Goal: Task Accomplishment & Management: Manage account settings

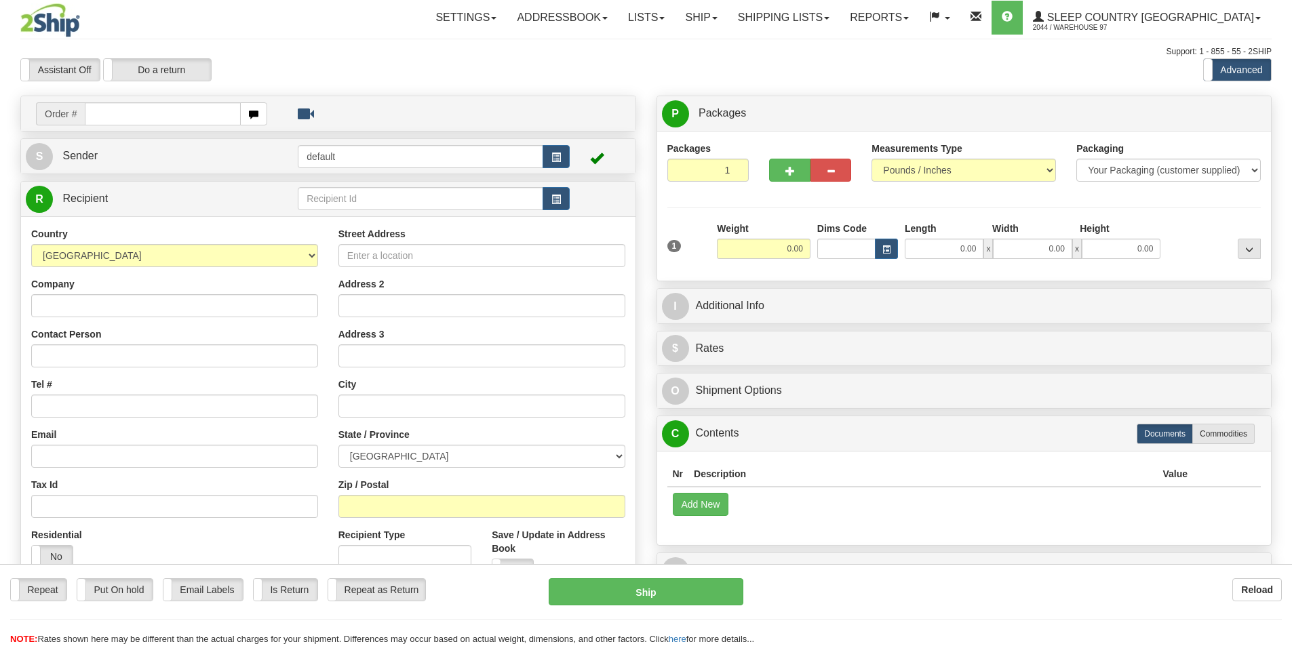
click at [213, 112] on input "text" at bounding box center [163, 113] width 156 height 23
type input "9002H983160"
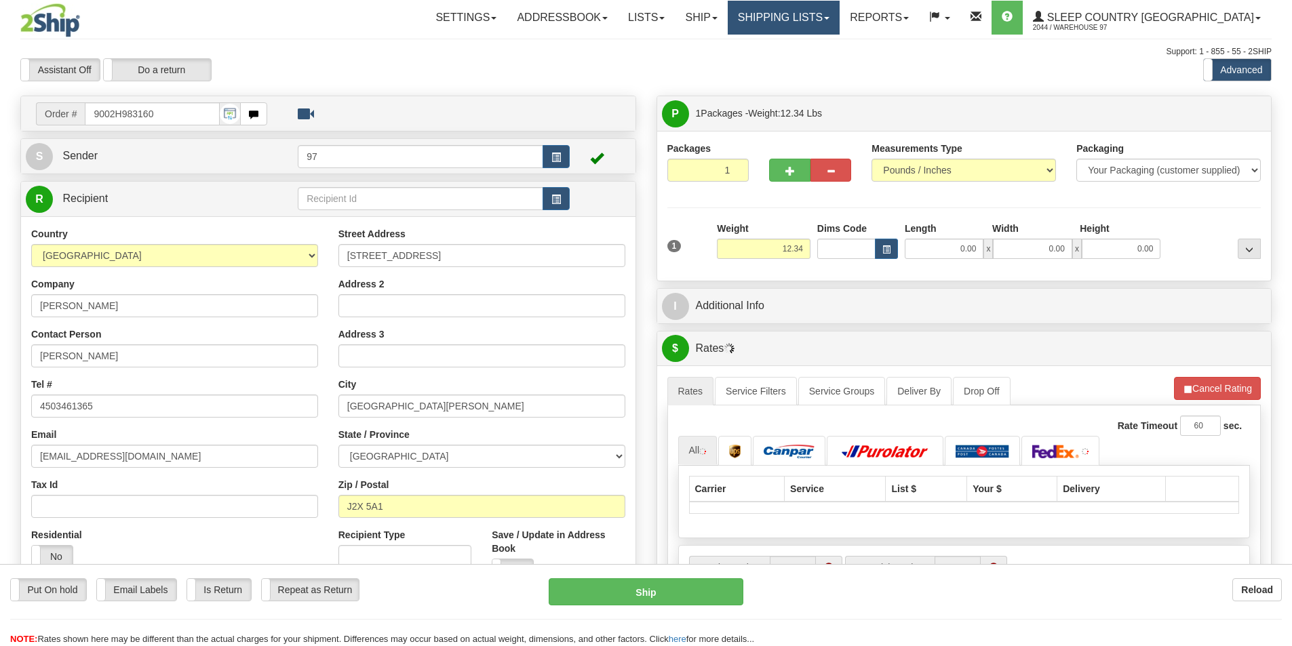
click at [839, 14] on link "Shipping lists" at bounding box center [784, 18] width 112 height 34
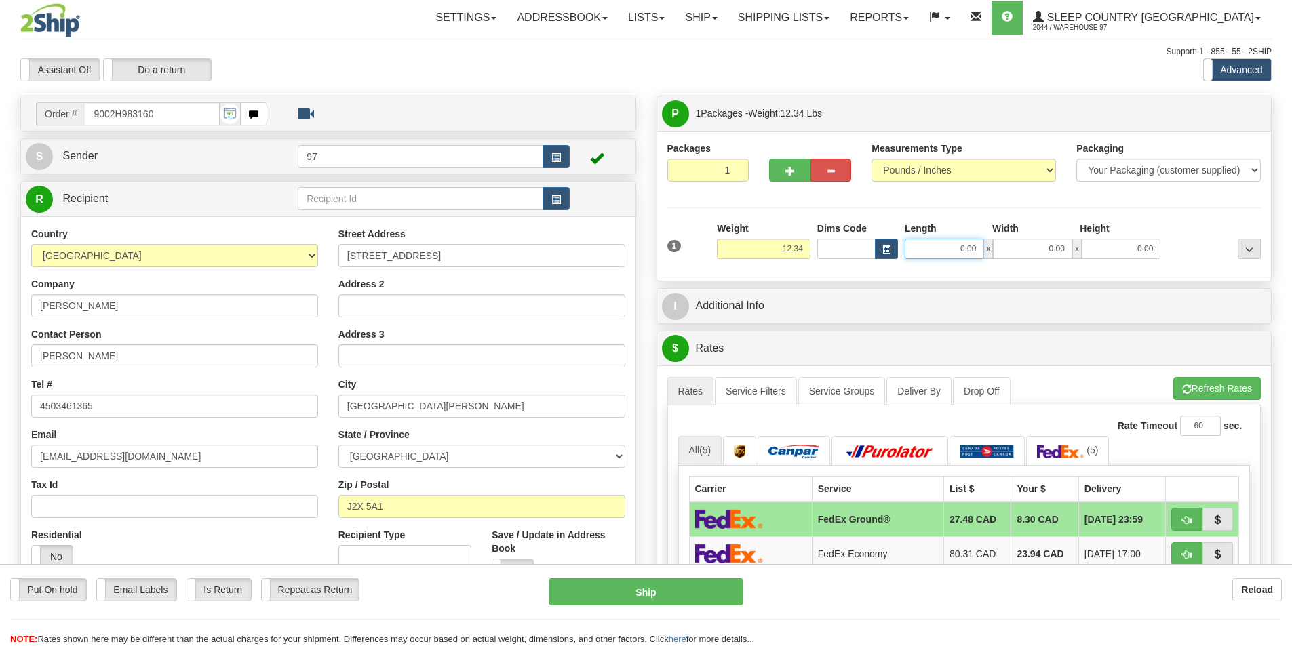
click at [924, 252] on input "0.00" at bounding box center [944, 249] width 79 height 20
type input "18.00"
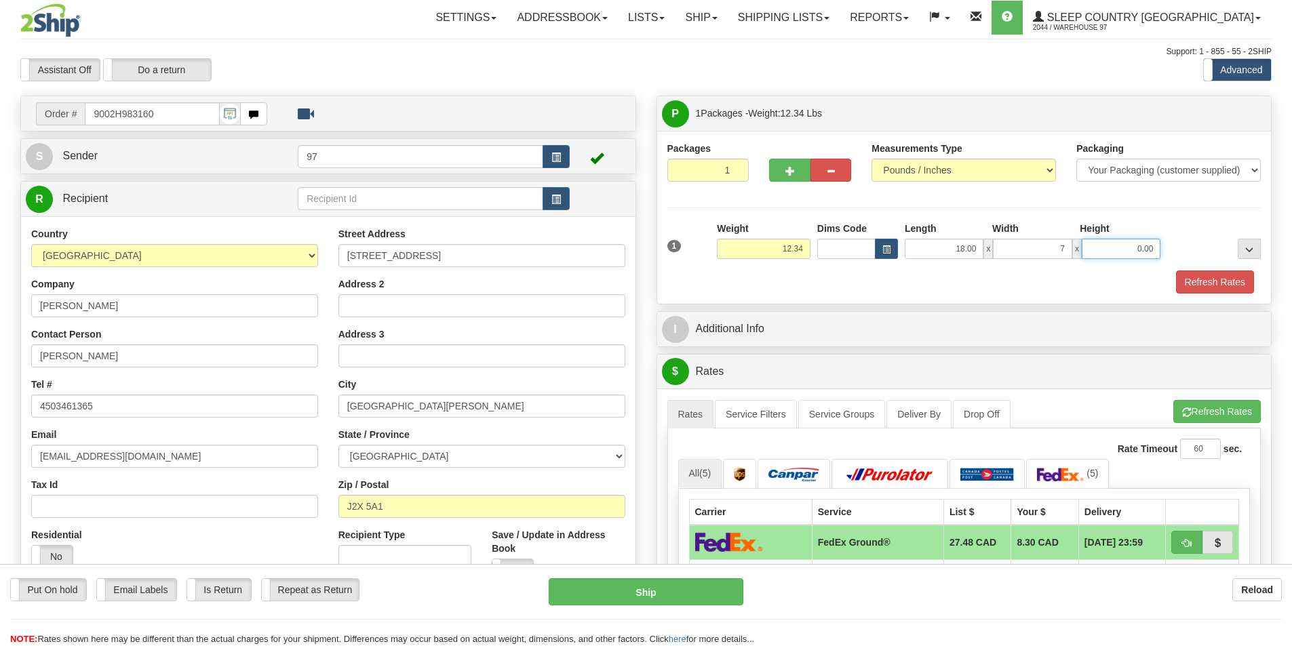
type input "7.00"
type input "14.00"
click at [1239, 288] on button "Refresh Rates" at bounding box center [1215, 282] width 78 height 23
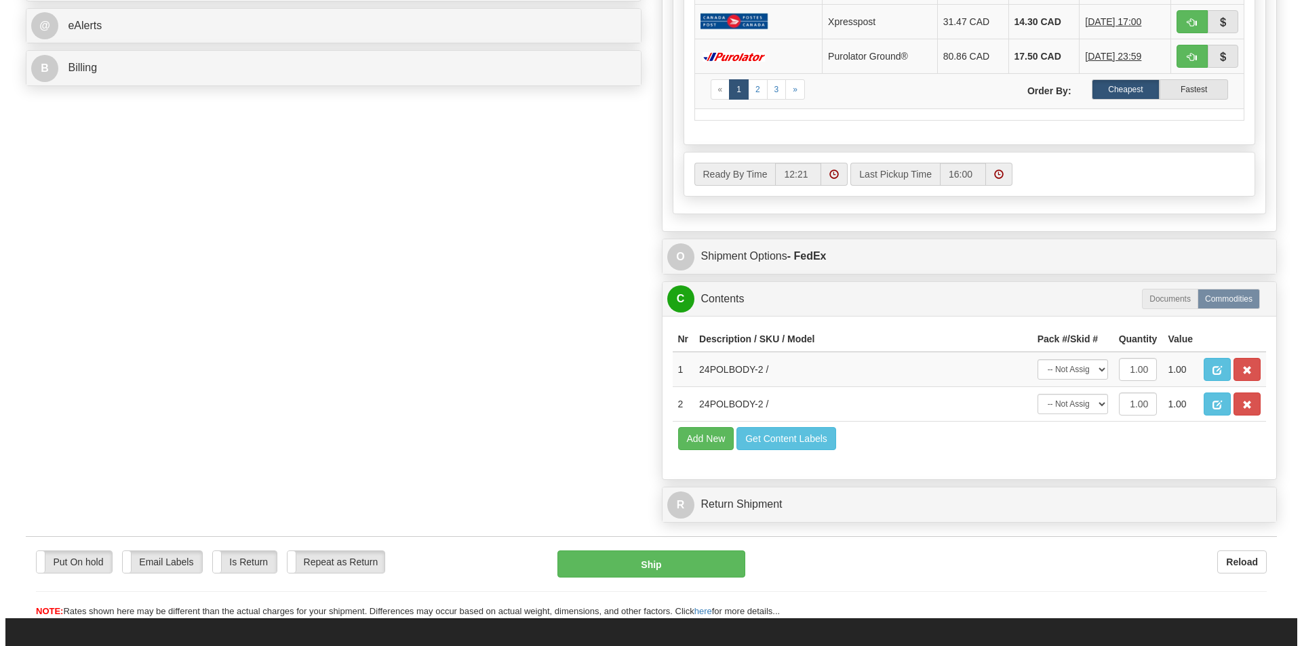
scroll to position [678, 0]
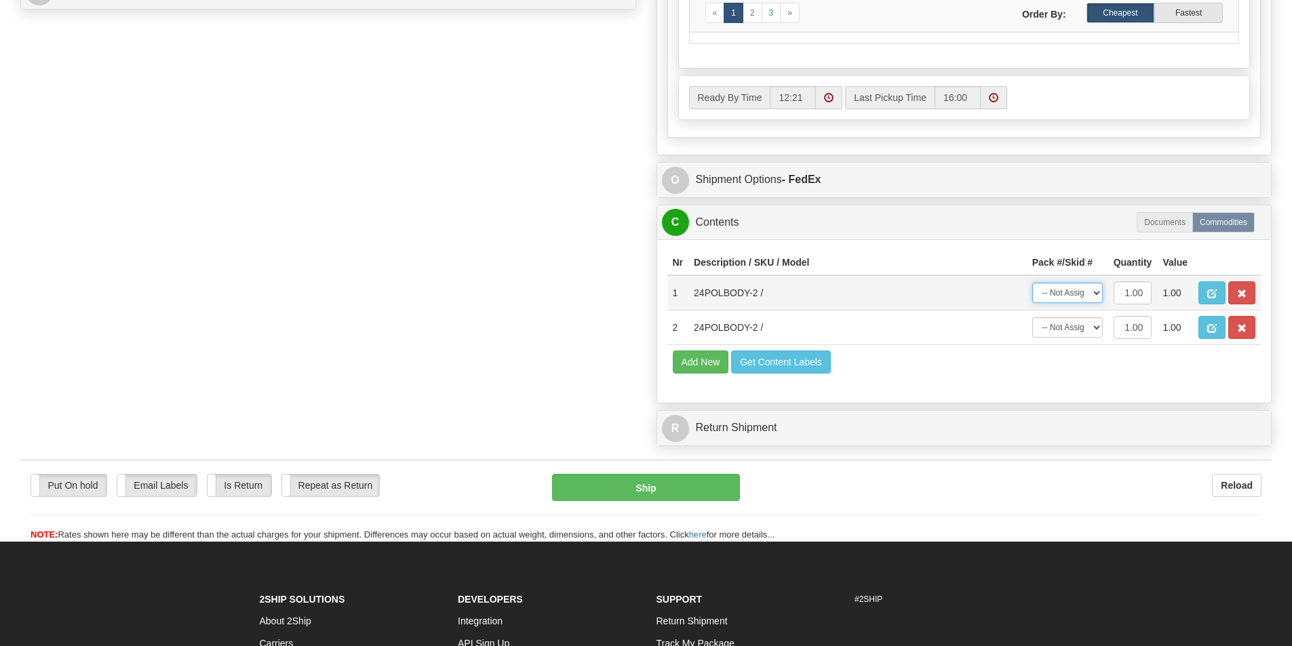
click at [1052, 294] on select "-- Not Assigned -- Package 1" at bounding box center [1067, 293] width 71 height 20
select select "0"
click at [1032, 283] on select "-- Not Assigned -- Package 1" at bounding box center [1067, 293] width 71 height 20
click at [1056, 327] on select "-- Not Assigned -- Package 1" at bounding box center [1067, 327] width 71 height 20
select select "0"
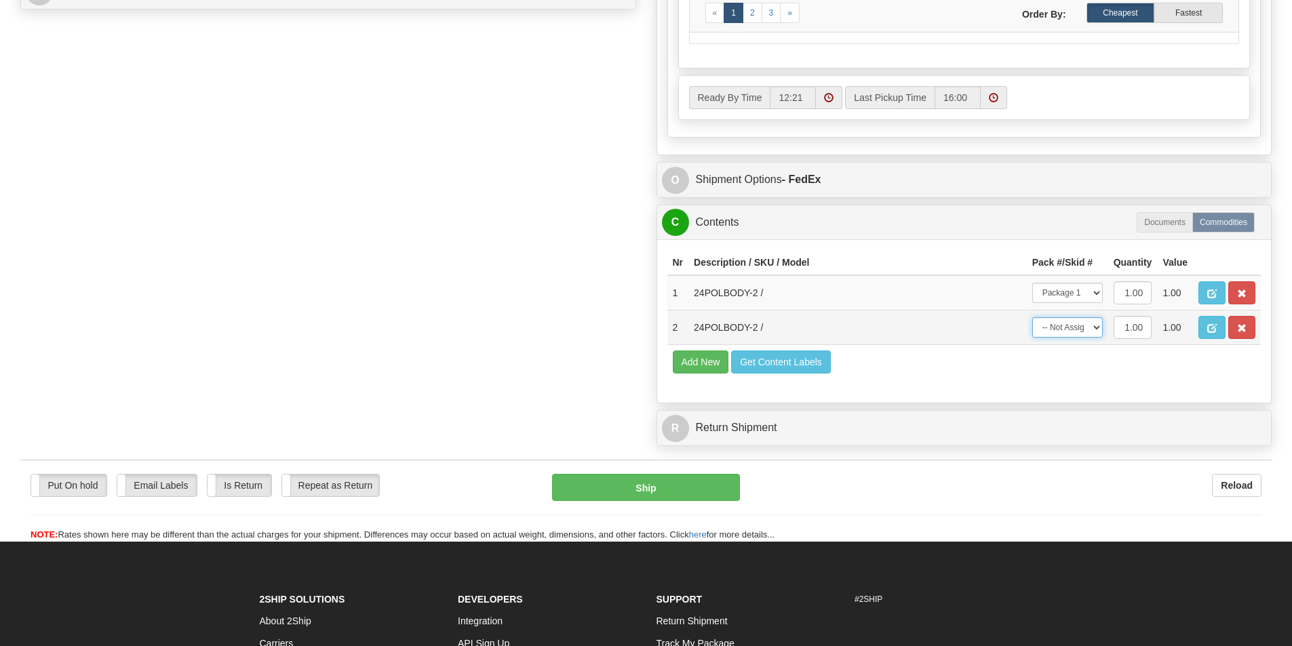
click at [1032, 317] on select "-- Not Assigned -- Package 1" at bounding box center [1067, 327] width 71 height 20
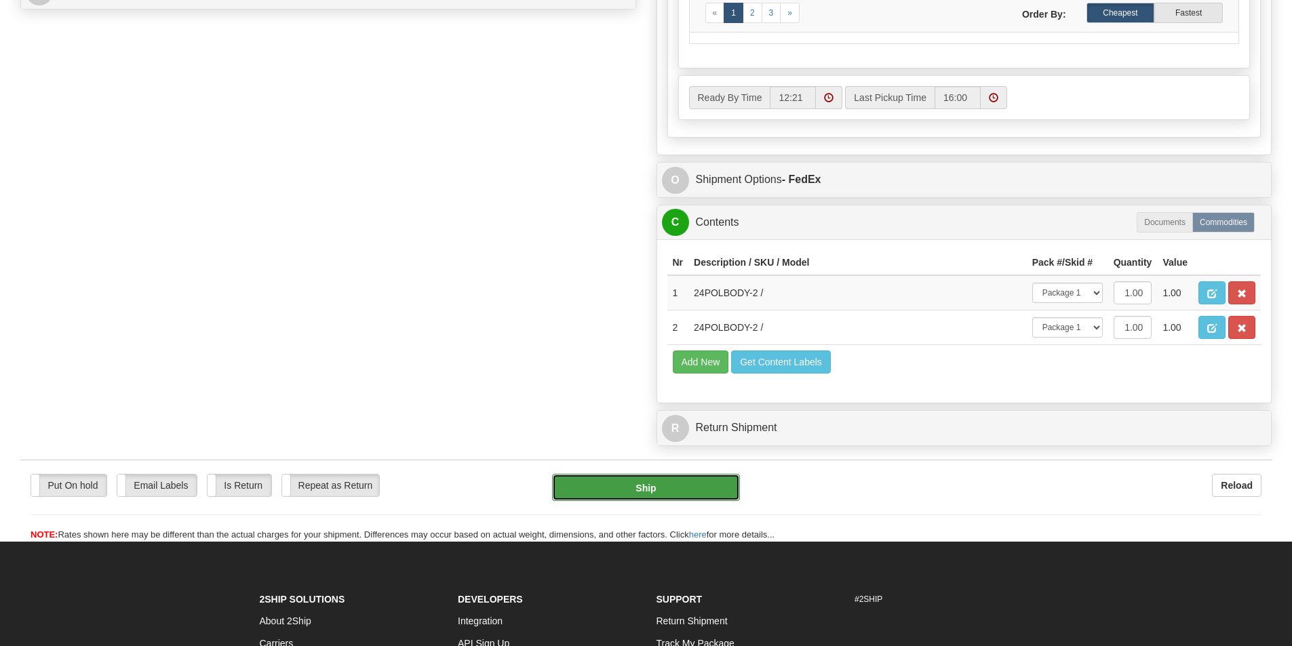
click at [666, 488] on button "Ship" at bounding box center [646, 487] width 188 height 27
type input "92"
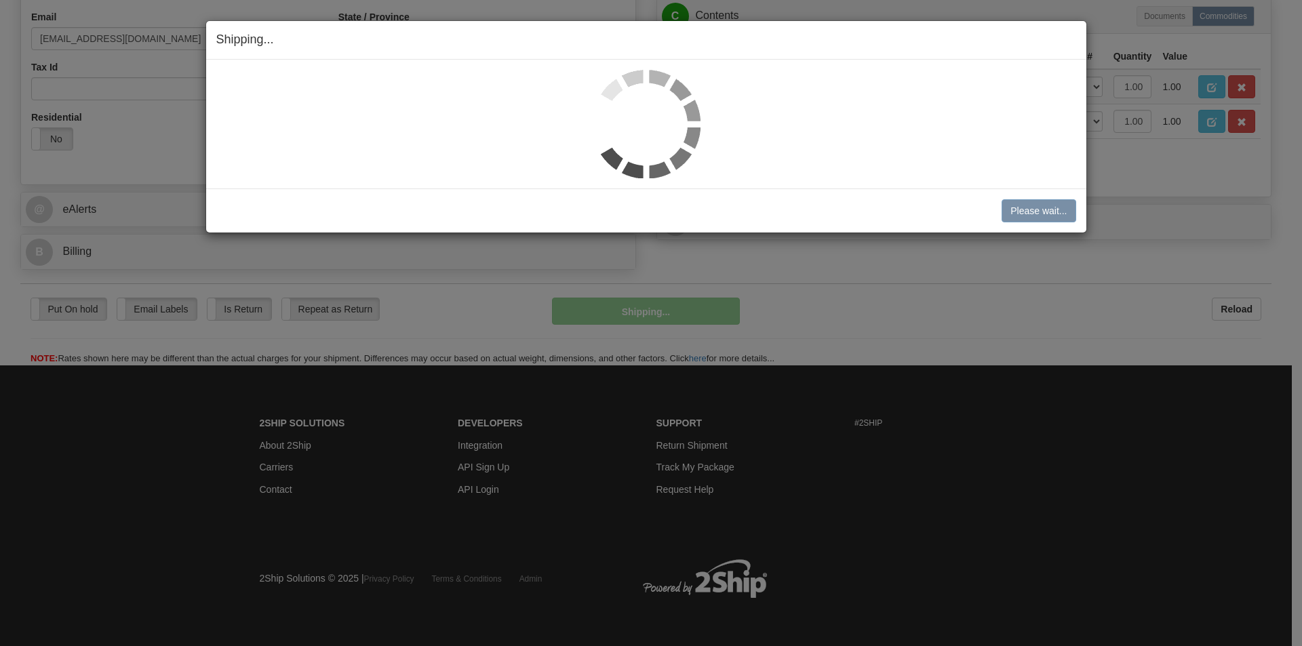
scroll to position [418, 0]
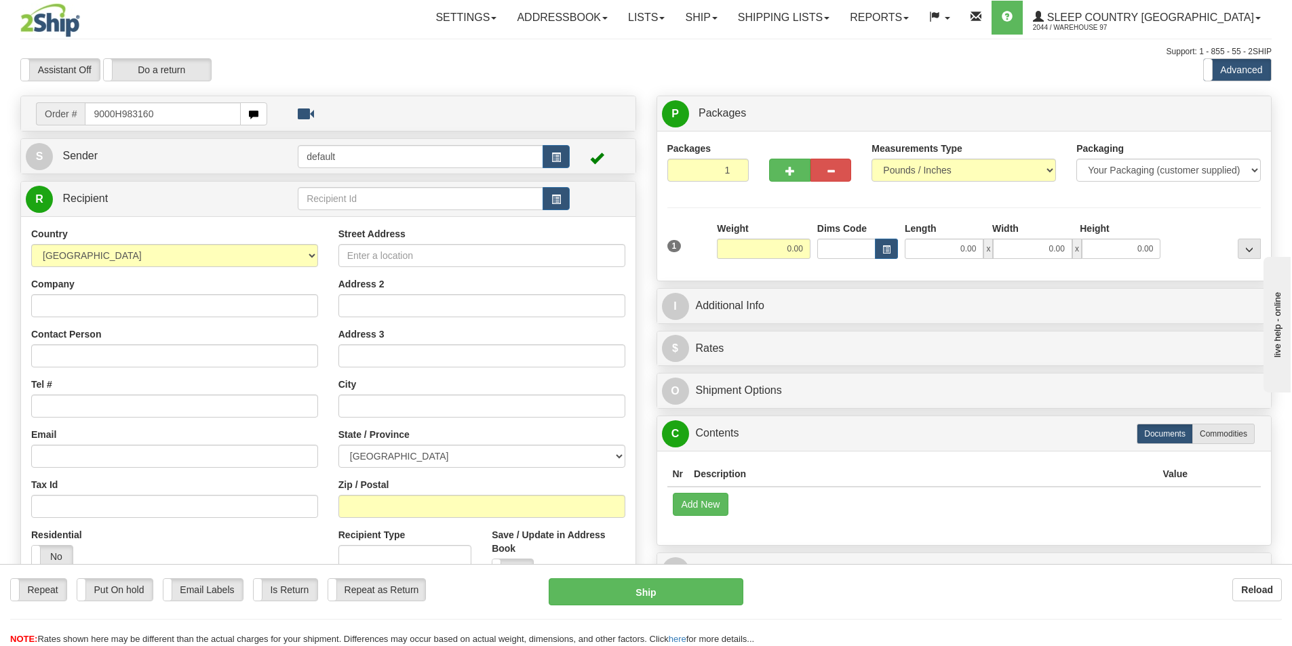
type input "9000H983160"
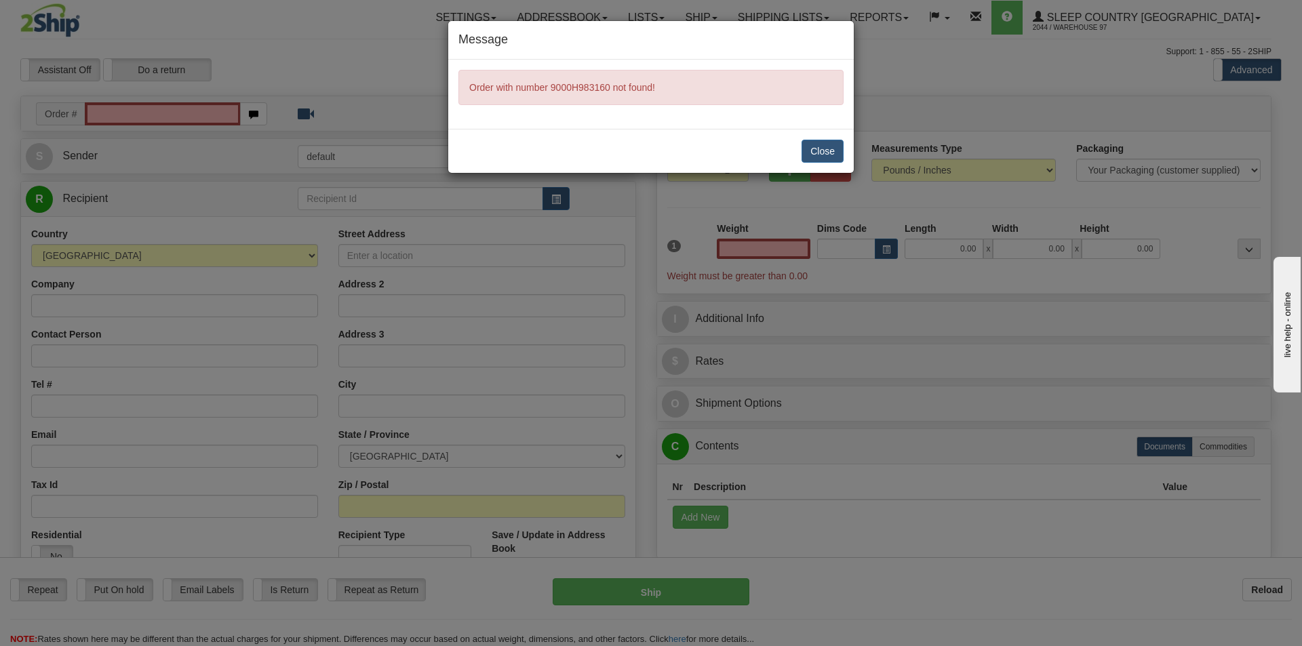
type input "0.00"
click at [832, 147] on button "Close" at bounding box center [822, 151] width 42 height 23
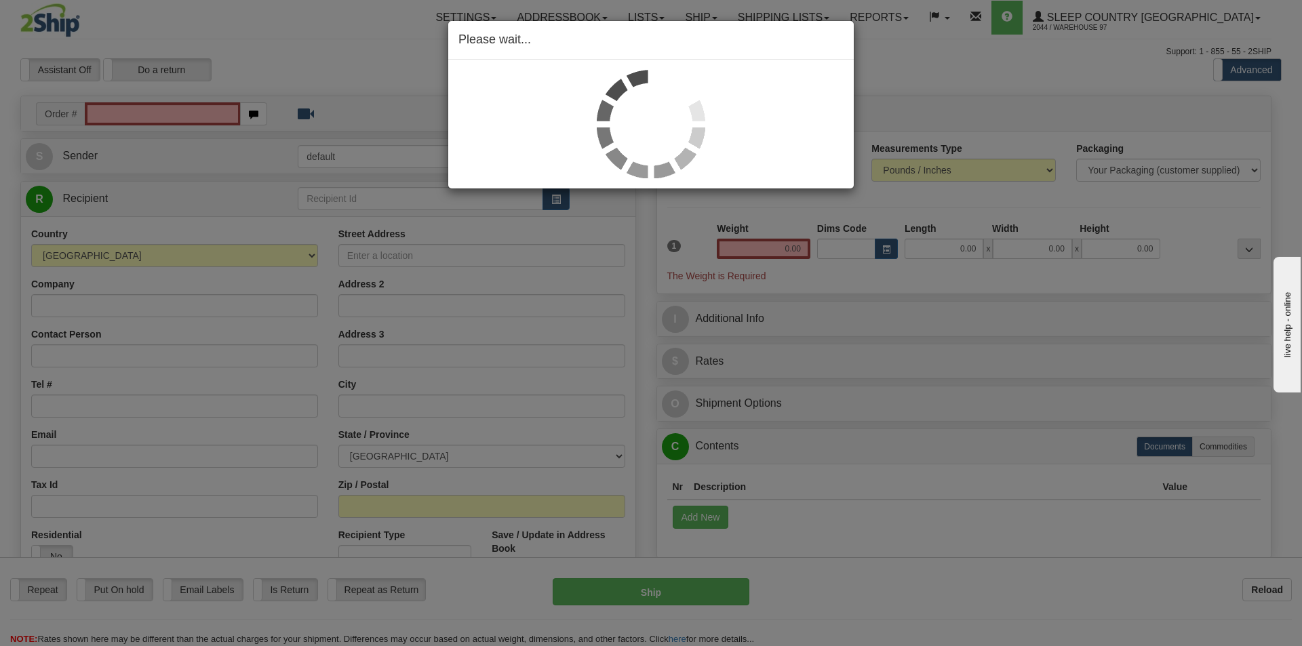
click at [127, 114] on div "Please wait..." at bounding box center [651, 323] width 1302 height 646
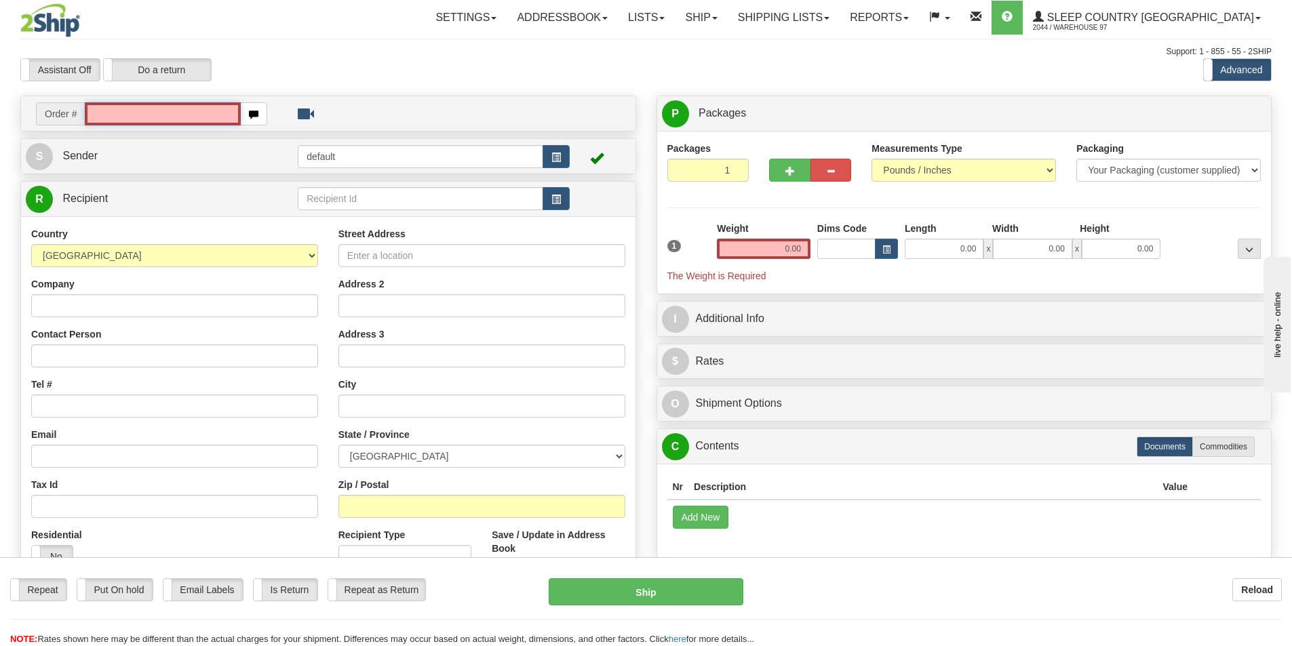
click at [127, 113] on input "text" at bounding box center [163, 113] width 156 height 23
type input "9"
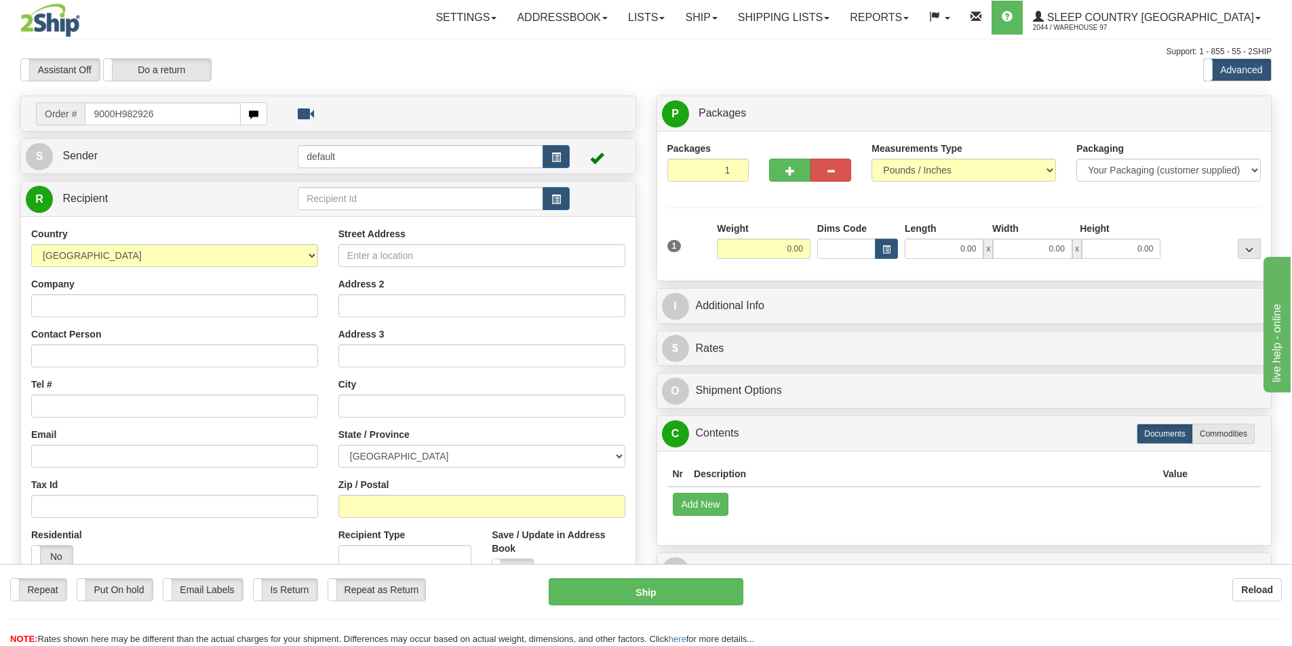
type input "9000H982926"
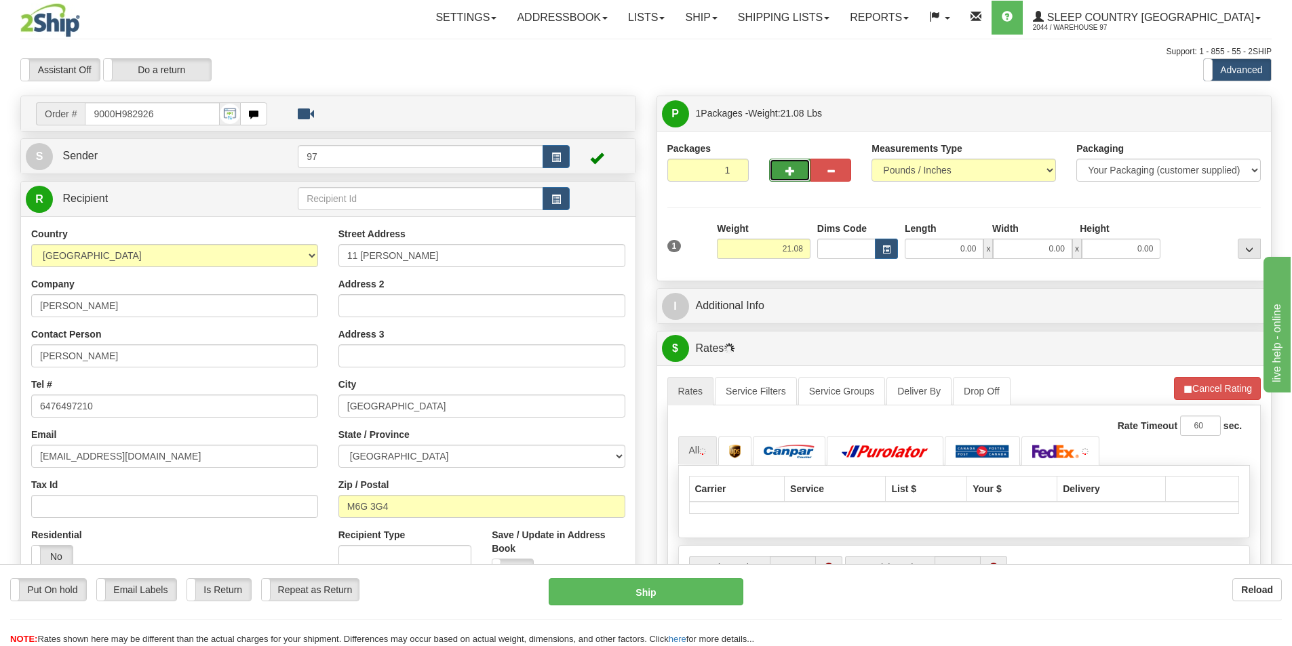
click at [795, 165] on button "button" at bounding box center [789, 170] width 41 height 23
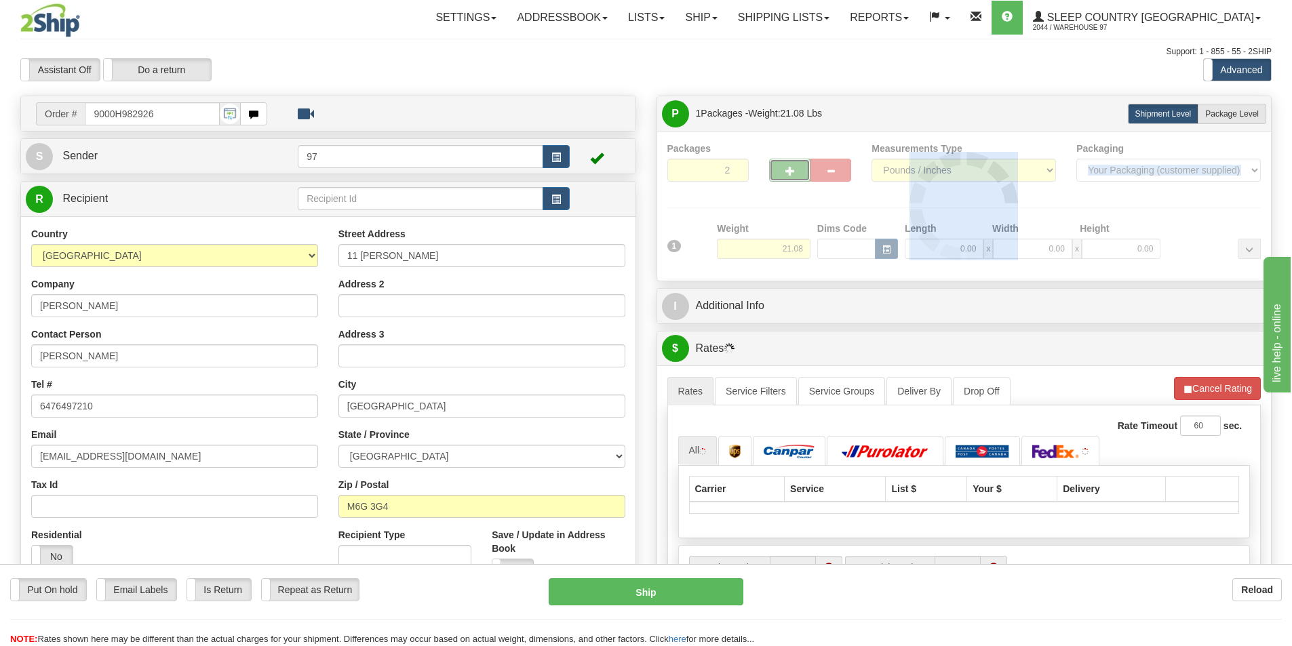
click at [795, 165] on div "Packages 2 1 Measurements Type" at bounding box center [964, 206] width 594 height 129
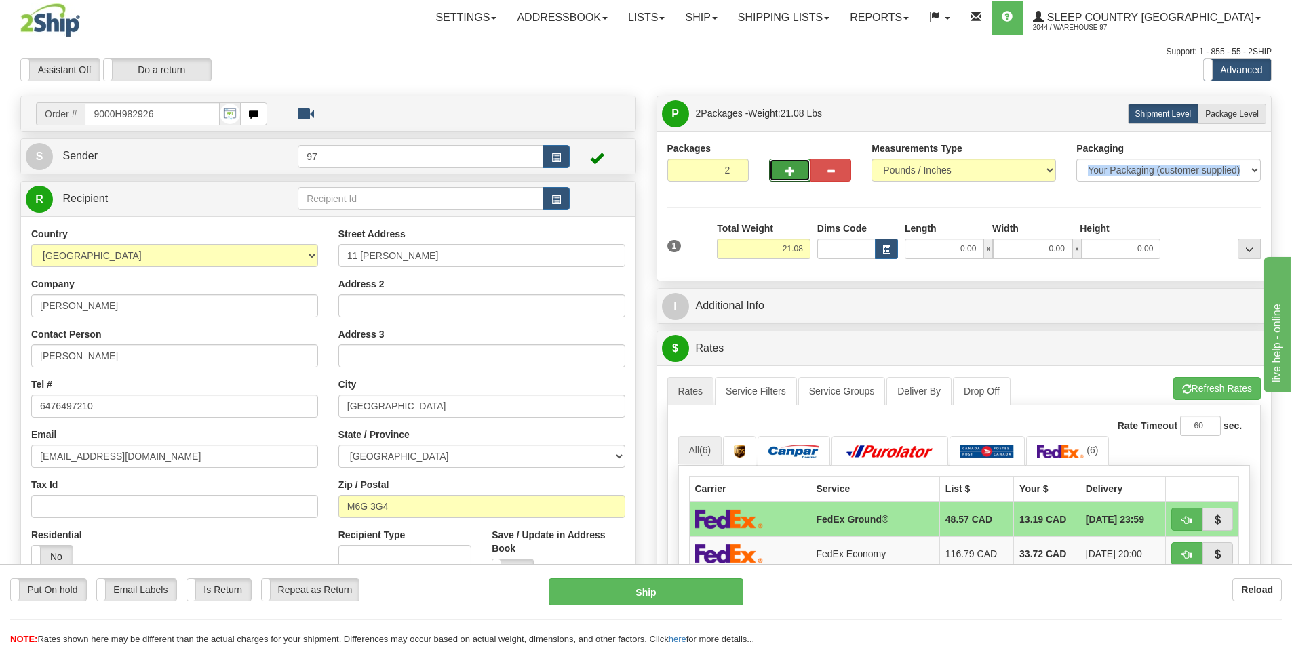
click at [781, 162] on button "button" at bounding box center [789, 170] width 41 height 23
type input "3"
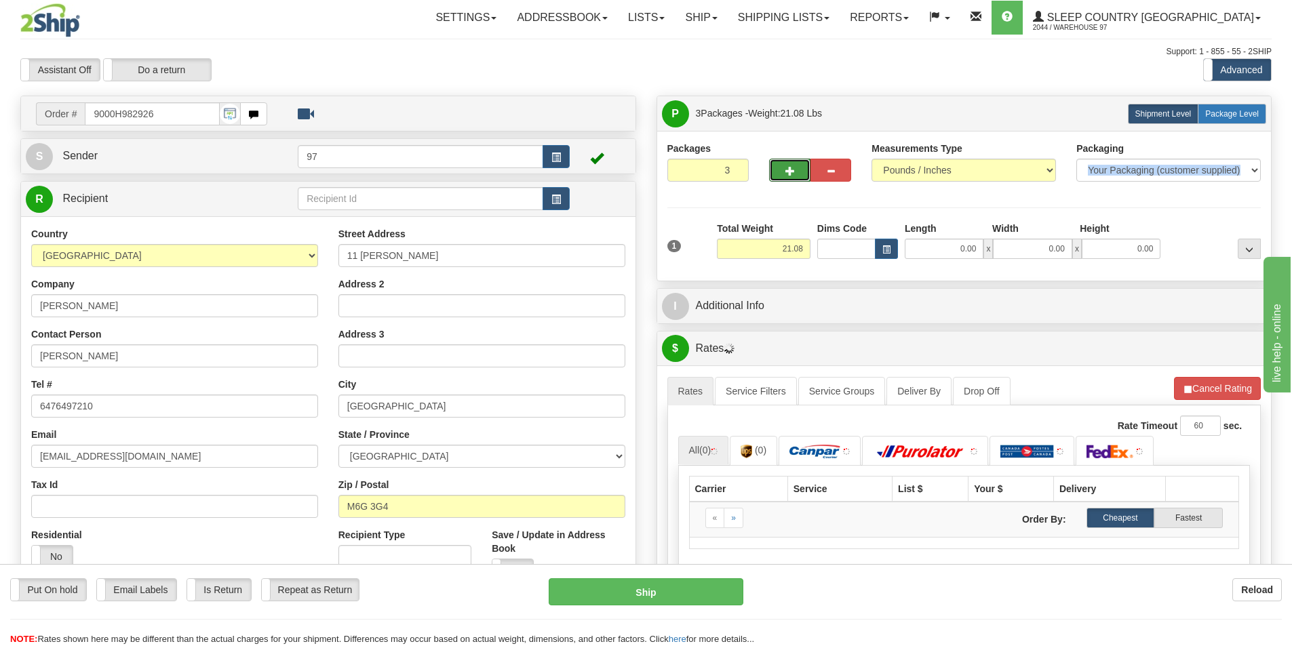
click at [1241, 121] on label "Package Level Pack.." at bounding box center [1231, 114] width 68 height 20
radio input "true"
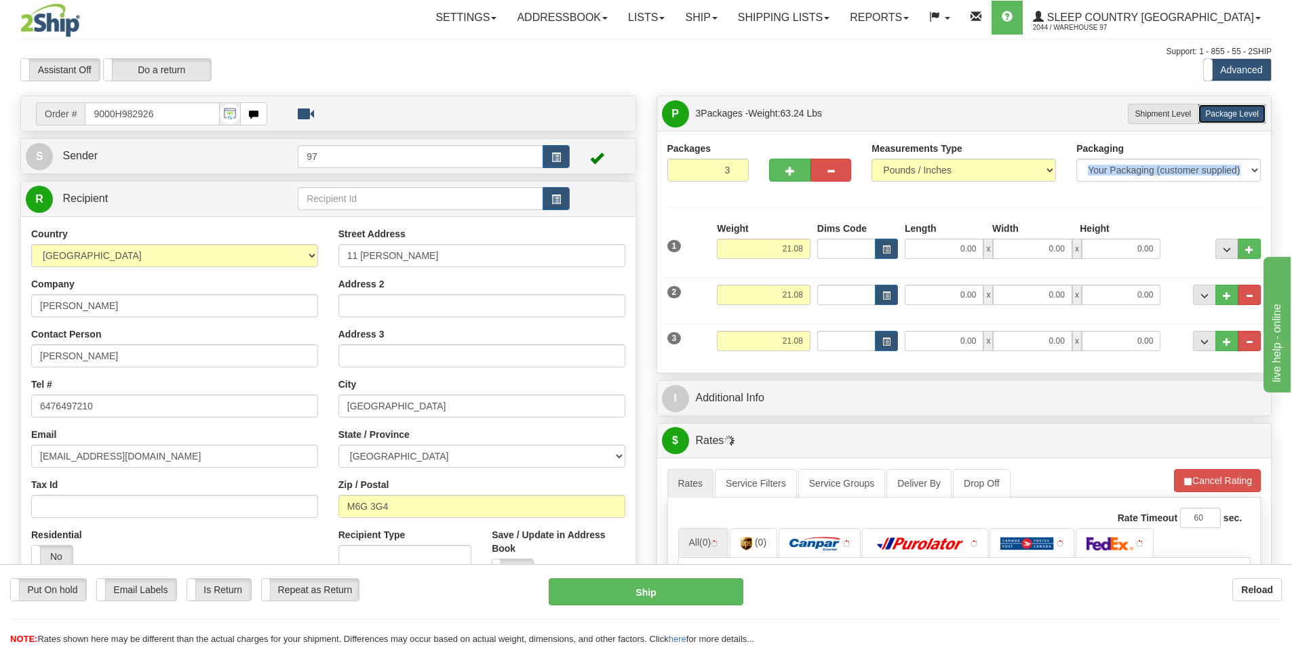
click at [1128, 185] on div "Packaging Your Packaging (customer supplied) Envelope (carrier supplied) Pack (…" at bounding box center [1168, 167] width 205 height 50
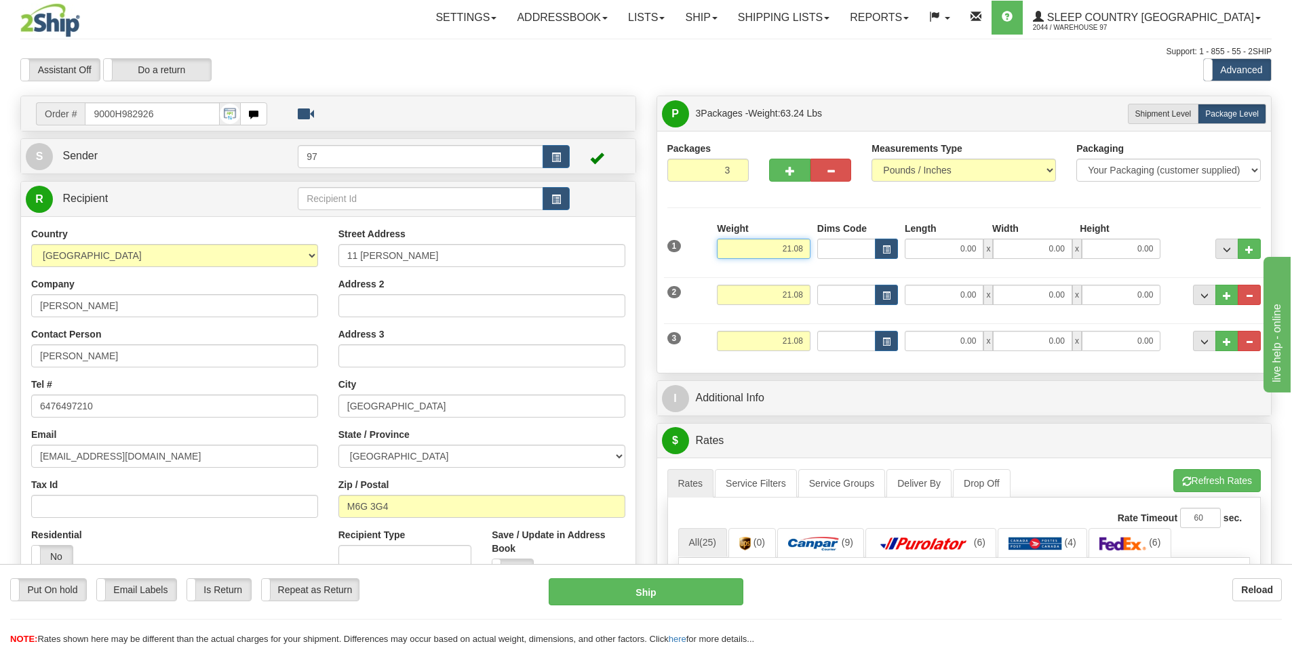
drag, startPoint x: 764, startPoint y: 248, endPoint x: 879, endPoint y: 262, distance: 115.5
click at [879, 262] on div "1 Weight 21.08 Dims Code x x" at bounding box center [964, 246] width 601 height 48
type input "60.00"
type input "48.00"
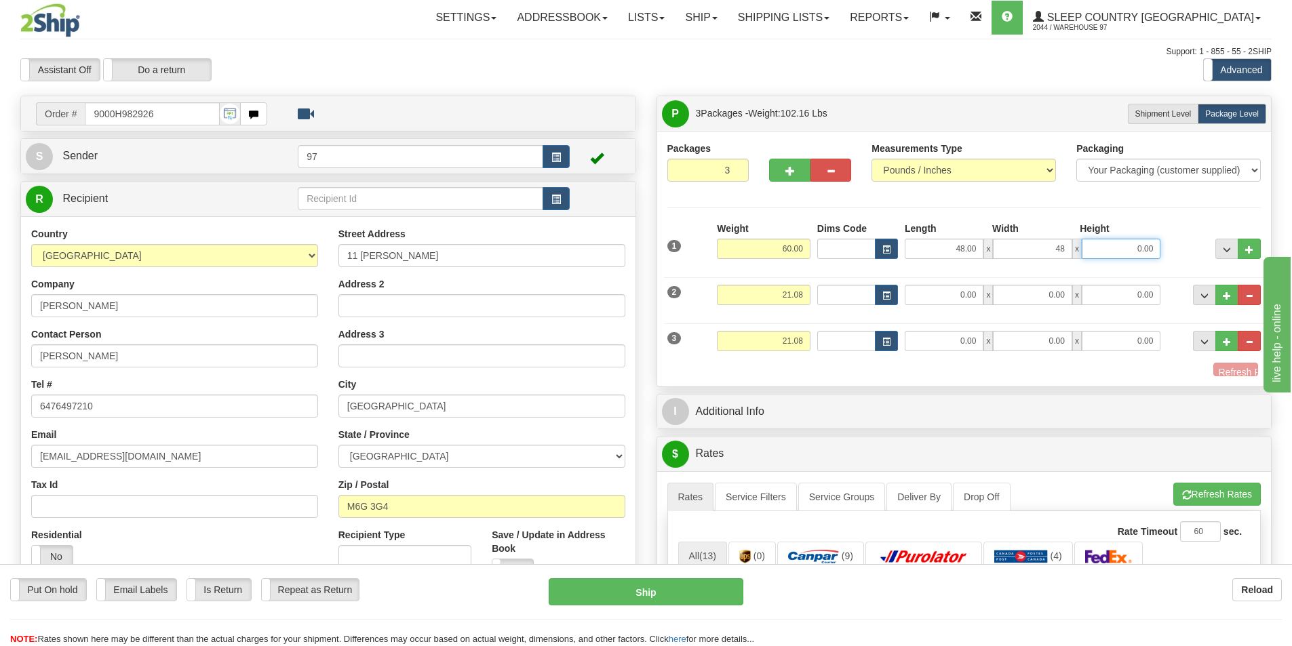
type input "48.00"
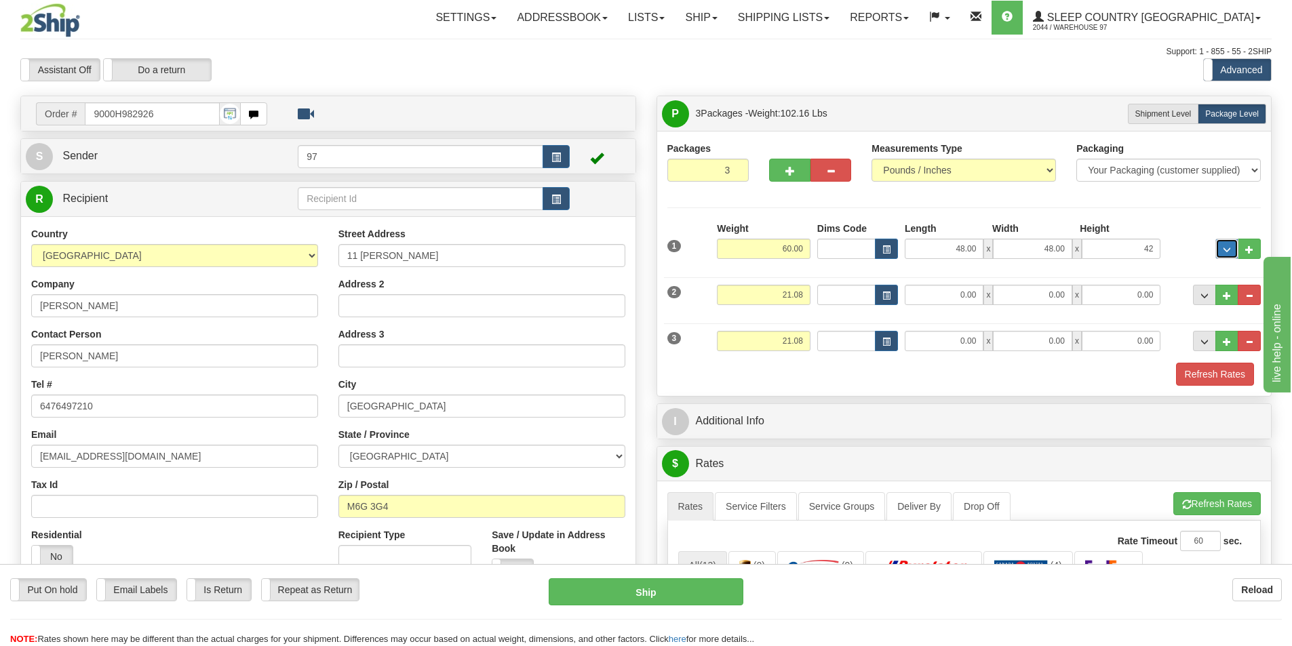
type input "42.00"
type input "15.00"
type input "6.00"
type input "12.00"
type input "18.00"
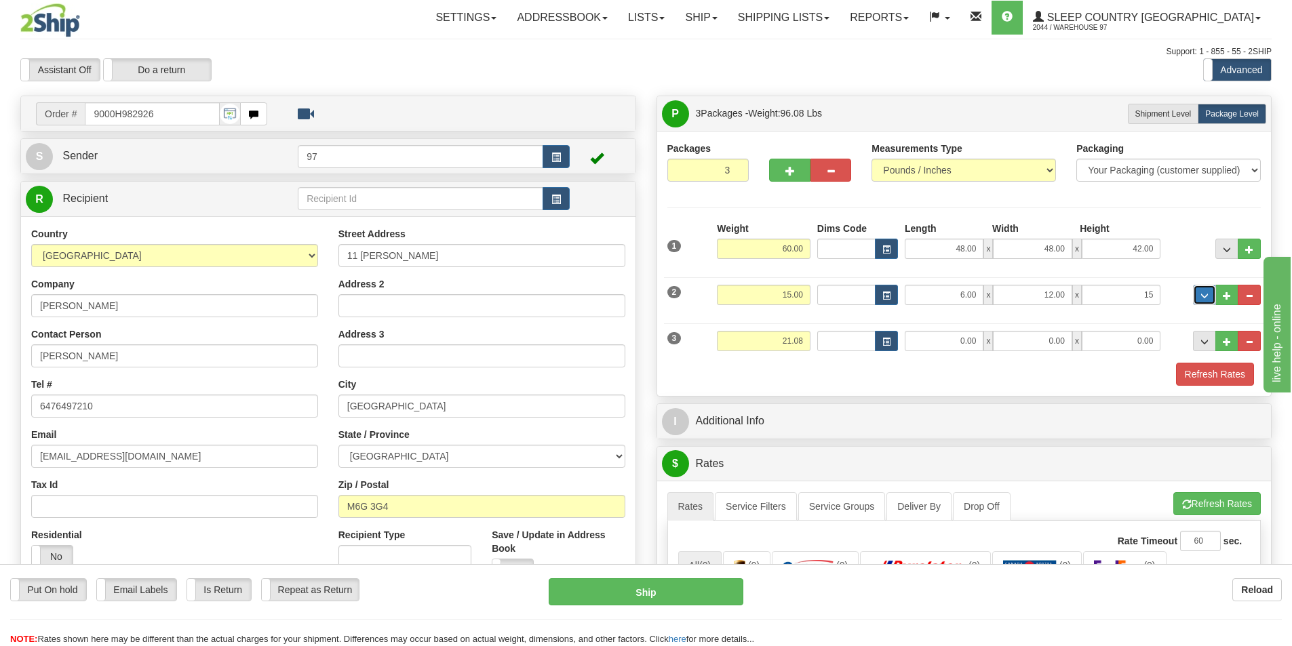
type input "15.00"
type input "7"
type input "6.08"
type input "22.00"
type input "16.00"
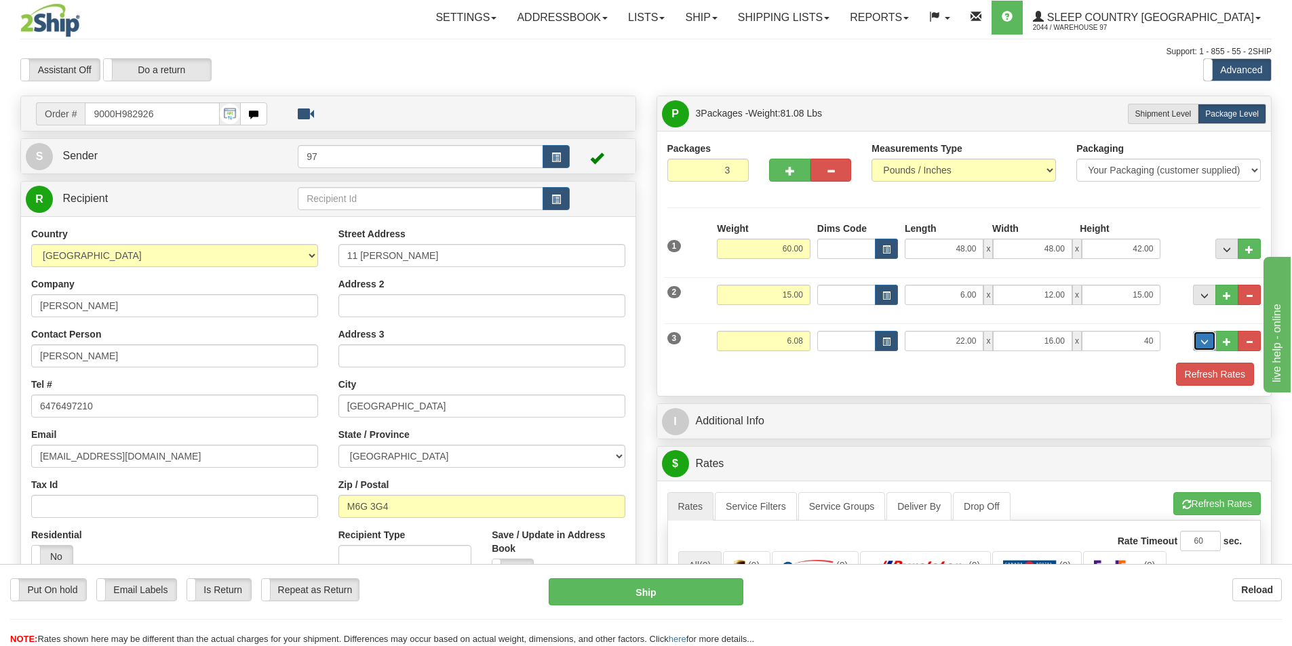
type input "40.00"
click at [1176, 363] on button "Refresh Rates" at bounding box center [1215, 374] width 78 height 23
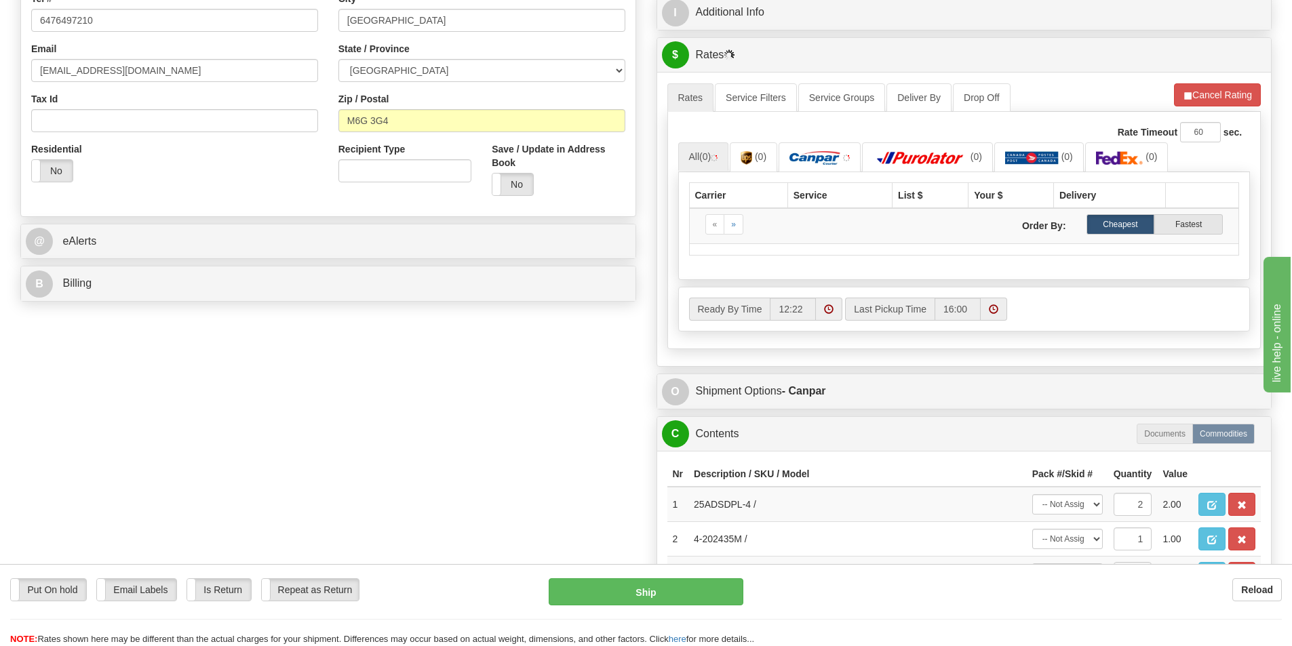
scroll to position [407, 0]
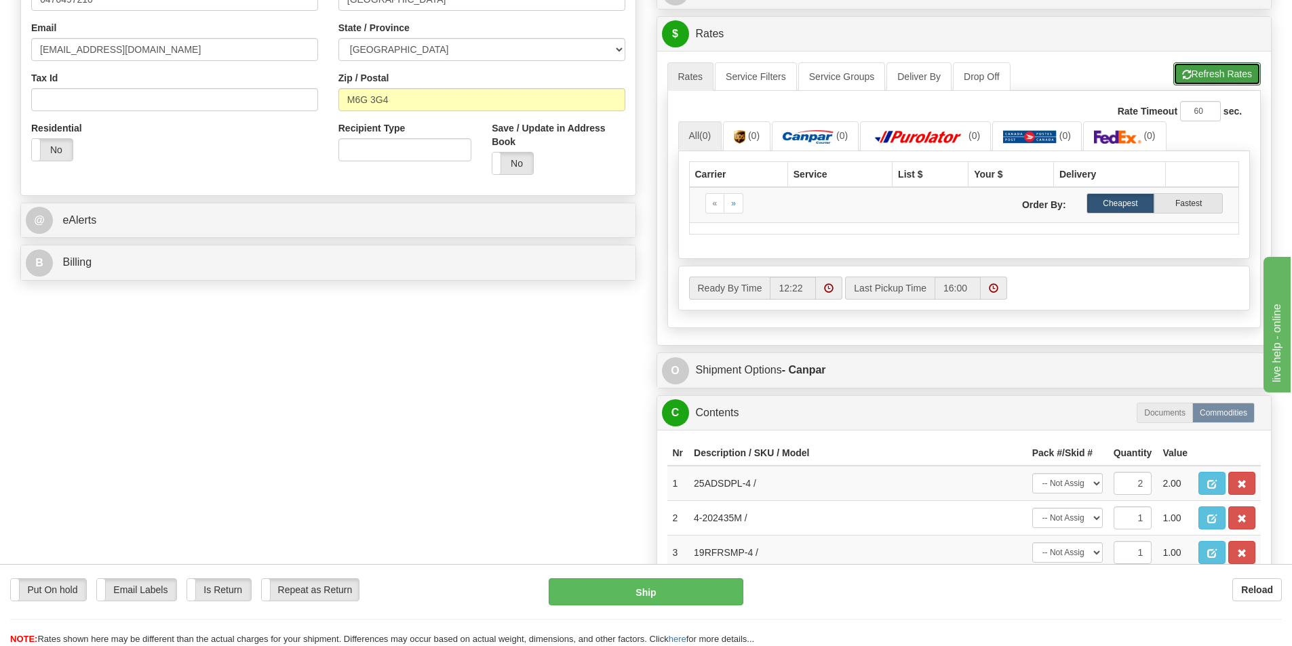
click at [1200, 71] on button "Refresh Rates" at bounding box center [1216, 73] width 87 height 23
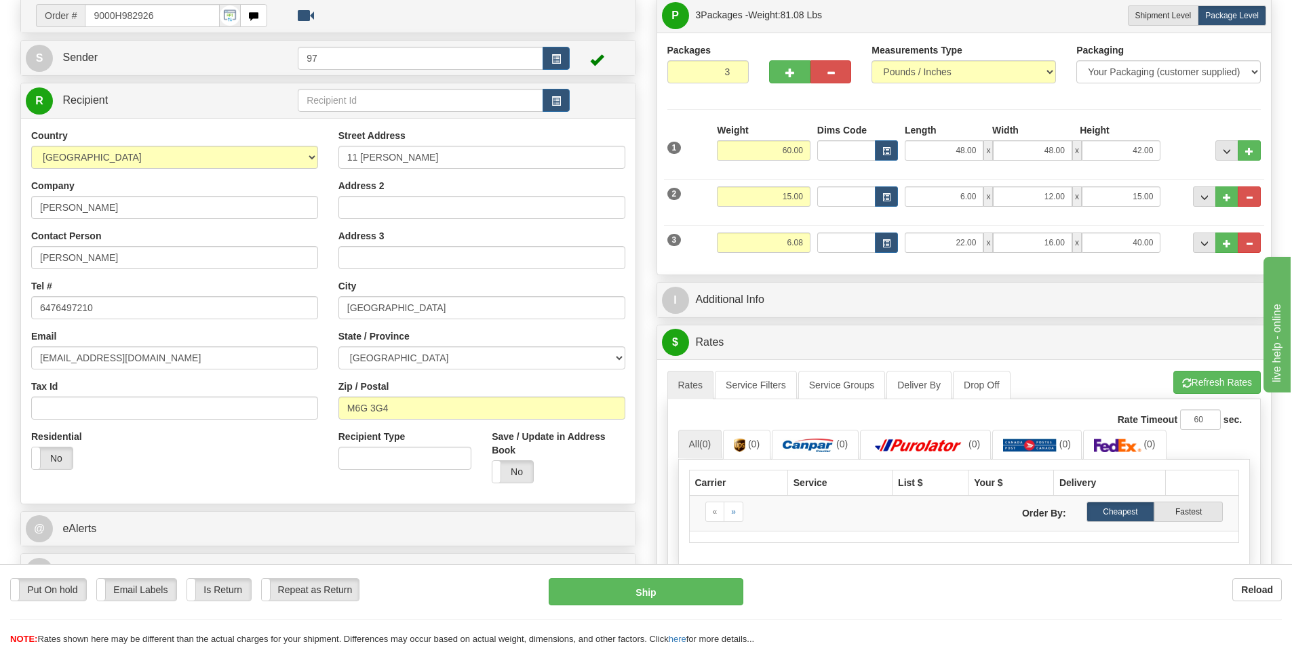
scroll to position [68, 0]
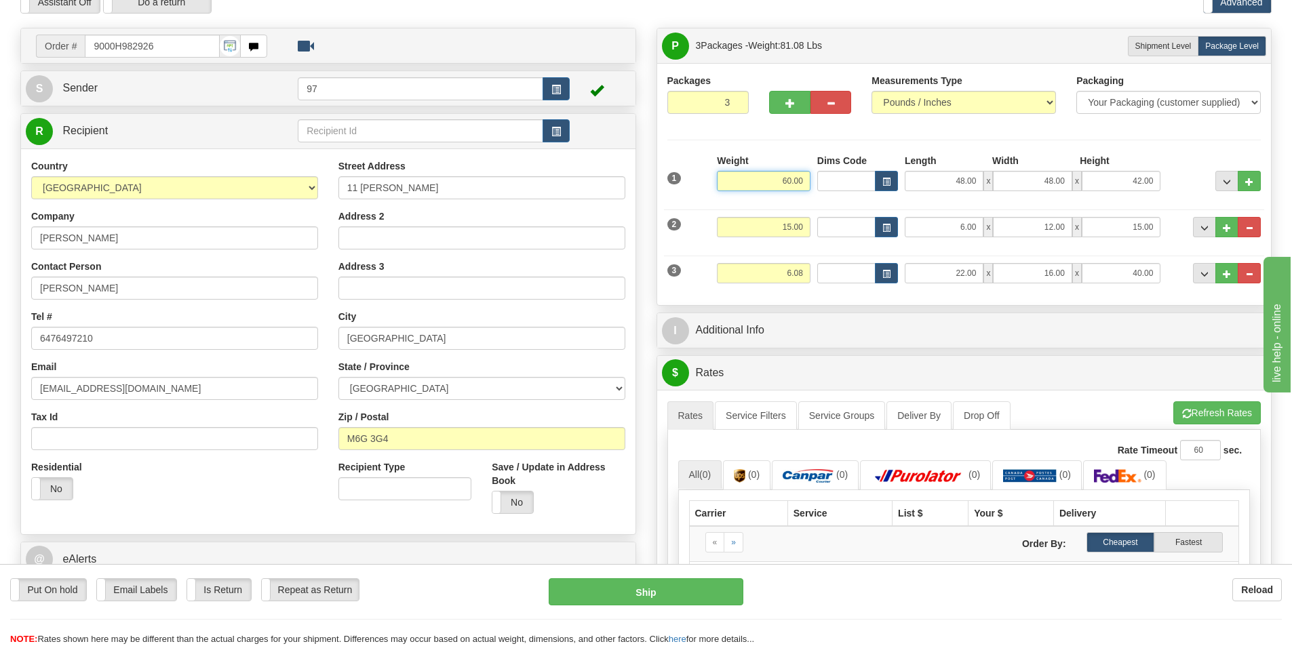
drag, startPoint x: 745, startPoint y: 186, endPoint x: 915, endPoint y: 197, distance: 170.5
click at [915, 197] on div "1 Weight 60.00 Dims Code x x" at bounding box center [964, 178] width 601 height 48
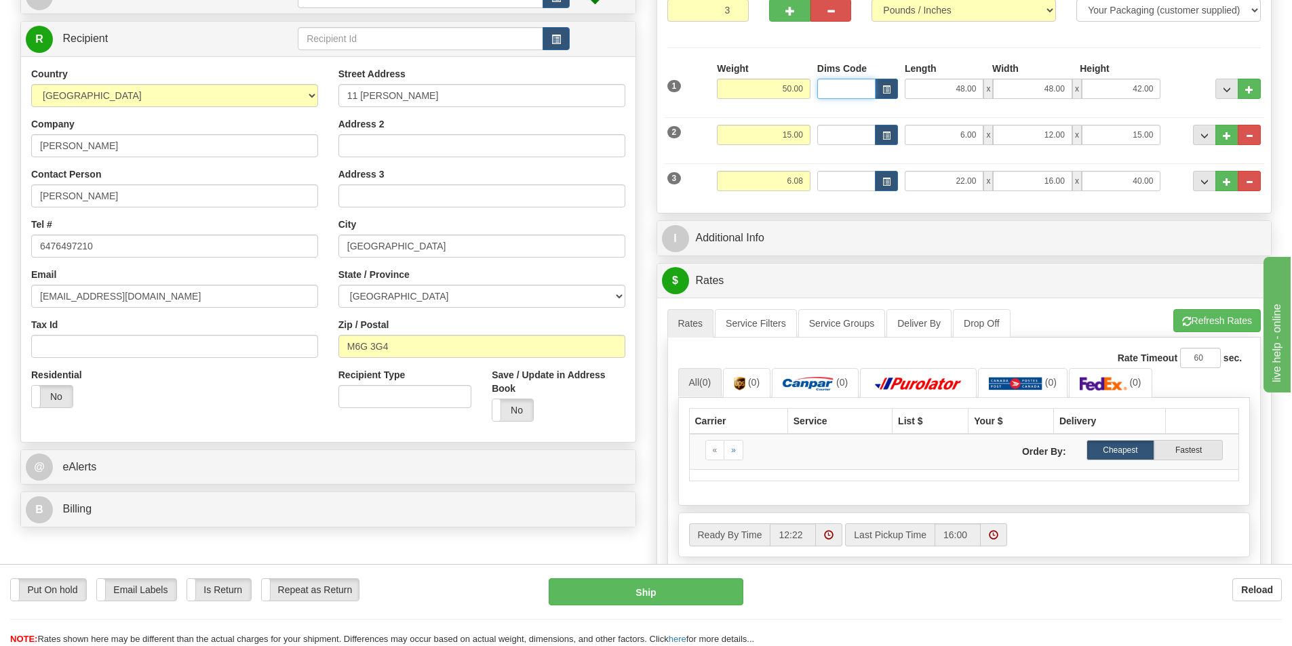
scroll to position [271, 0]
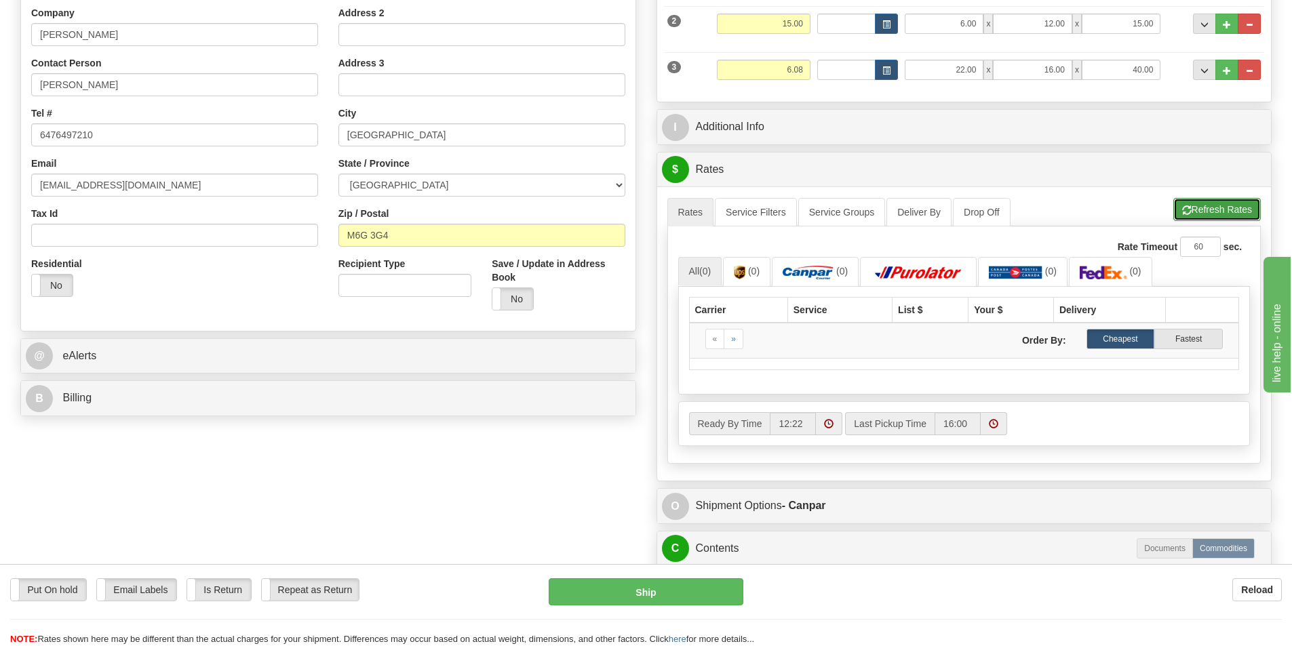
click at [1235, 207] on button "Refresh Rates" at bounding box center [1216, 209] width 87 height 23
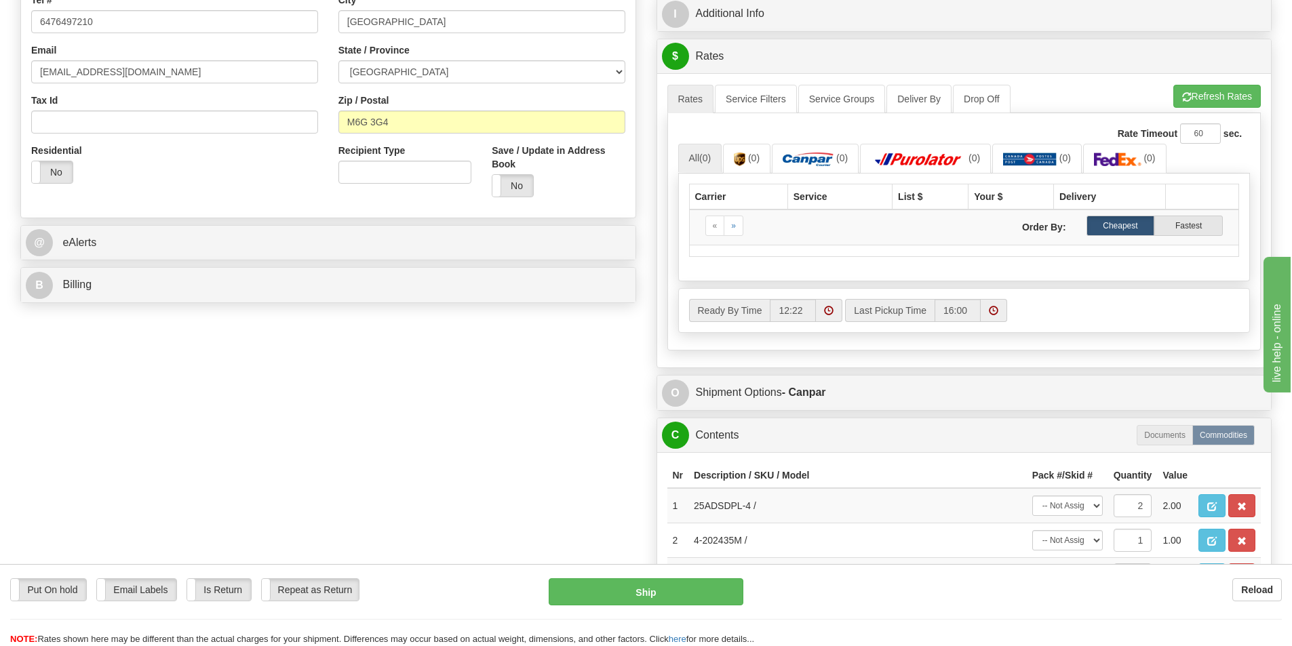
scroll to position [339, 0]
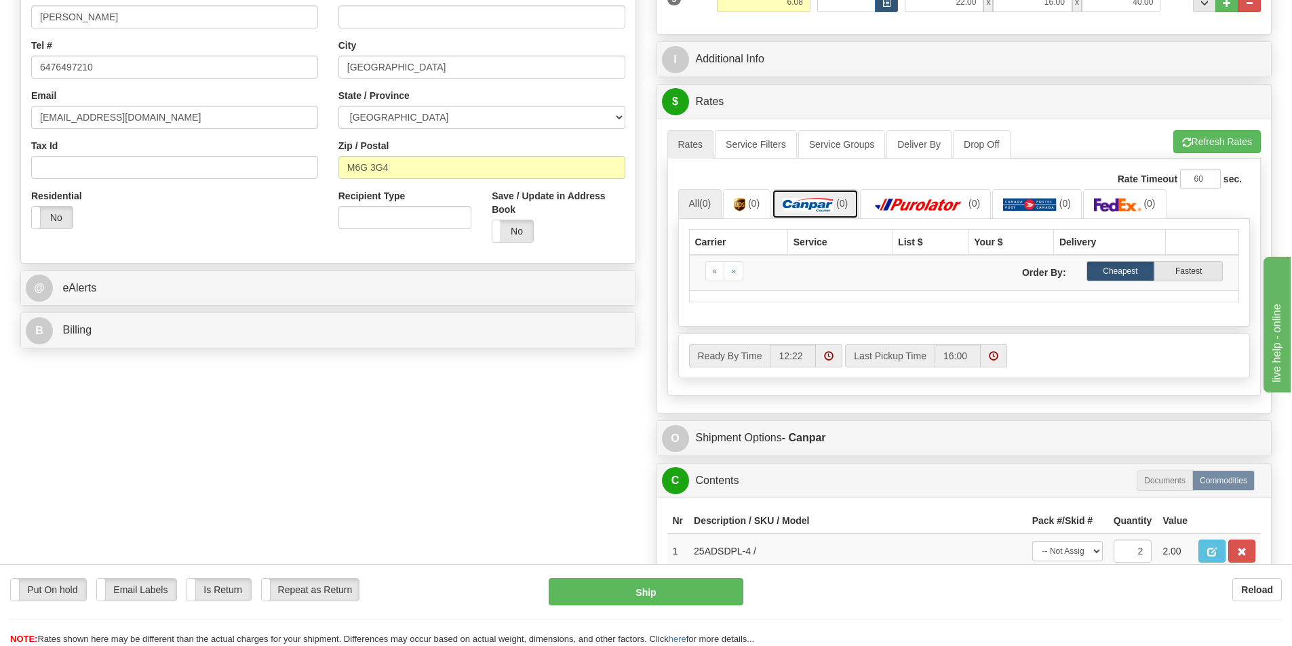
click at [838, 209] on link "(0)" at bounding box center [815, 203] width 87 height 29
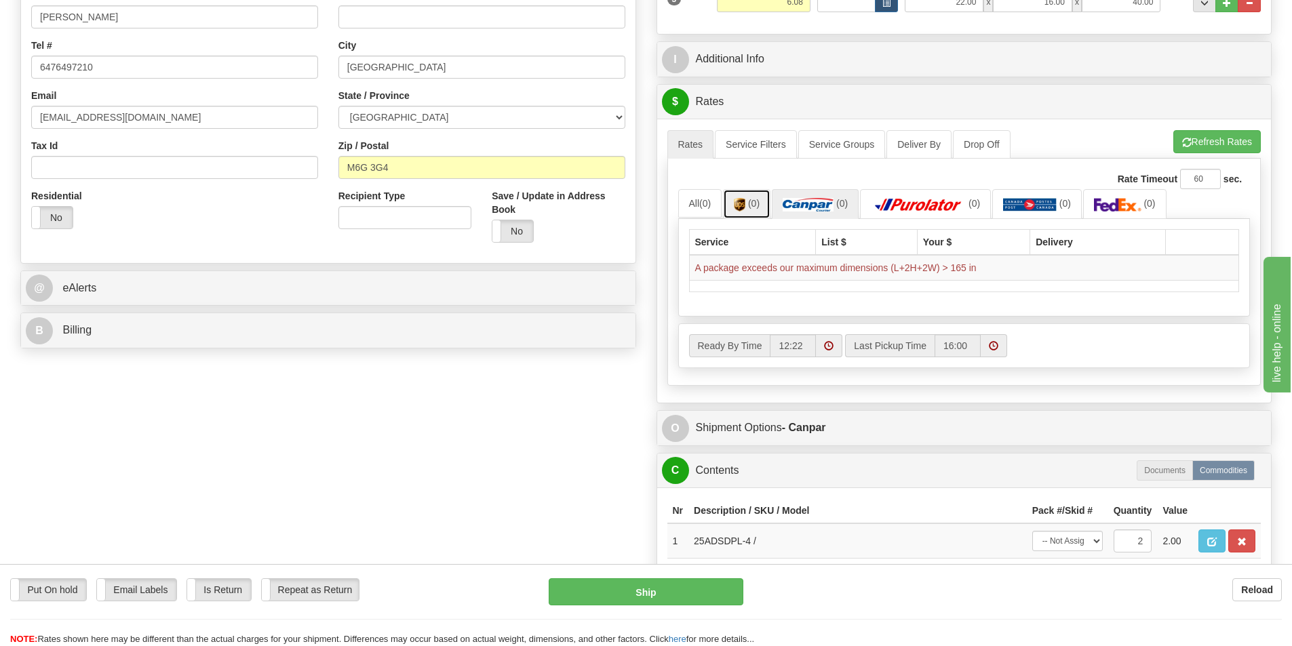
click at [738, 198] on img at bounding box center [740, 205] width 12 height 14
click at [696, 199] on link "All (0)" at bounding box center [700, 203] width 44 height 28
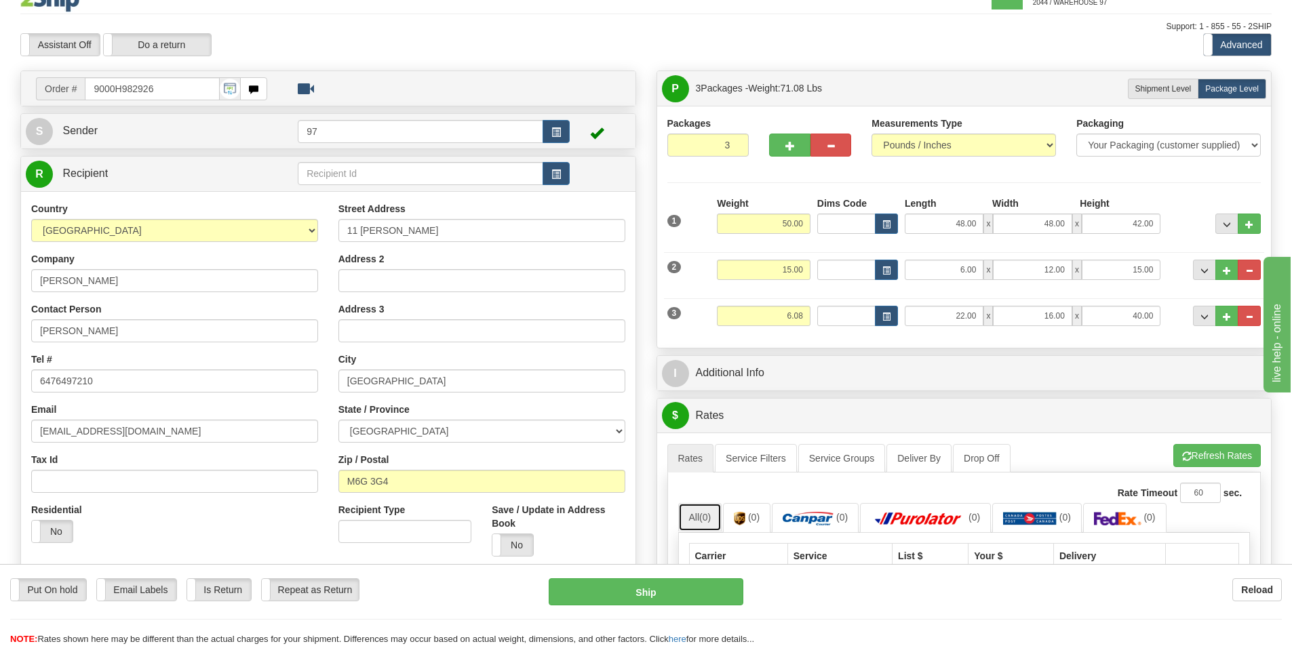
scroll to position [0, 0]
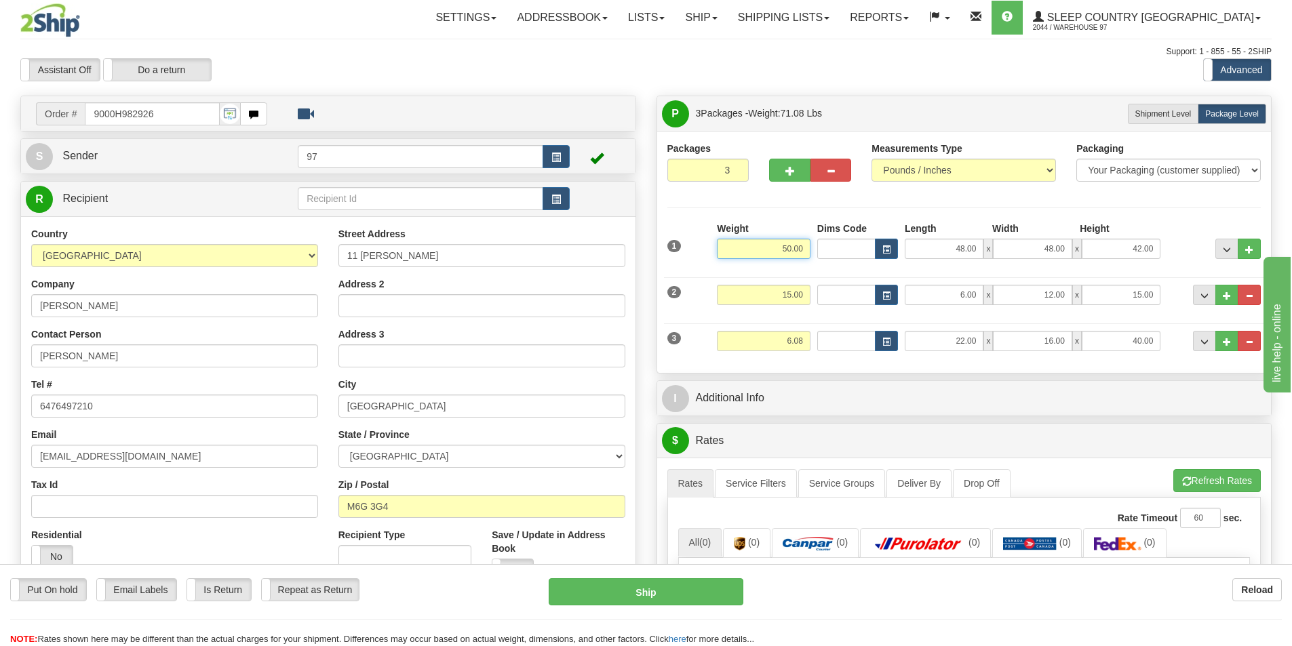
drag, startPoint x: 743, startPoint y: 250, endPoint x: 943, endPoint y: 277, distance: 201.9
click at [943, 277] on div "1 Weight 50.00 Dims Code" at bounding box center [964, 292] width 594 height 141
type input "20.00"
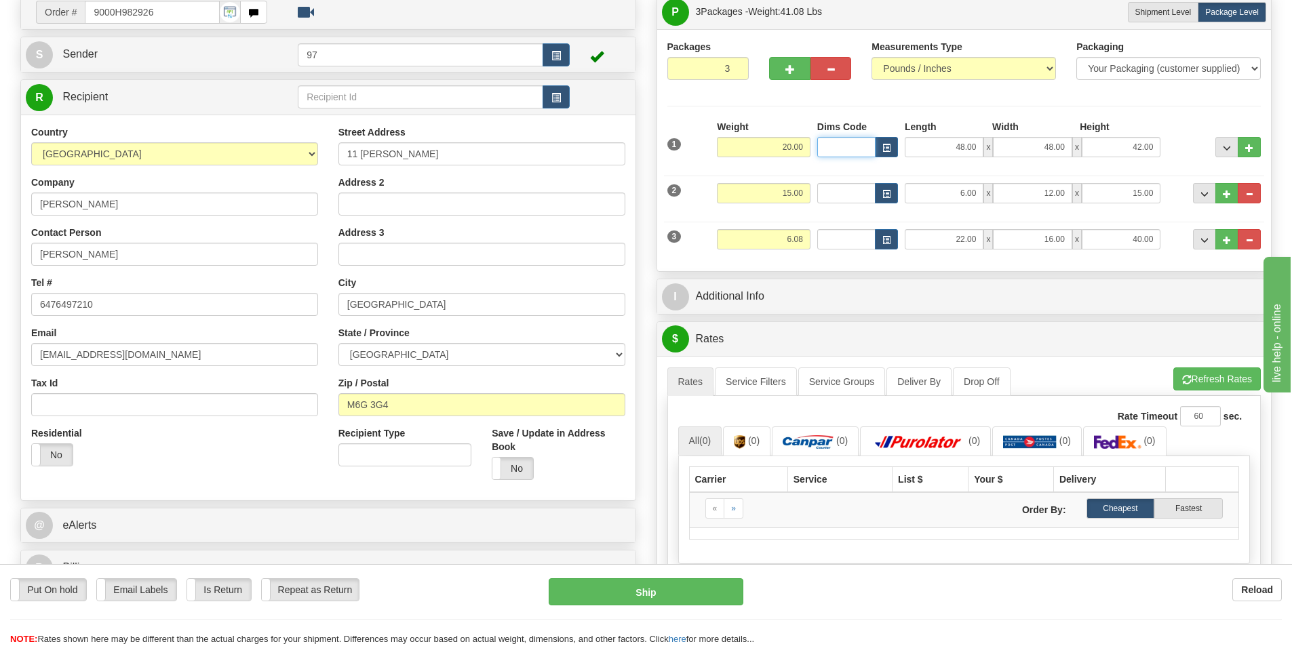
scroll to position [68, 0]
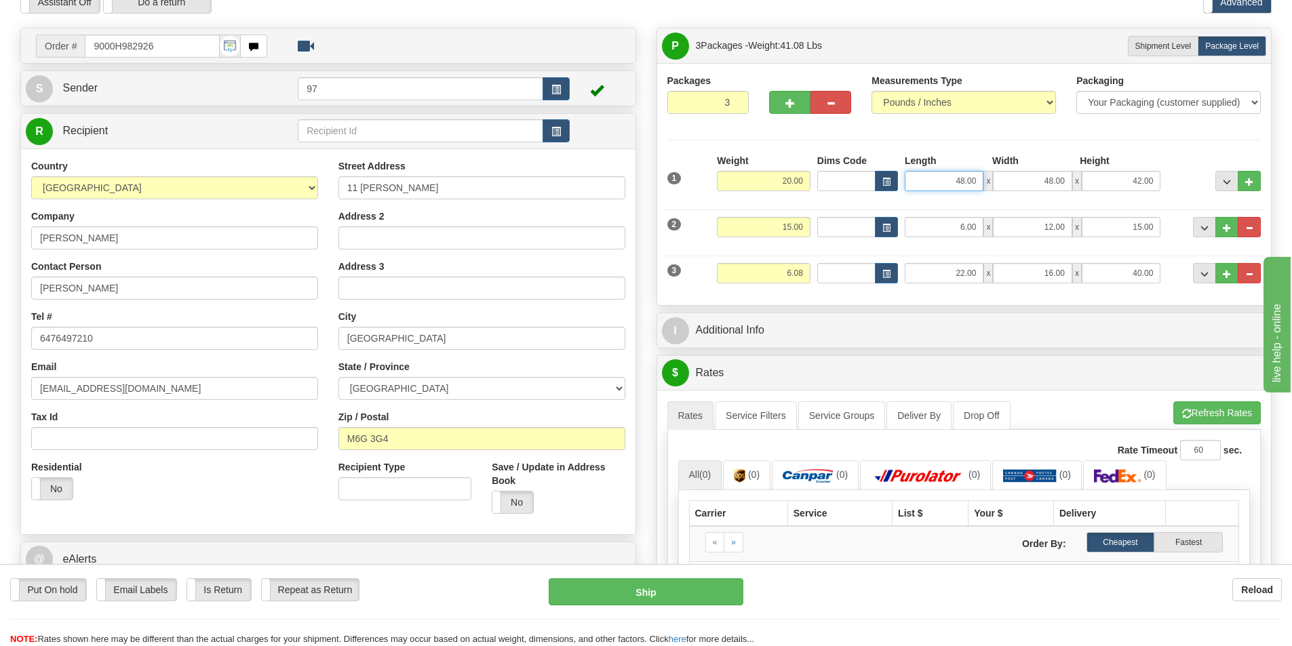
drag, startPoint x: 938, startPoint y: 186, endPoint x: 1006, endPoint y: 195, distance: 68.3
click at [1006, 195] on div "1 Weight 20.00 Dims Code x x" at bounding box center [964, 178] width 601 height 48
type input "18.00"
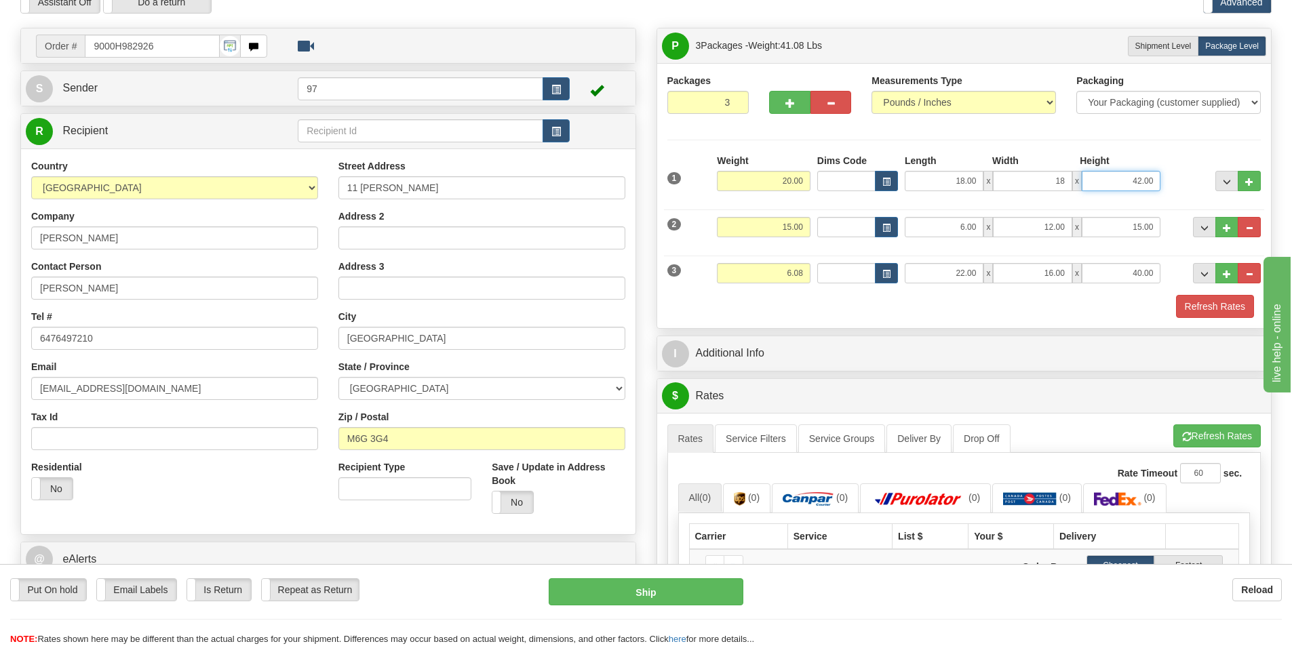
type input "18.00"
drag, startPoint x: 762, startPoint y: 186, endPoint x: 854, endPoint y: 184, distance: 91.6
click at [852, 184] on div "1 Weight 20.00 Dims Code x x" at bounding box center [964, 178] width 601 height 48
type input "60.00"
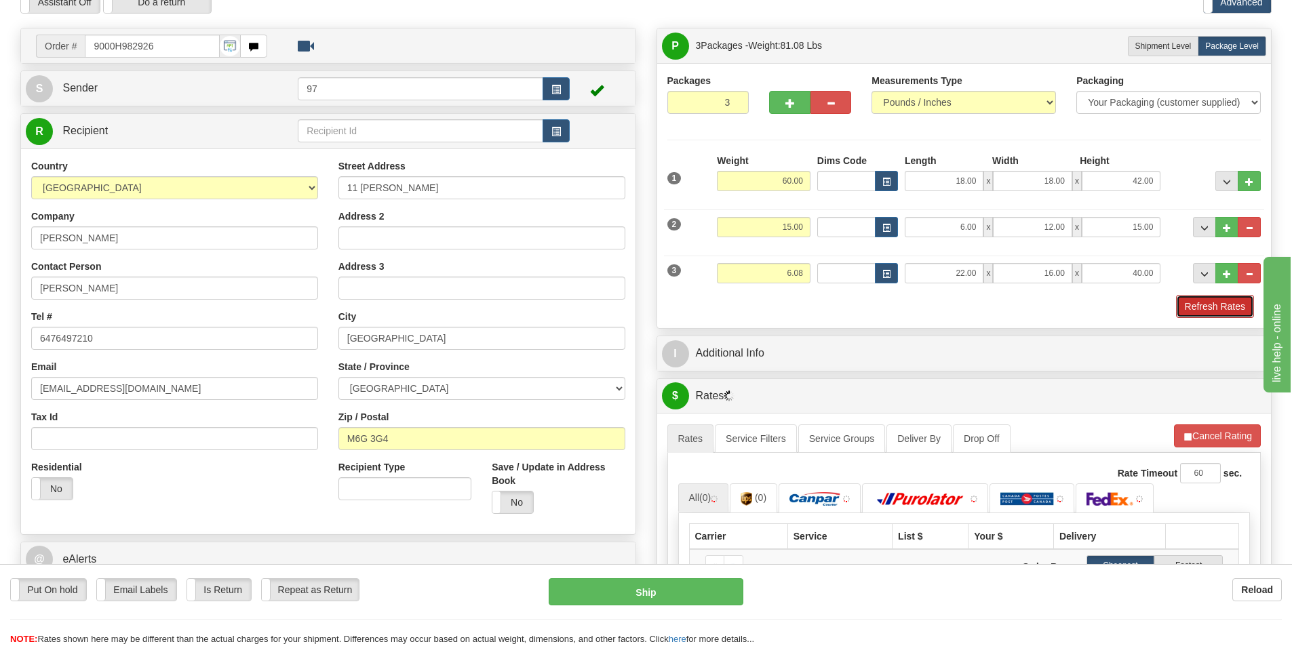
click at [1197, 300] on button "Refresh Rates" at bounding box center [1215, 306] width 78 height 23
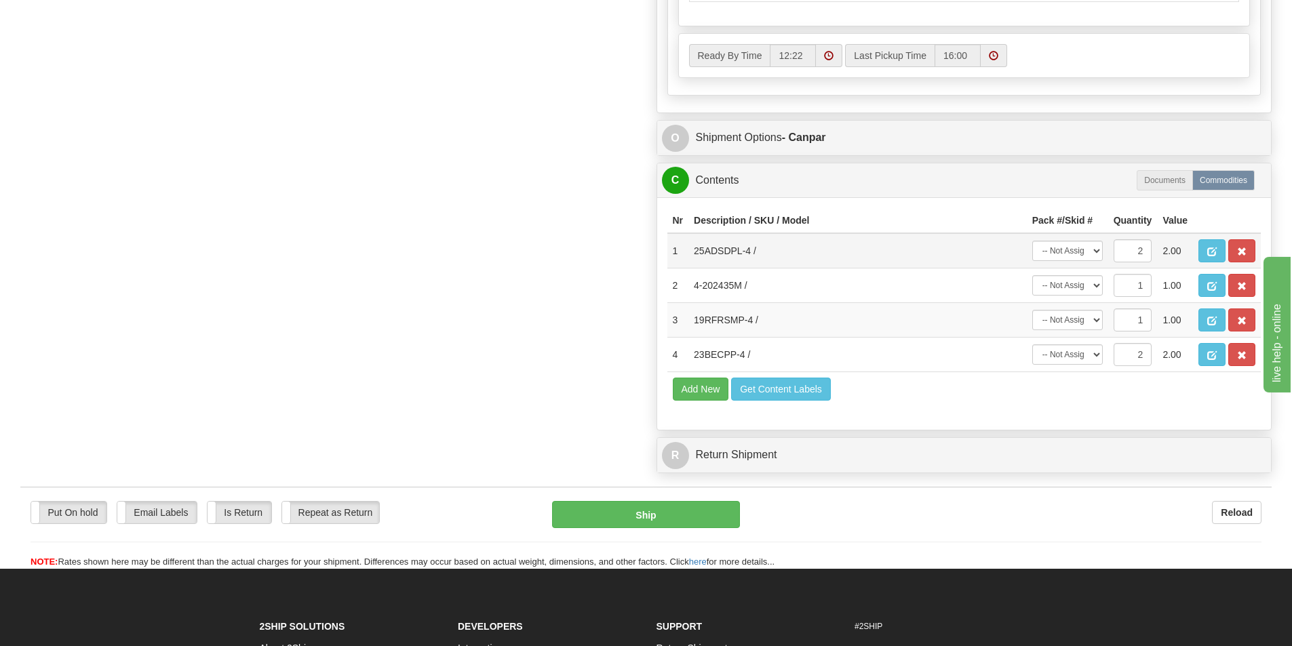
scroll to position [814, 0]
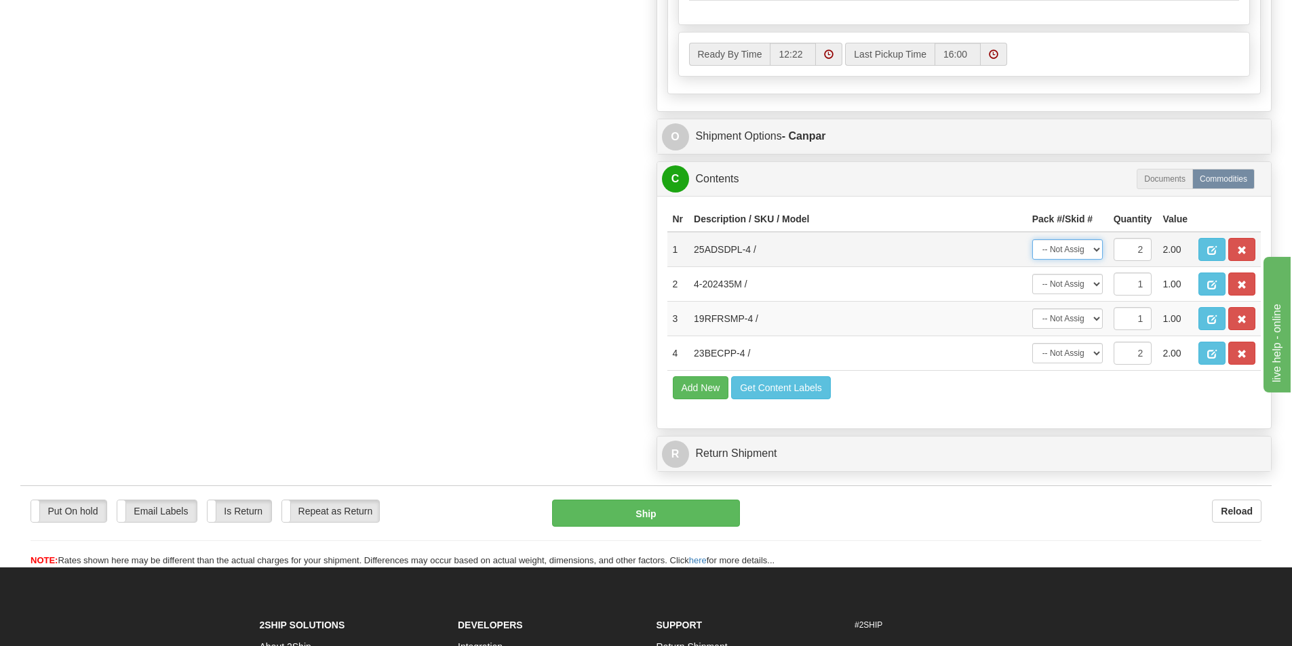
click at [1049, 256] on select "-- Not Assigned -- Package 1 Package 2 Package 3 Split" at bounding box center [1067, 249] width 71 height 20
select select "2"
click at [1032, 239] on select "-- Not Assigned -- Package 1 Package 2 Package 3 Split" at bounding box center [1067, 249] width 71 height 20
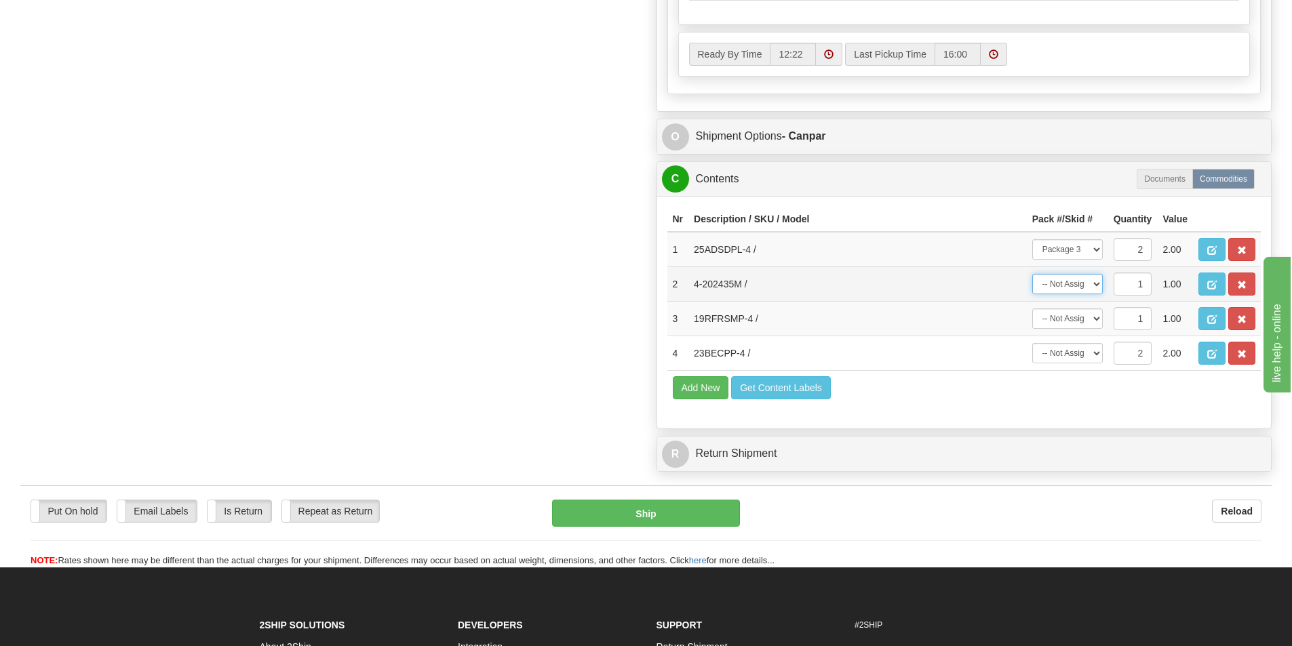
click at [1054, 279] on select "-- Not Assigned -- Package 1 Package 2 Package 3" at bounding box center [1067, 284] width 71 height 20
select select "0"
click at [1032, 274] on select "-- Not Assigned -- Package 1 Package 2 Package 3" at bounding box center [1067, 284] width 71 height 20
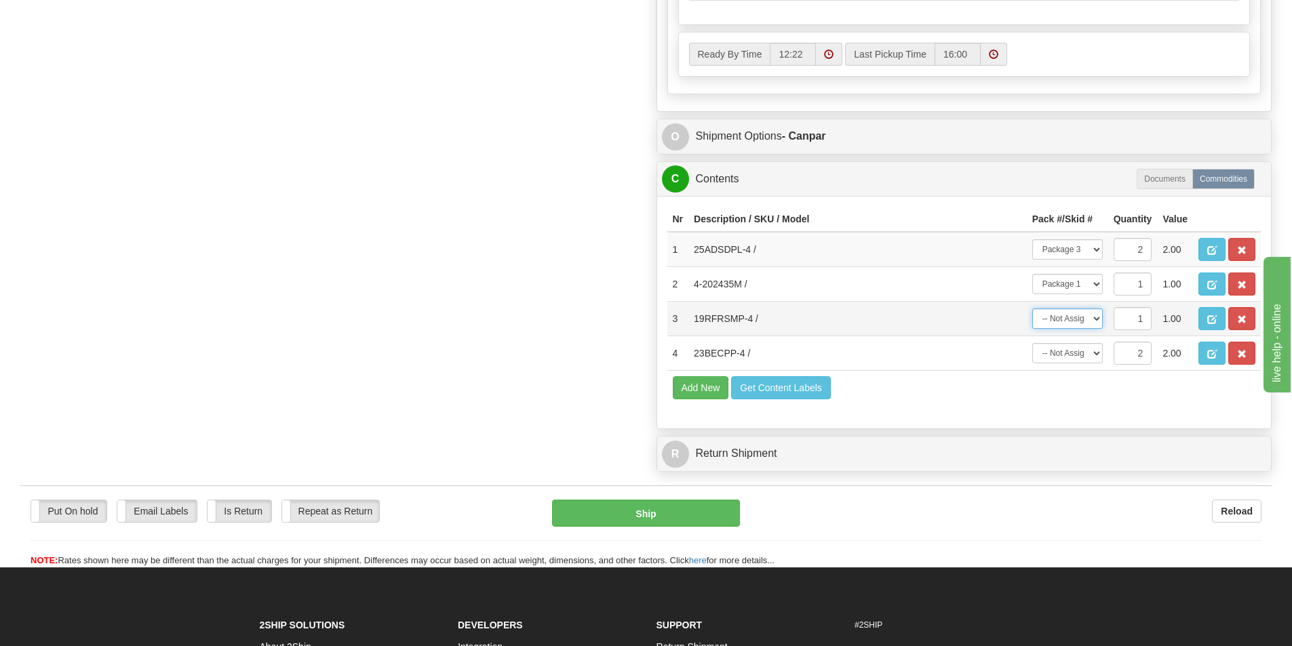
click at [1057, 312] on select "-- Not Assigned -- Package 1 Package 2 Package 3" at bounding box center [1067, 319] width 71 height 20
select select "1"
click at [1032, 309] on select "-- Not Assigned -- Package 1 Package 2 Package 3" at bounding box center [1067, 319] width 71 height 20
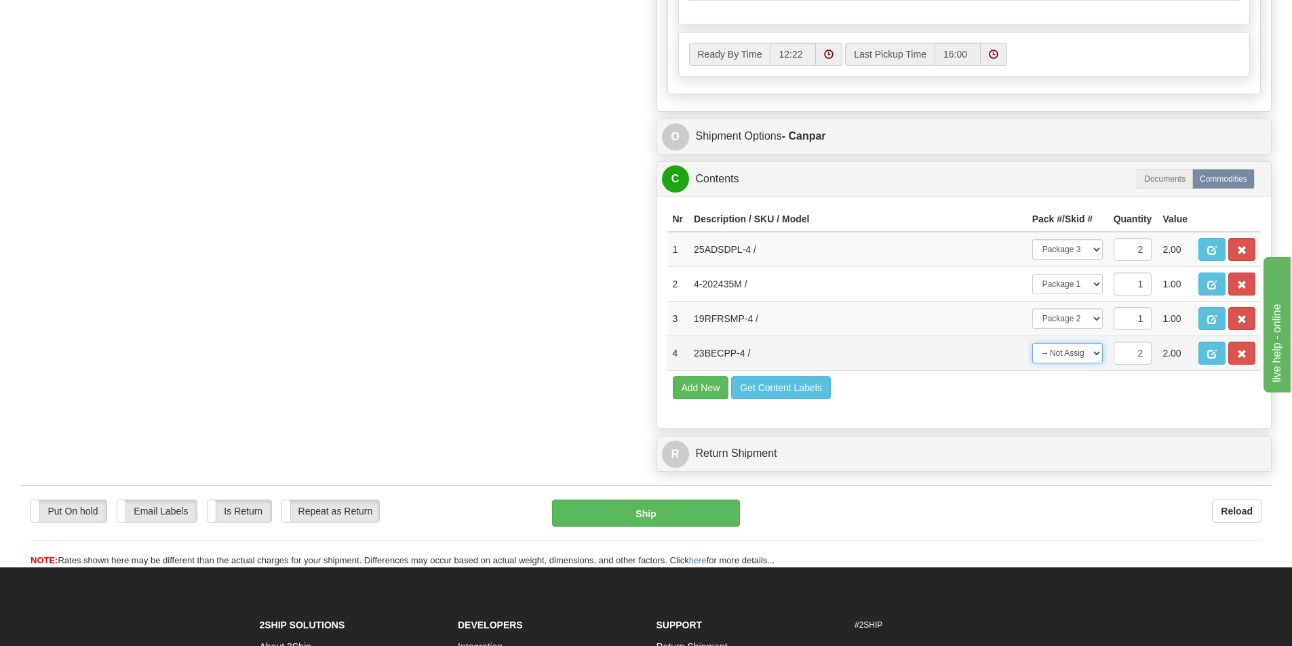
click at [1063, 355] on select "-- Not Assigned -- Package 1 Package 2 Package 3 Split" at bounding box center [1067, 353] width 71 height 20
select select "1"
click at [1032, 343] on select "-- Not Assigned -- Package 1 Package 2 Package 3 Split" at bounding box center [1067, 353] width 71 height 20
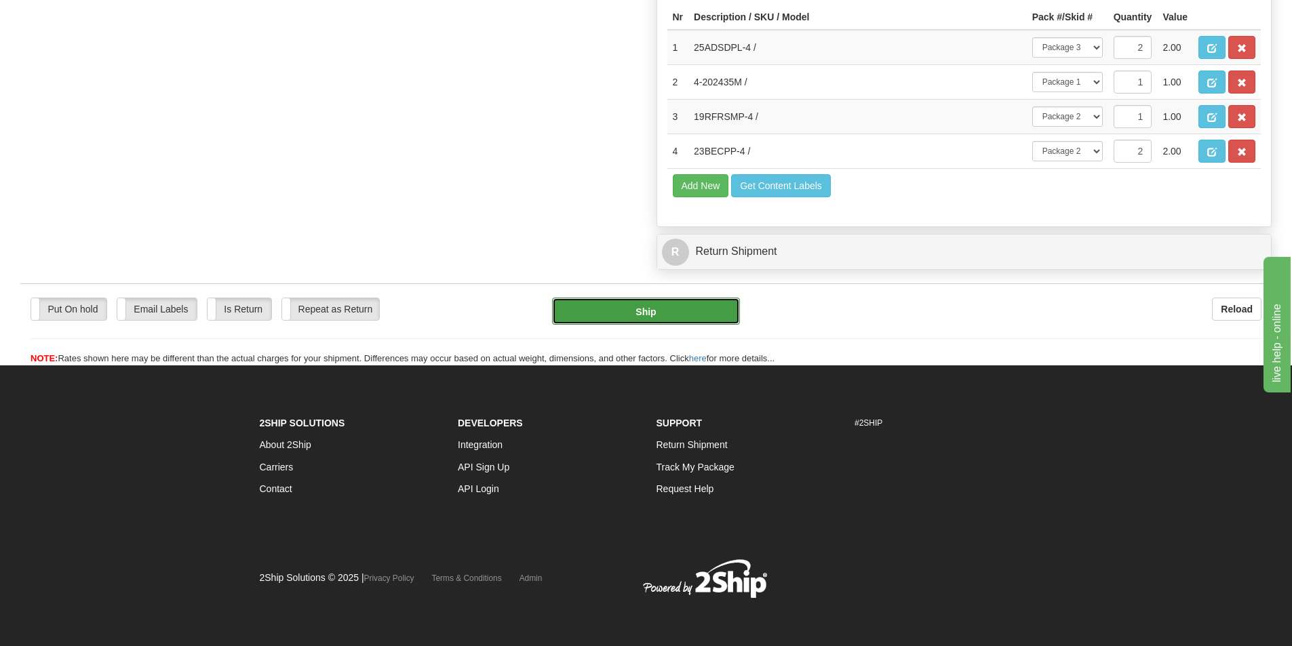
click at [637, 309] on button "Ship" at bounding box center [646, 311] width 188 height 27
type input "1"
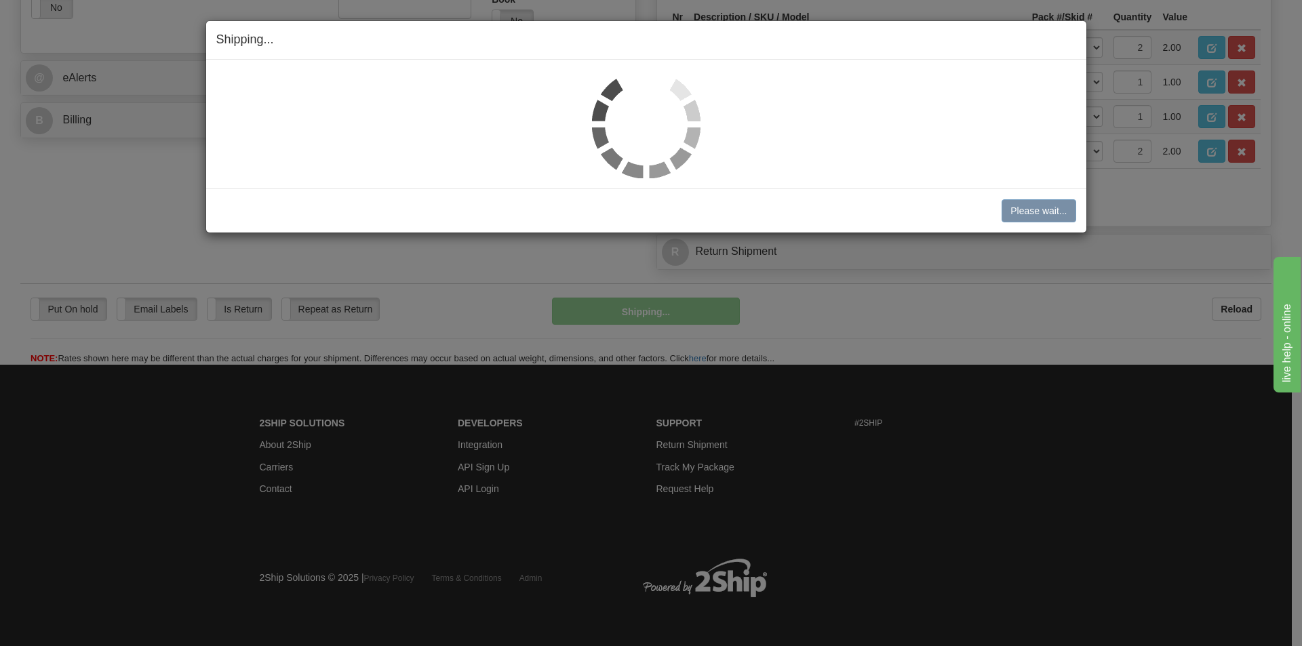
scroll to position [549, 0]
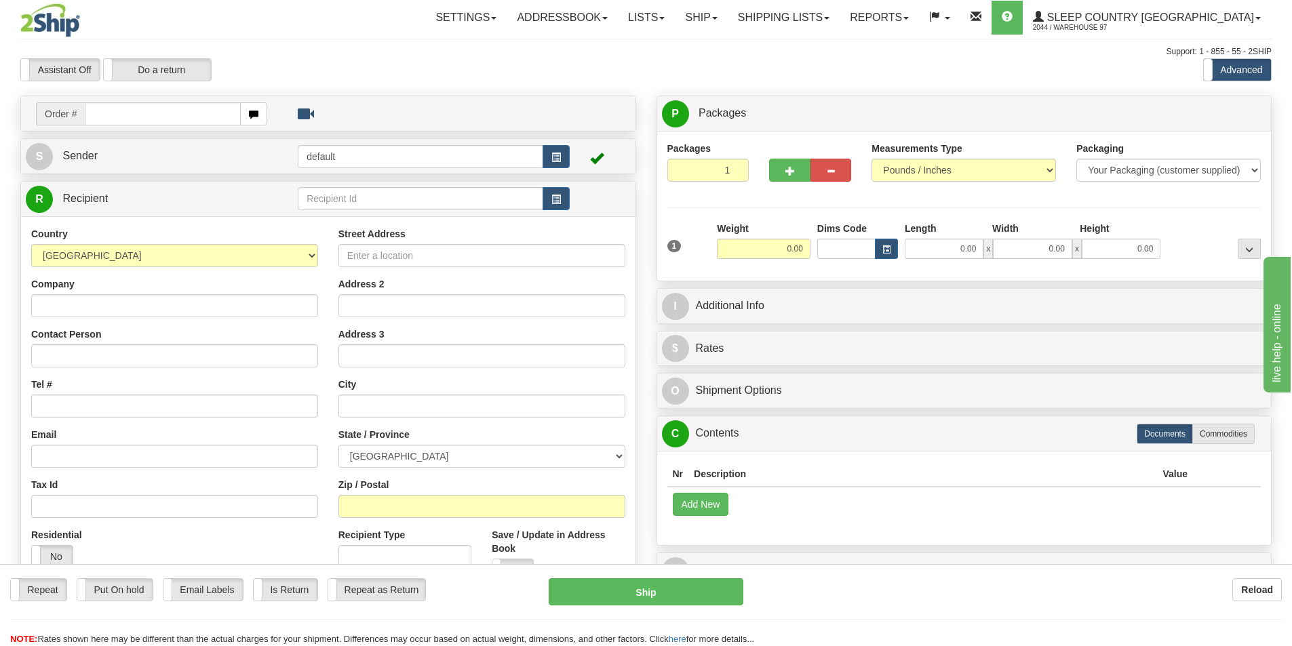
click at [207, 123] on input "text" at bounding box center [163, 113] width 156 height 23
type input "9000H981467"
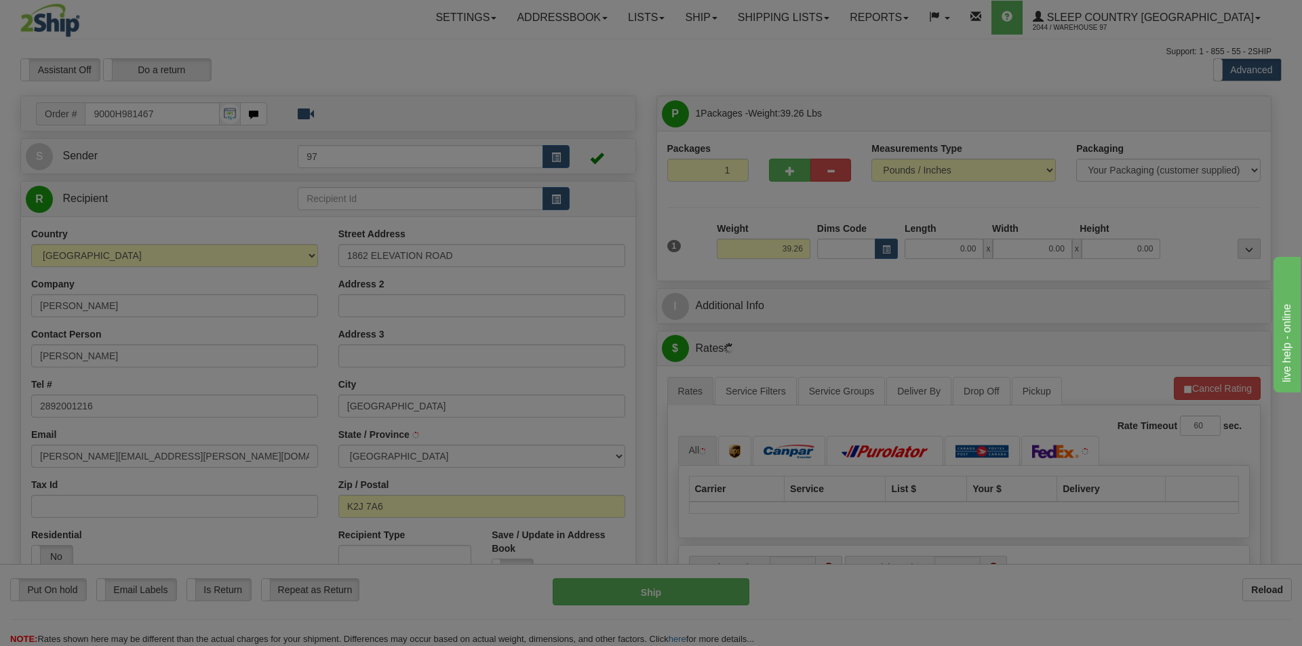
type input "NEPEAN"
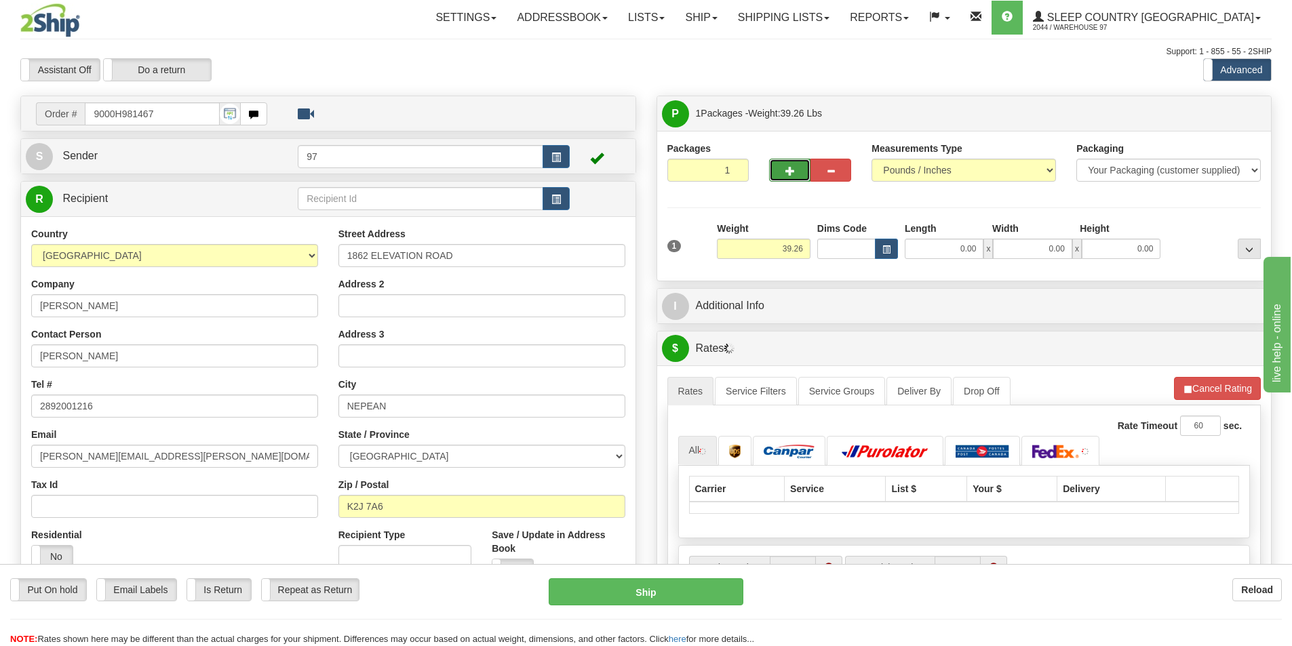
click at [780, 174] on button "button" at bounding box center [789, 170] width 41 height 23
type input "2"
click at [1228, 121] on label "Package Level Pack.." at bounding box center [1231, 114] width 68 height 20
radio input "true"
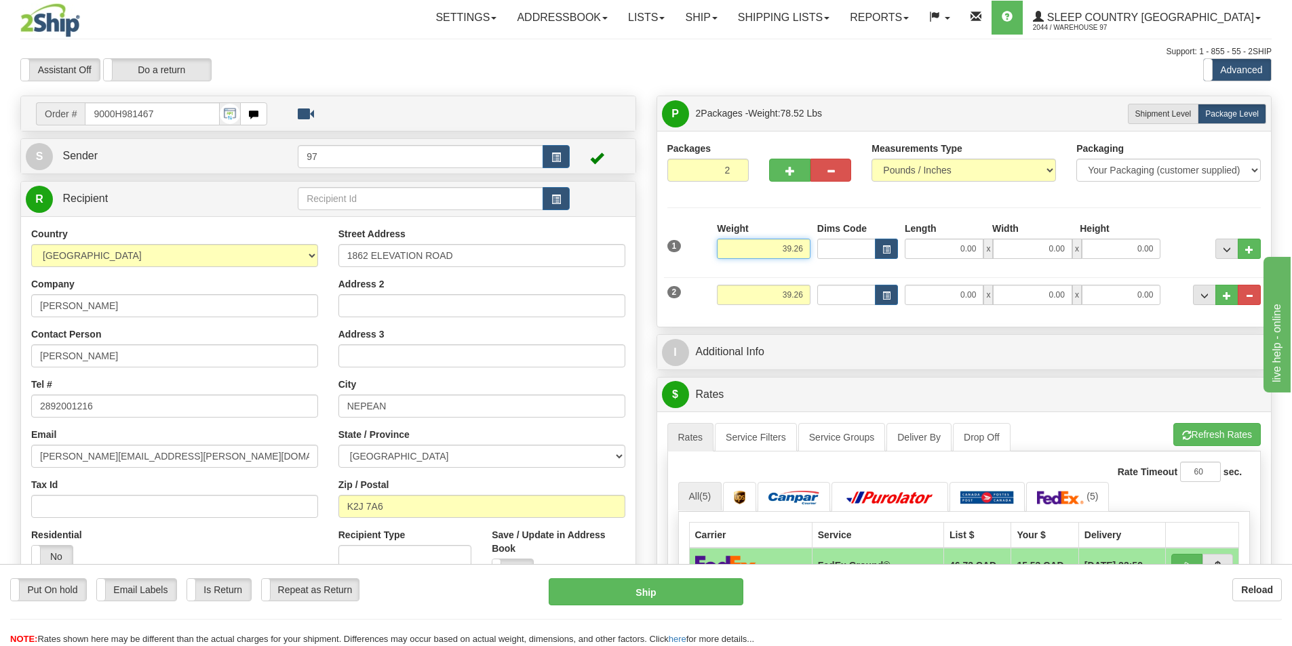
drag, startPoint x: 749, startPoint y: 250, endPoint x: 960, endPoint y: 250, distance: 210.9
click at [960, 250] on div "1 Weight 39.26 Dims Code x x" at bounding box center [964, 246] width 601 height 48
type input "35.00"
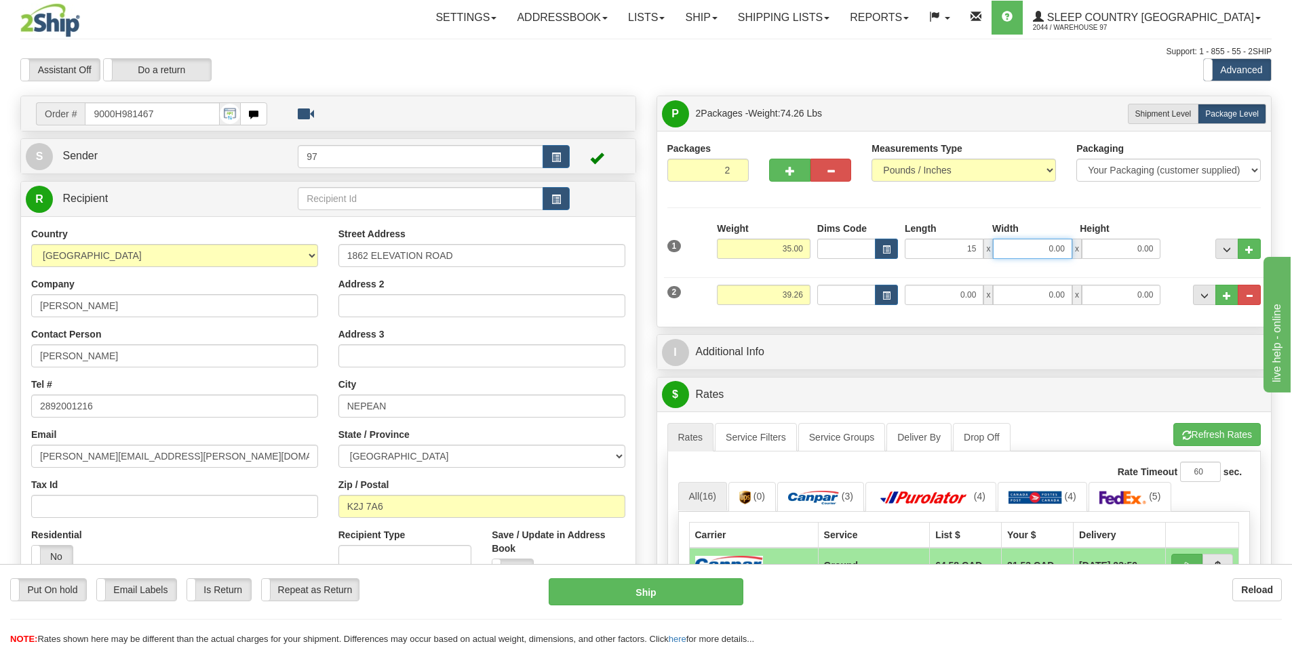
type input "15.00"
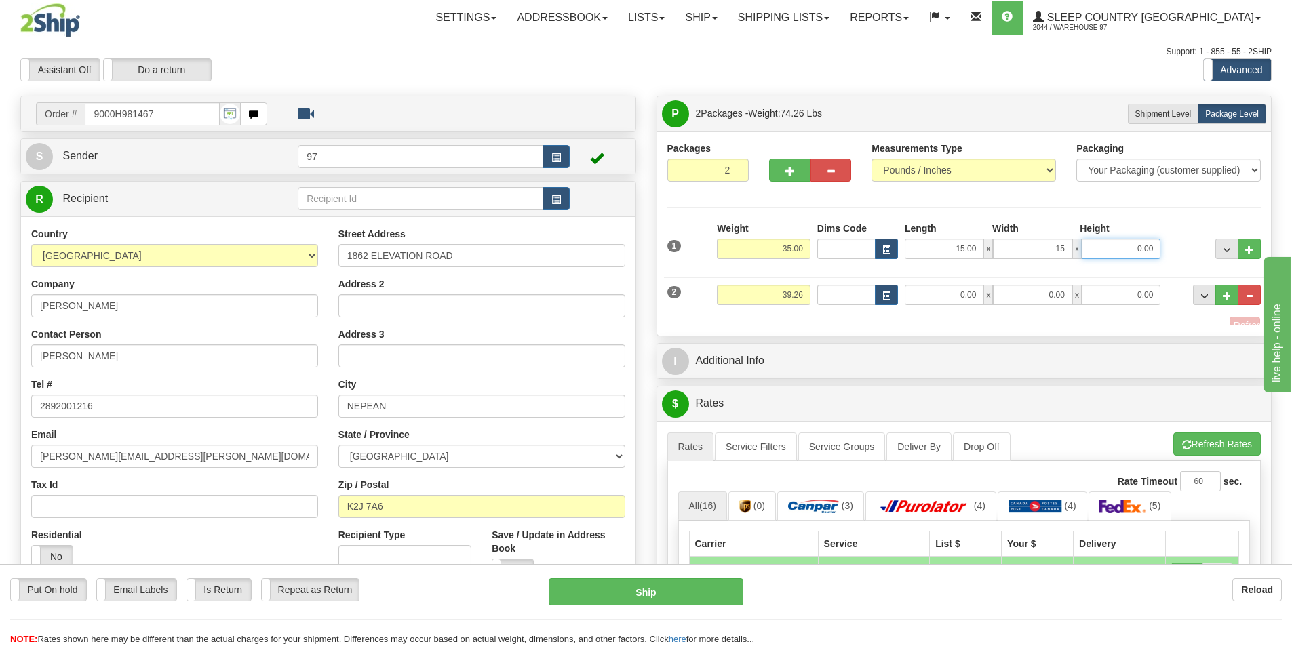
type input "15.00"
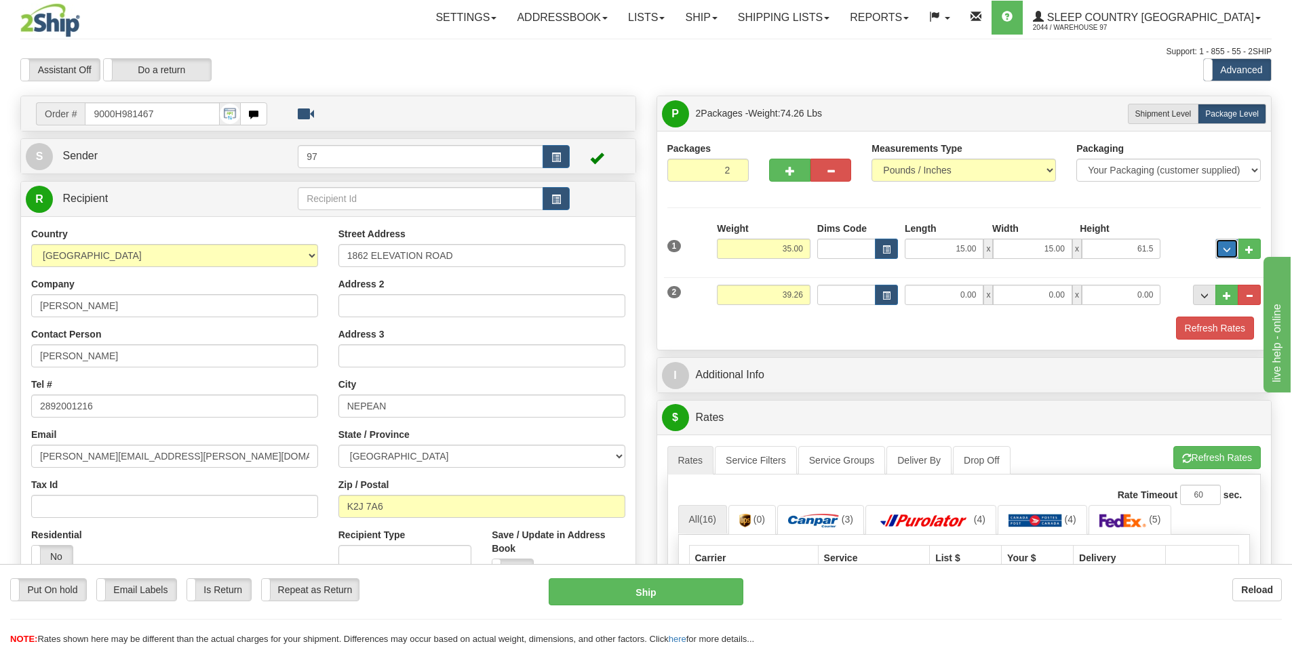
type input "61.50"
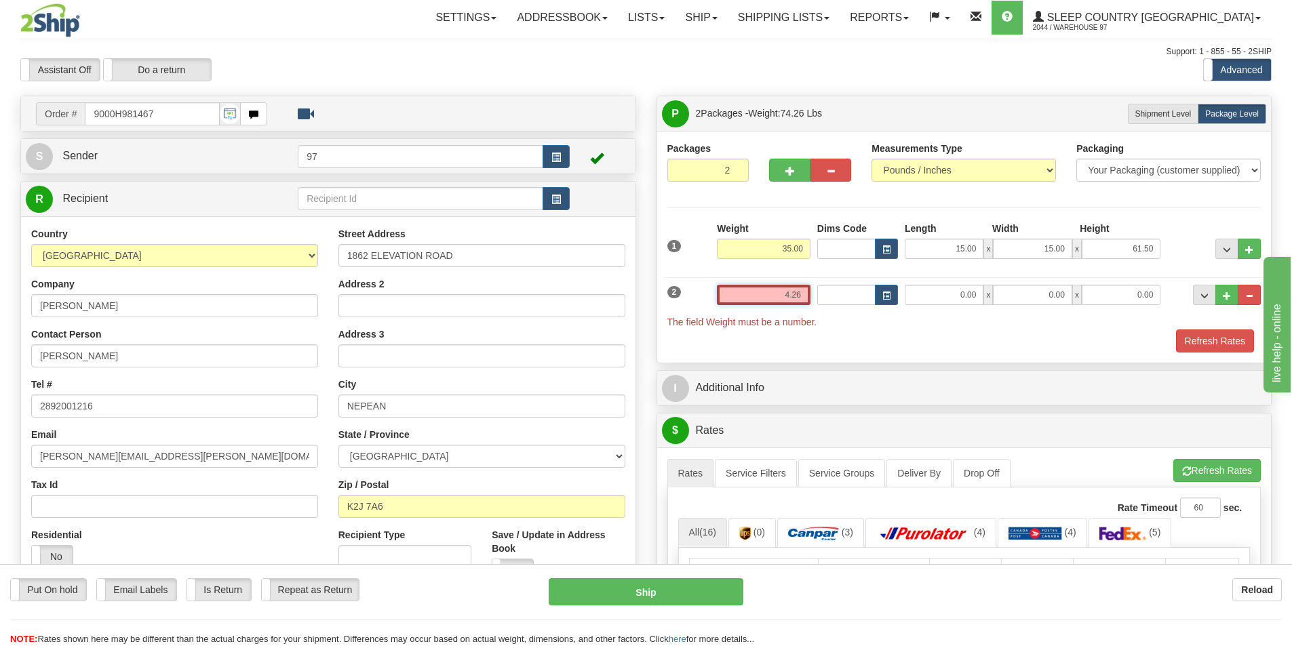
type input "4.26"
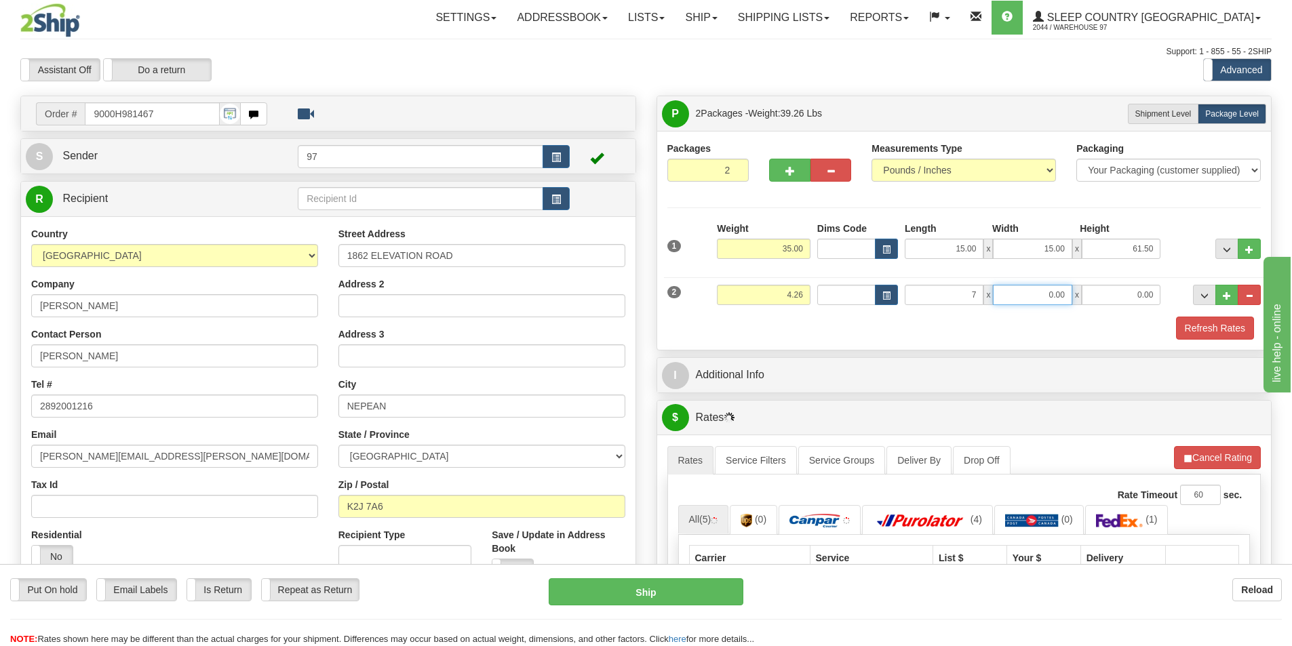
type input "7.00"
type input "14.00"
click at [1176, 317] on button "Refresh Rates" at bounding box center [1215, 328] width 78 height 23
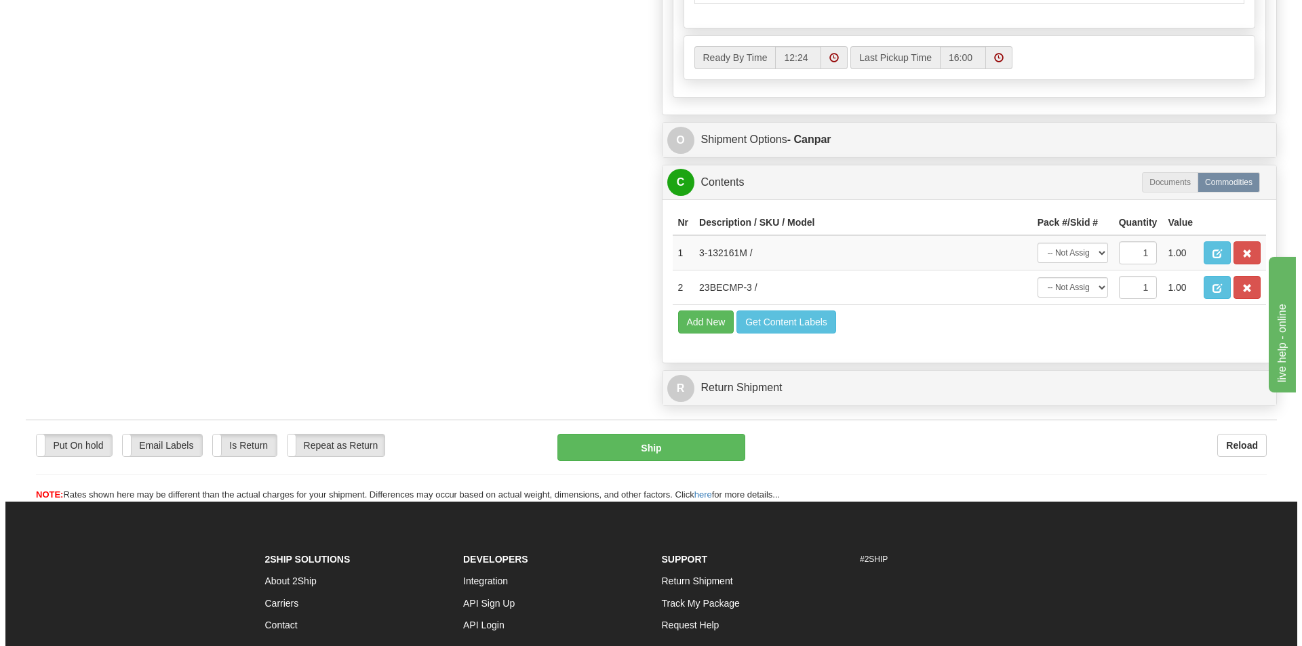
scroll to position [814, 0]
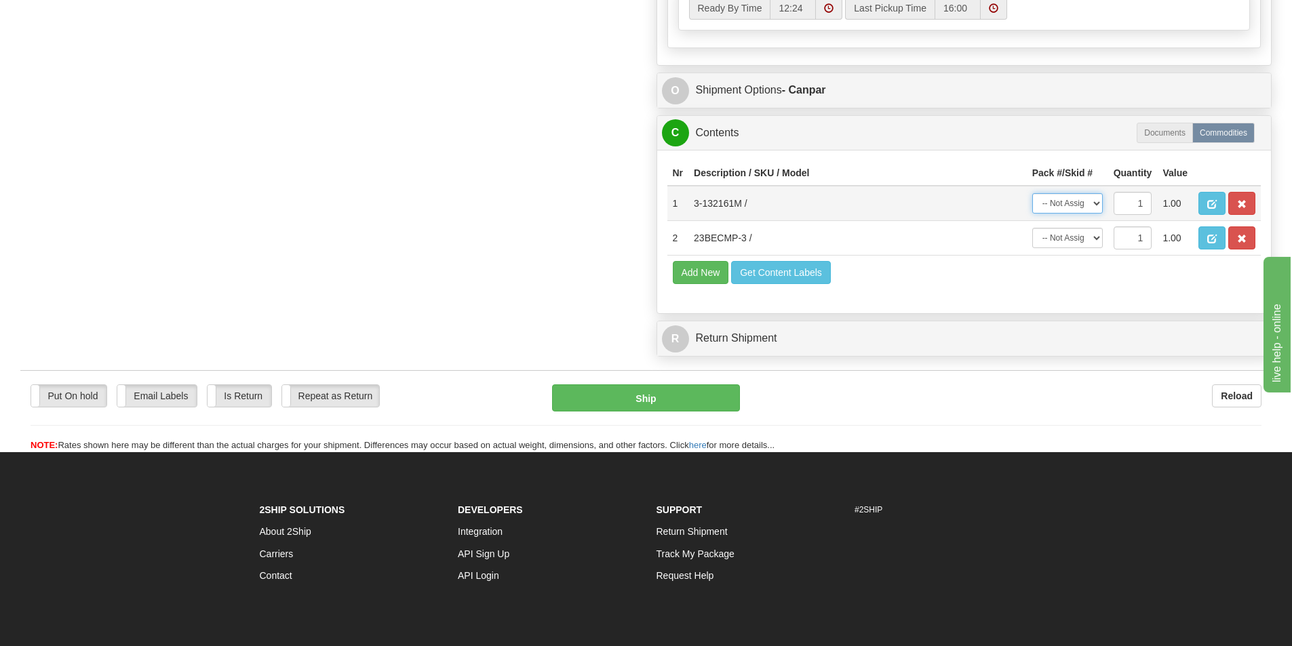
click at [1061, 204] on select "-- Not Assigned -- Package 1 Package 2" at bounding box center [1067, 203] width 71 height 20
select select "0"
click at [1032, 193] on select "-- Not Assigned -- Package 1 Package 2" at bounding box center [1067, 203] width 71 height 20
drag, startPoint x: 1052, startPoint y: 241, endPoint x: 1052, endPoint y: 248, distance: 7.5
click at [1052, 241] on select "-- Not Assigned -- Package 1 Package 2" at bounding box center [1067, 238] width 71 height 20
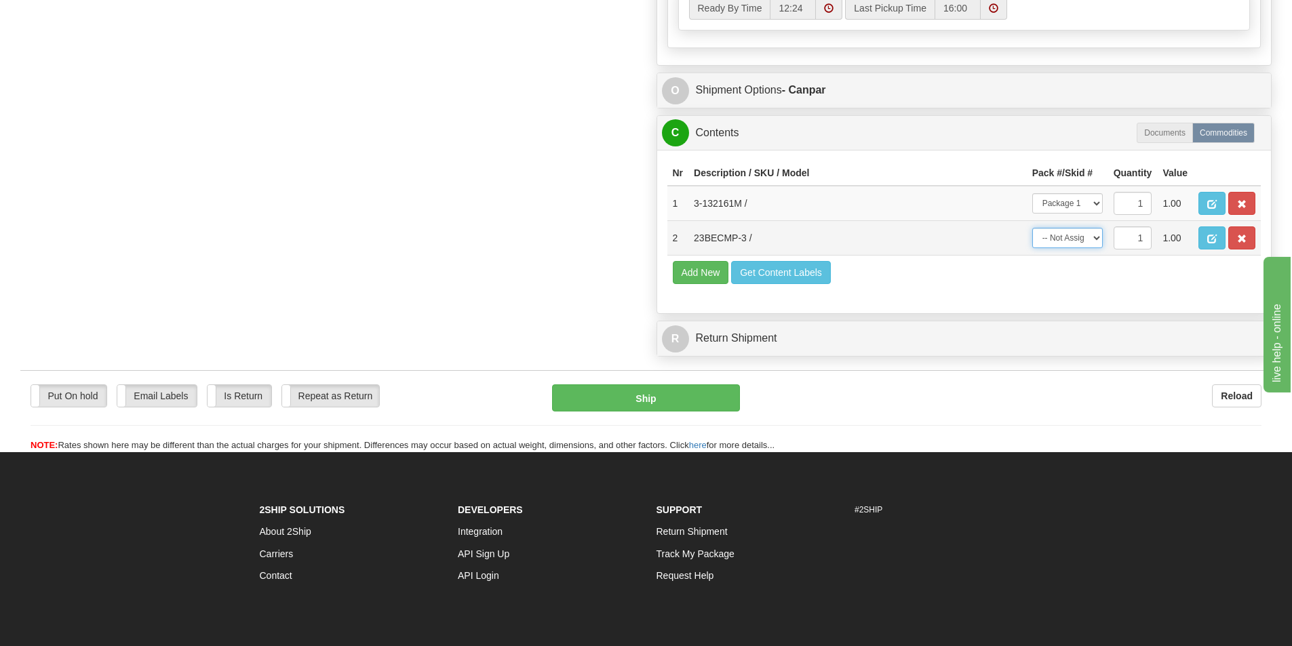
select select "1"
click at [1032, 228] on select "-- Not Assigned -- Package 1 Package 2" at bounding box center [1067, 238] width 71 height 20
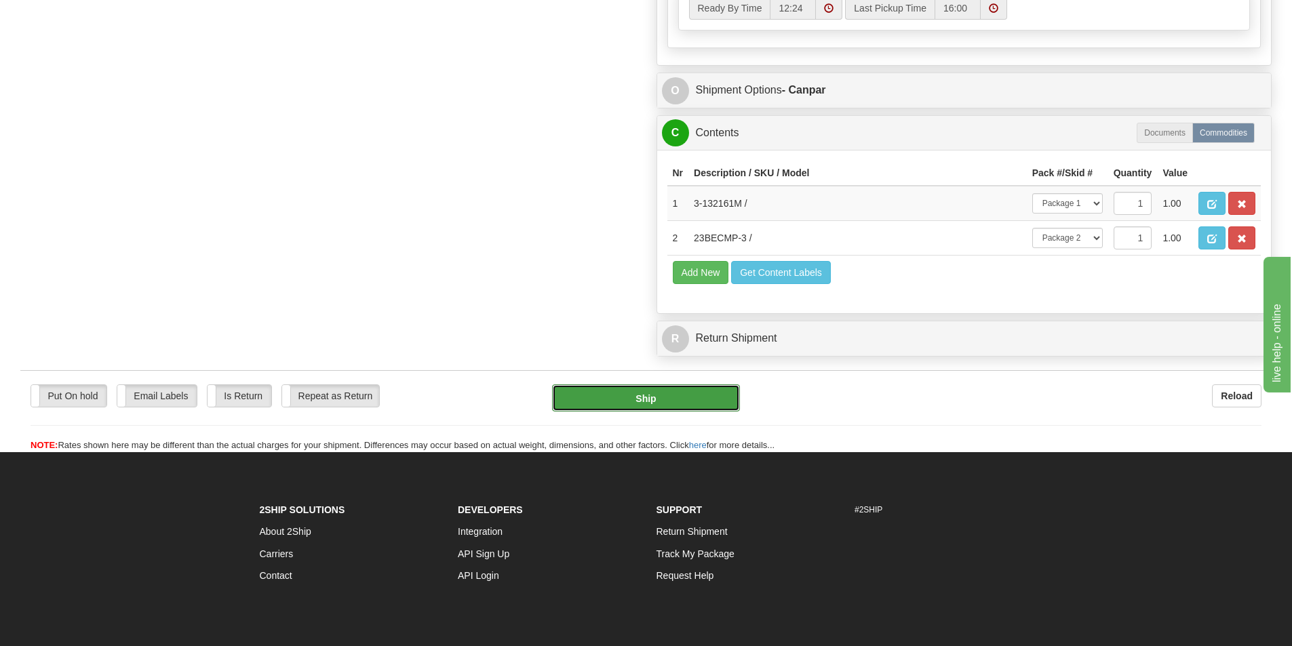
click at [628, 407] on button "Ship" at bounding box center [646, 397] width 188 height 27
type input "1"
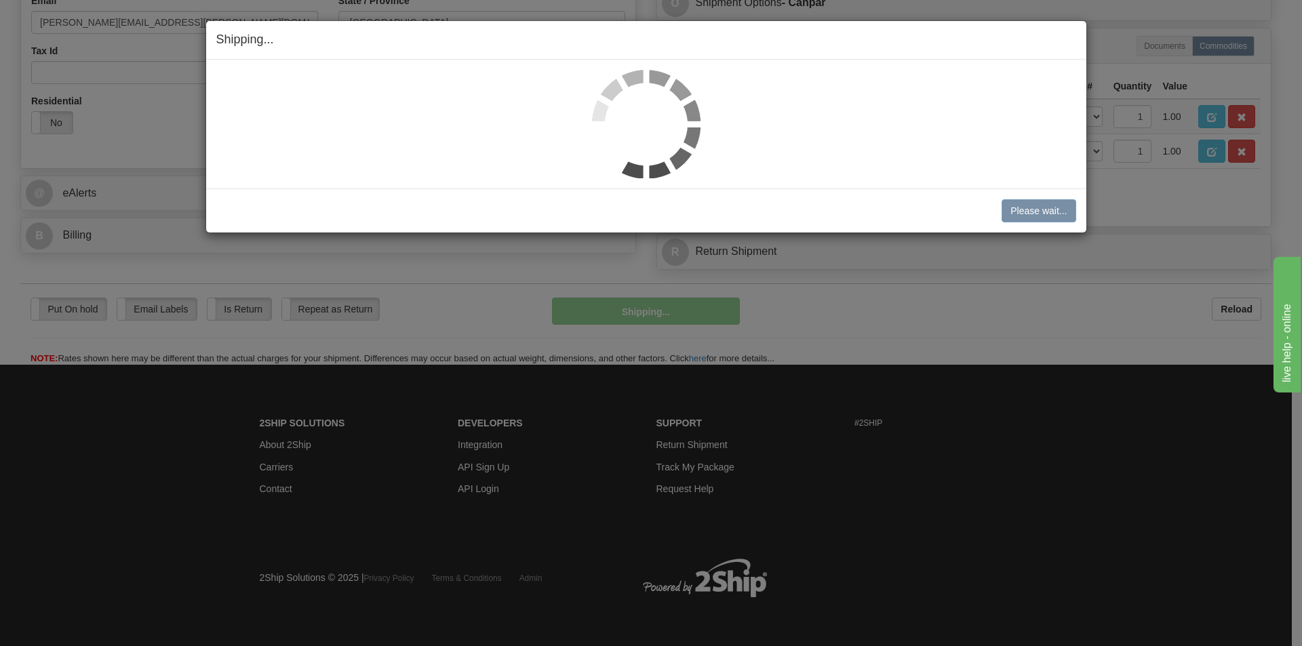
scroll to position [434, 0]
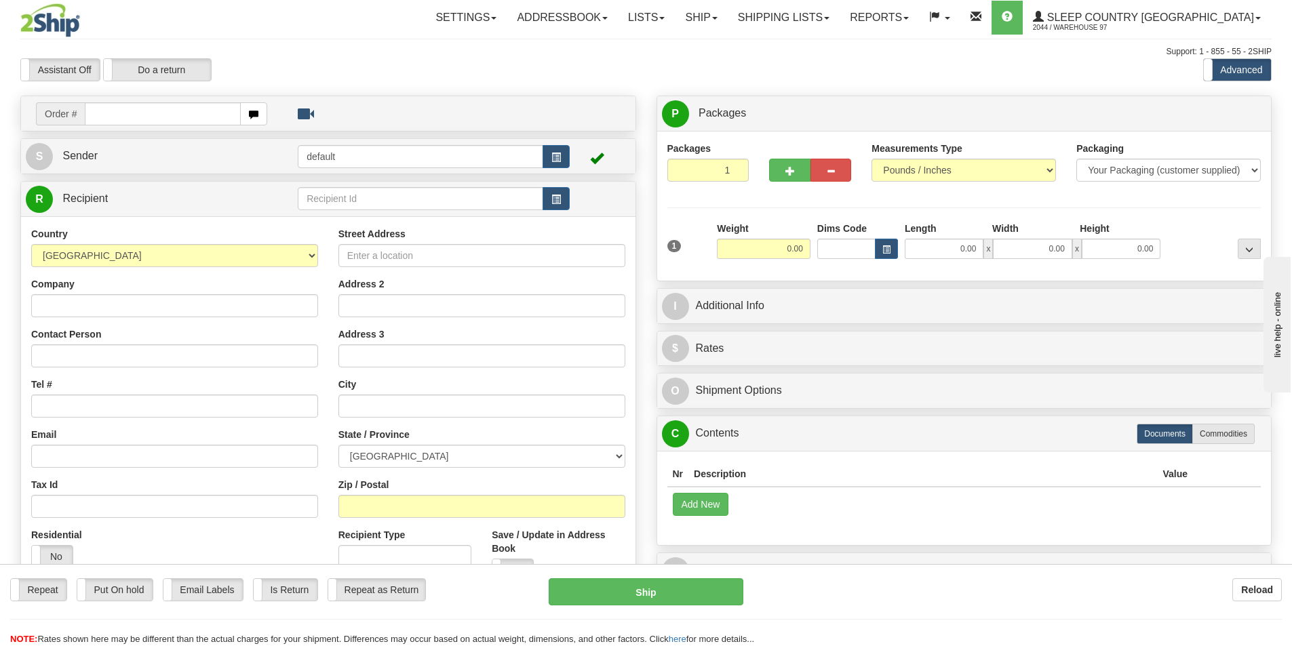
click at [163, 112] on input "text" at bounding box center [163, 113] width 156 height 23
type input "9000H981269"
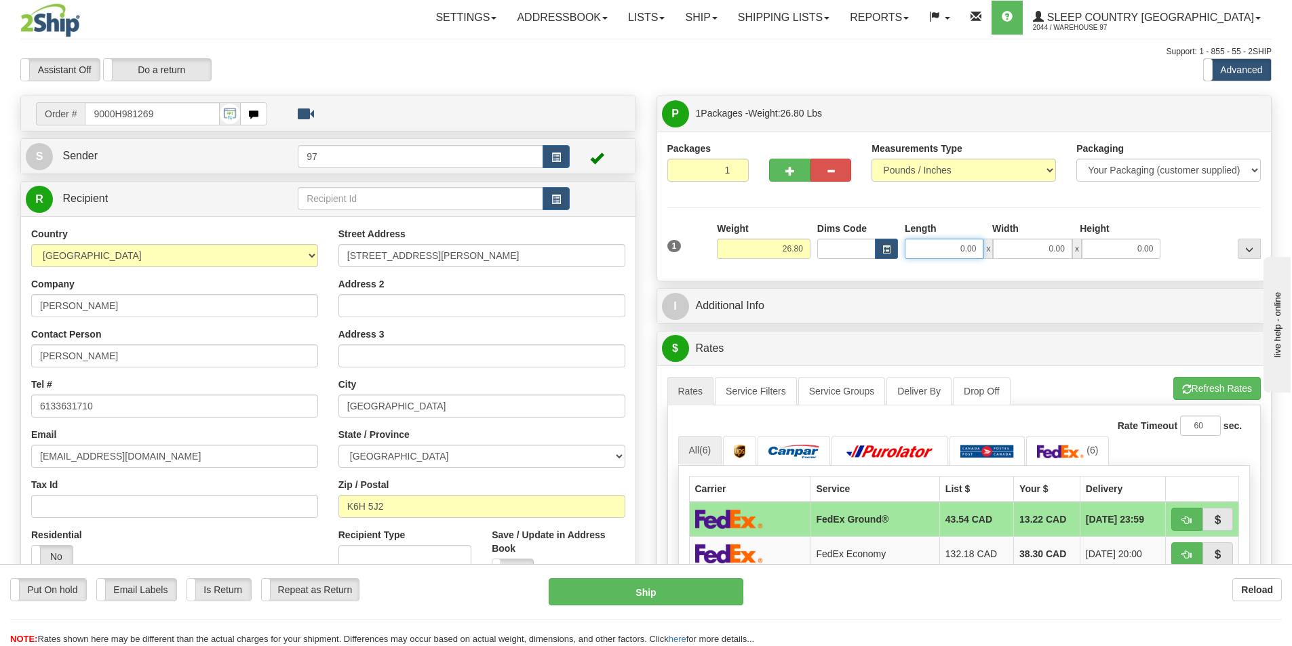
click at [928, 250] on input "0.00" at bounding box center [944, 249] width 79 height 20
type input "26.00"
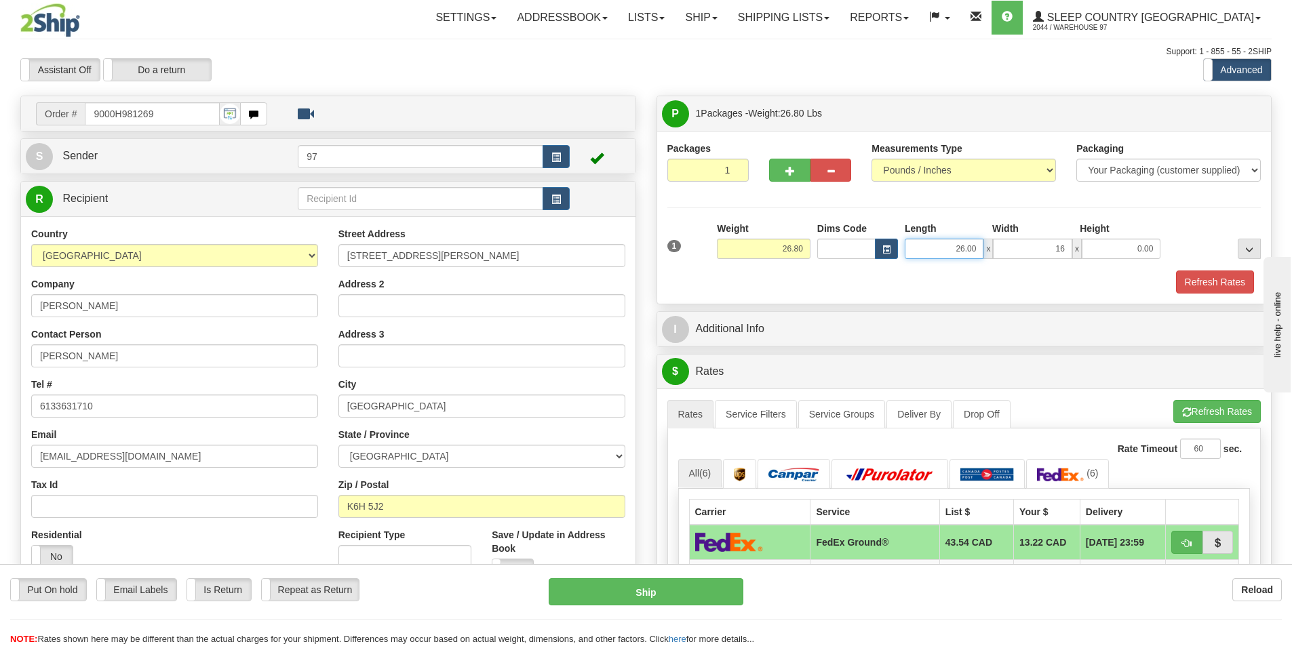
type input "16.00"
type input "22.00"
type input "16.00"
type input "36.00"
click at [1176, 271] on button "Refresh Rates" at bounding box center [1215, 282] width 78 height 23
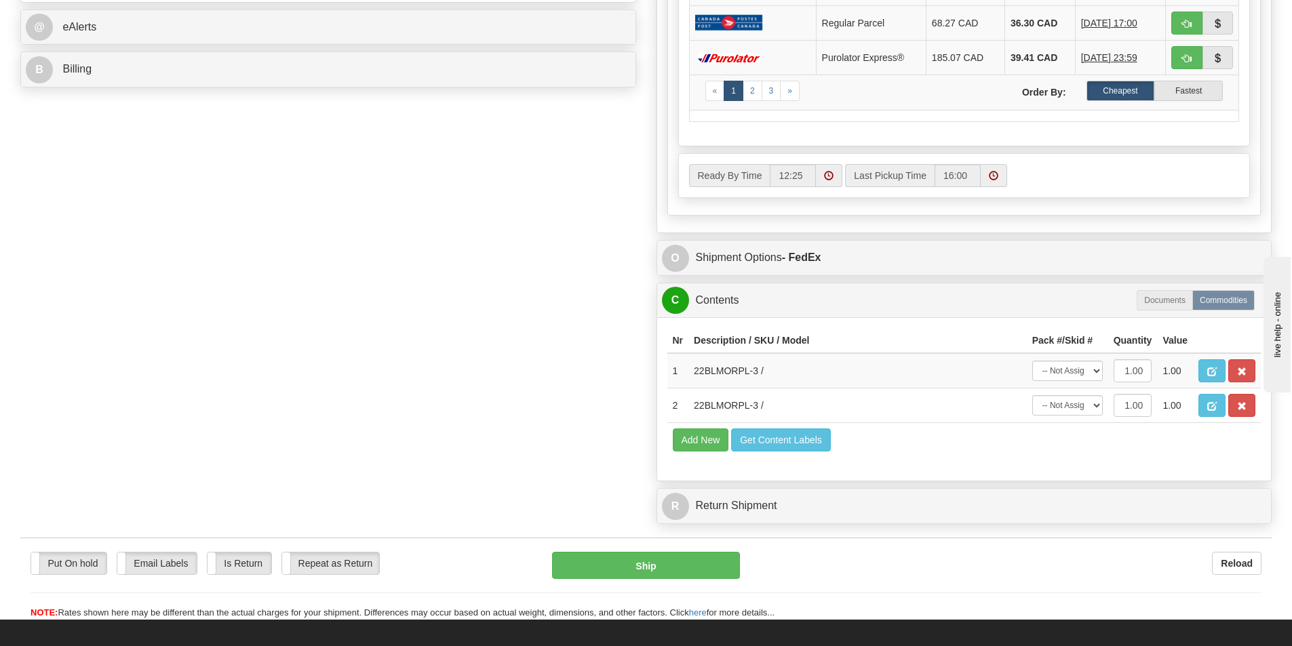
scroll to position [610, 0]
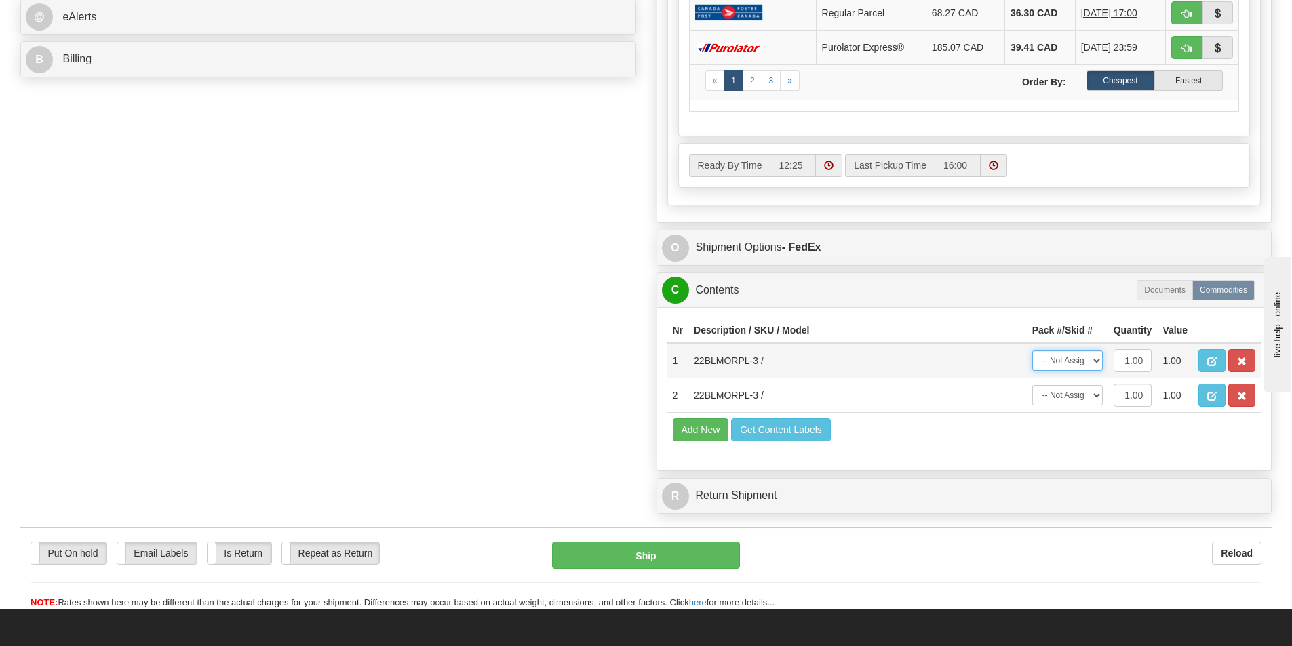
drag, startPoint x: 1074, startPoint y: 364, endPoint x: 1072, endPoint y: 371, distance: 7.1
click at [1074, 364] on select "-- Not Assigned -- Package 1" at bounding box center [1067, 361] width 71 height 20
select select "0"
click at [1032, 351] on select "-- Not Assigned -- Package 1" at bounding box center [1067, 361] width 71 height 20
drag, startPoint x: 1067, startPoint y: 393, endPoint x: 1065, endPoint y: 405, distance: 12.3
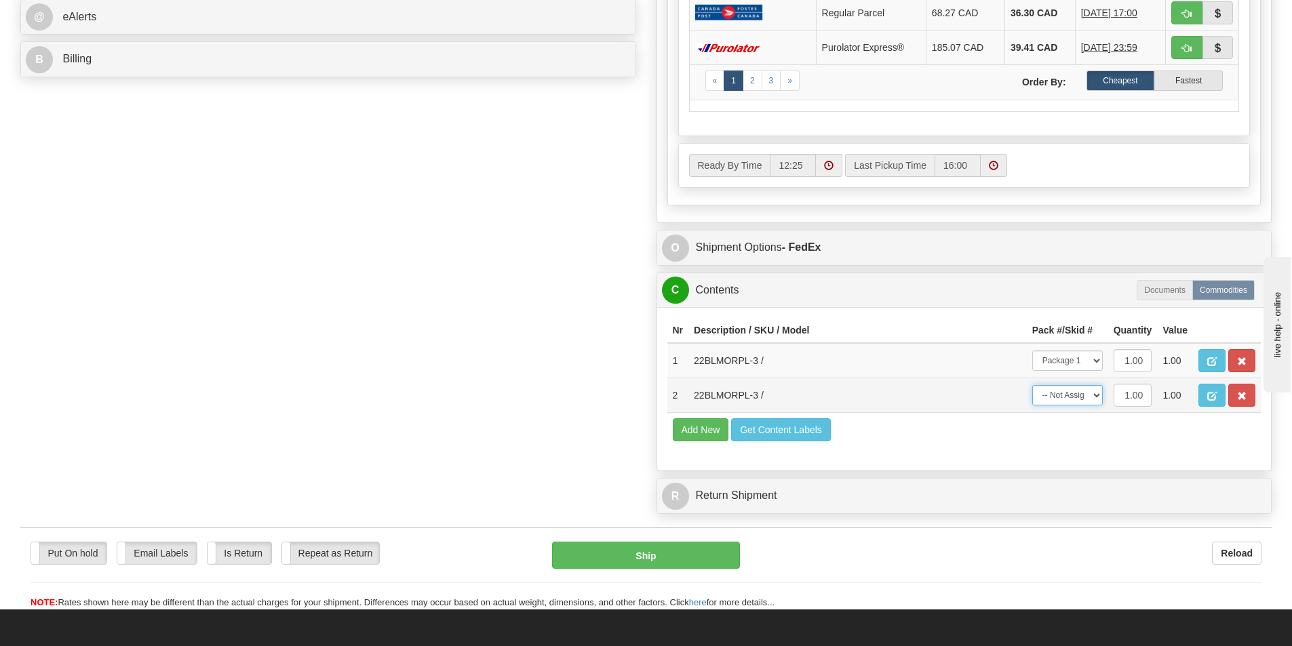
click at [1067, 393] on select "-- Not Assigned -- Package 1" at bounding box center [1067, 395] width 71 height 20
select select "0"
click at [1032, 385] on select "-- Not Assigned -- Package 1" at bounding box center [1067, 395] width 71 height 20
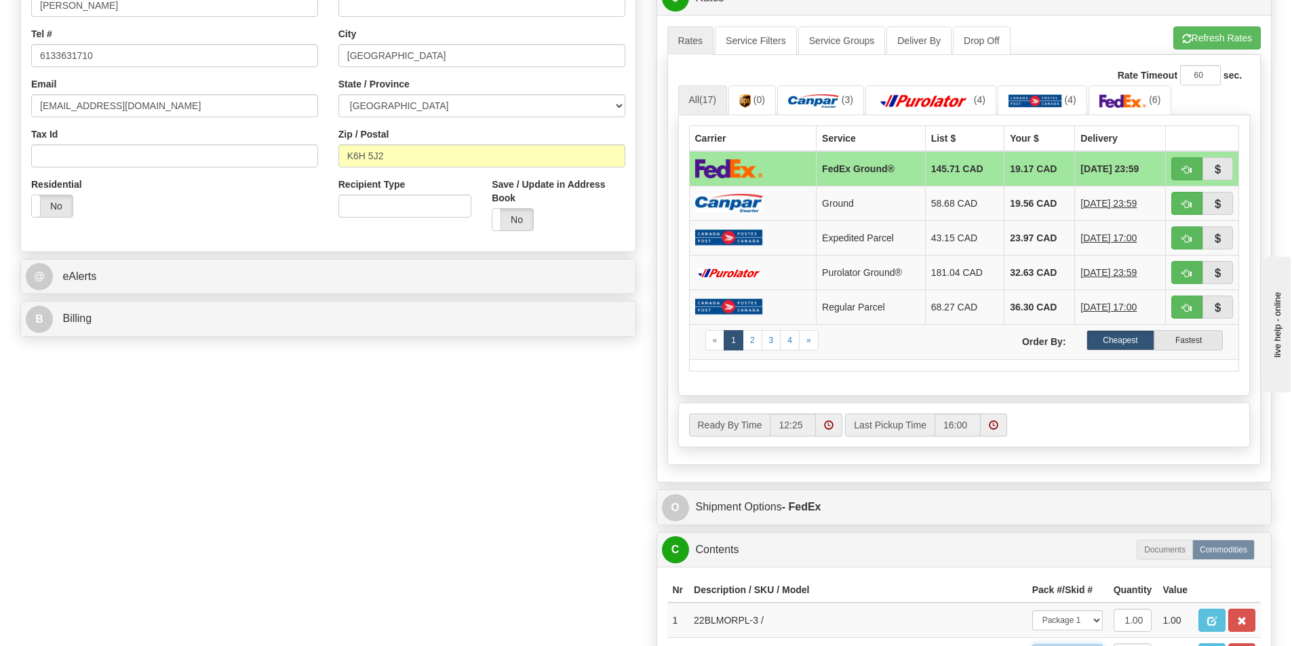
scroll to position [271, 0]
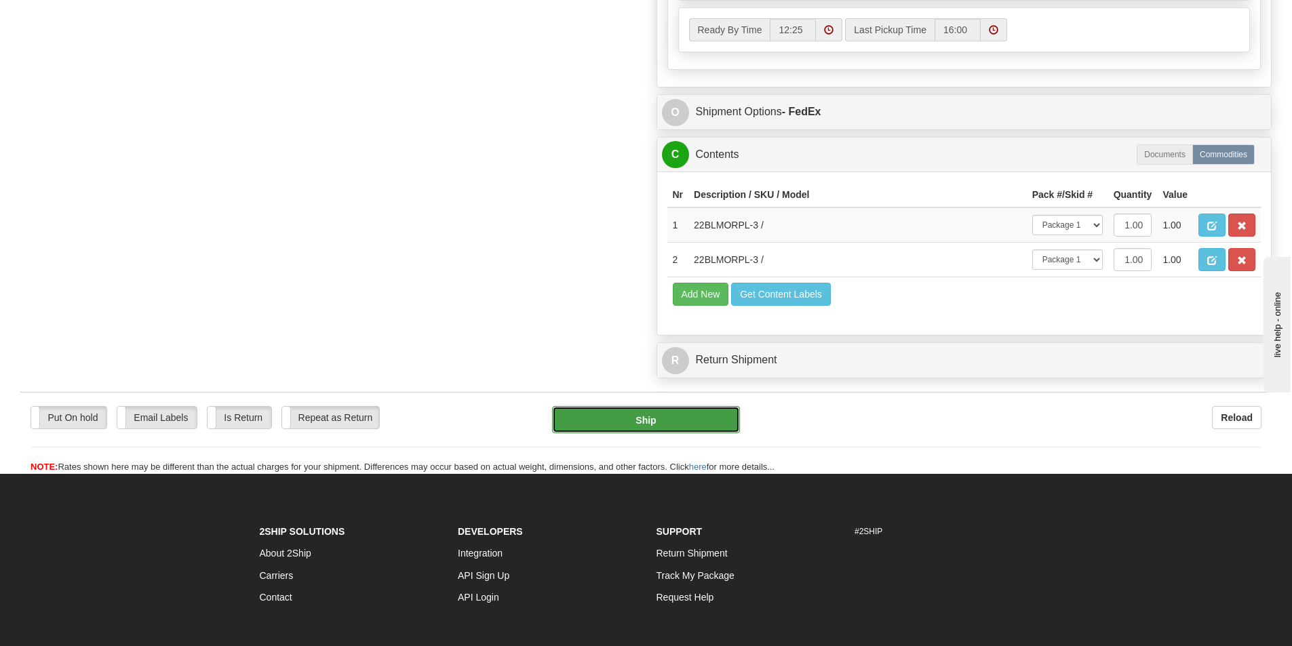
click at [688, 414] on button "Ship" at bounding box center [646, 419] width 188 height 27
type input "92"
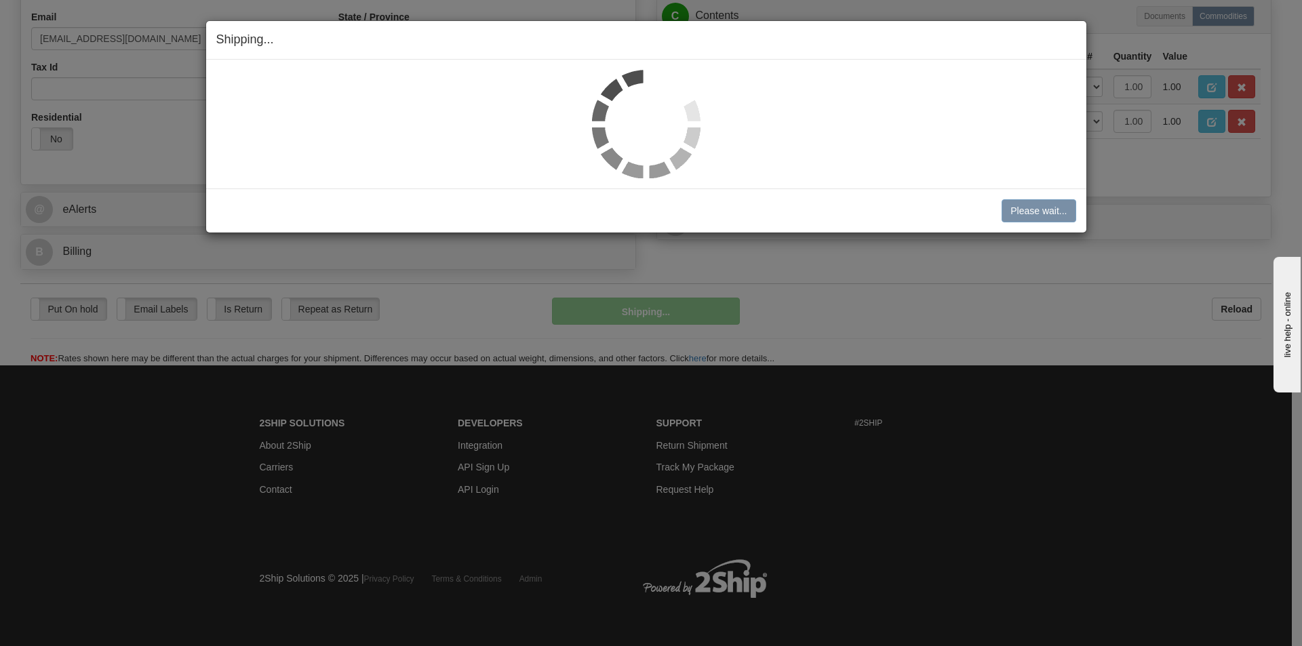
scroll to position [389, 0]
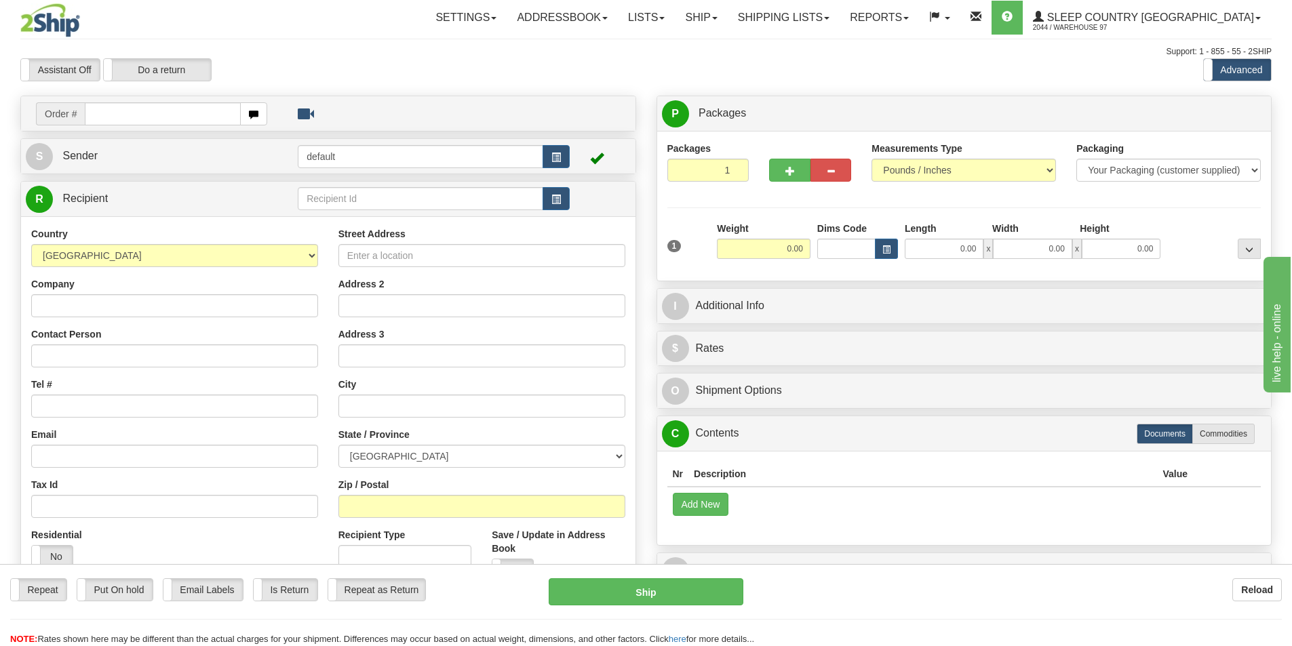
click at [203, 116] on input "text" at bounding box center [163, 113] width 156 height 23
type input "9000H980576"
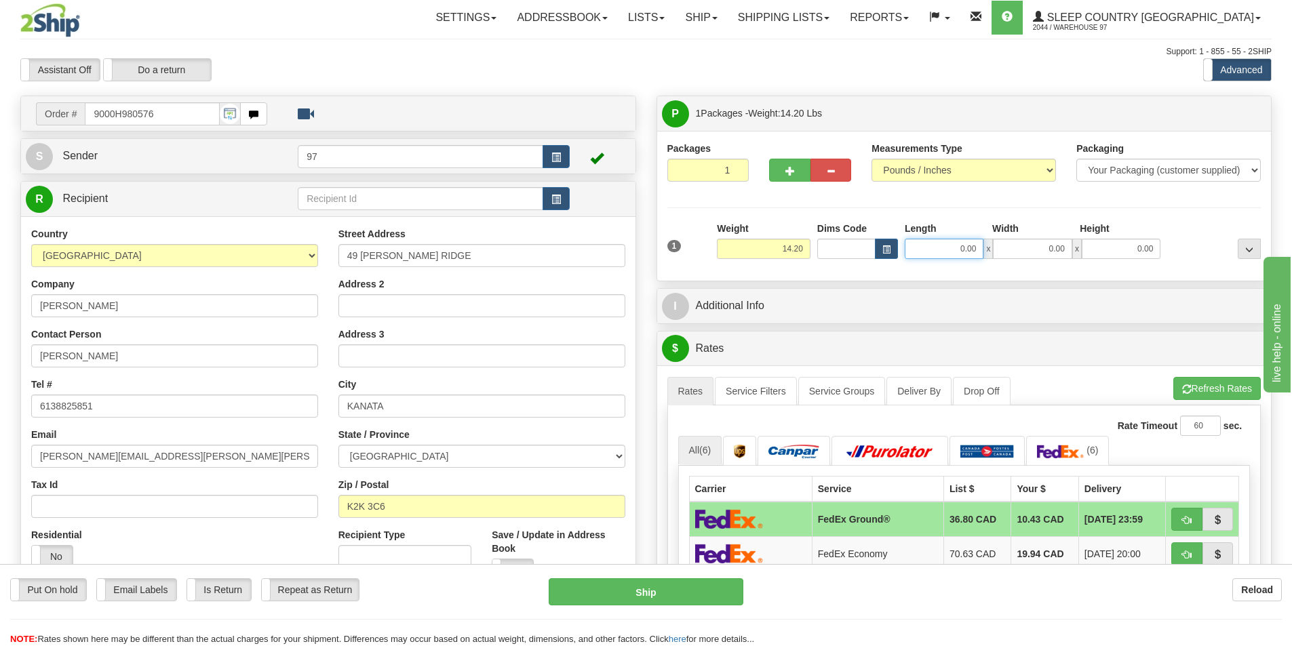
click at [932, 239] on input "0.00" at bounding box center [944, 249] width 79 height 20
type input "21.00"
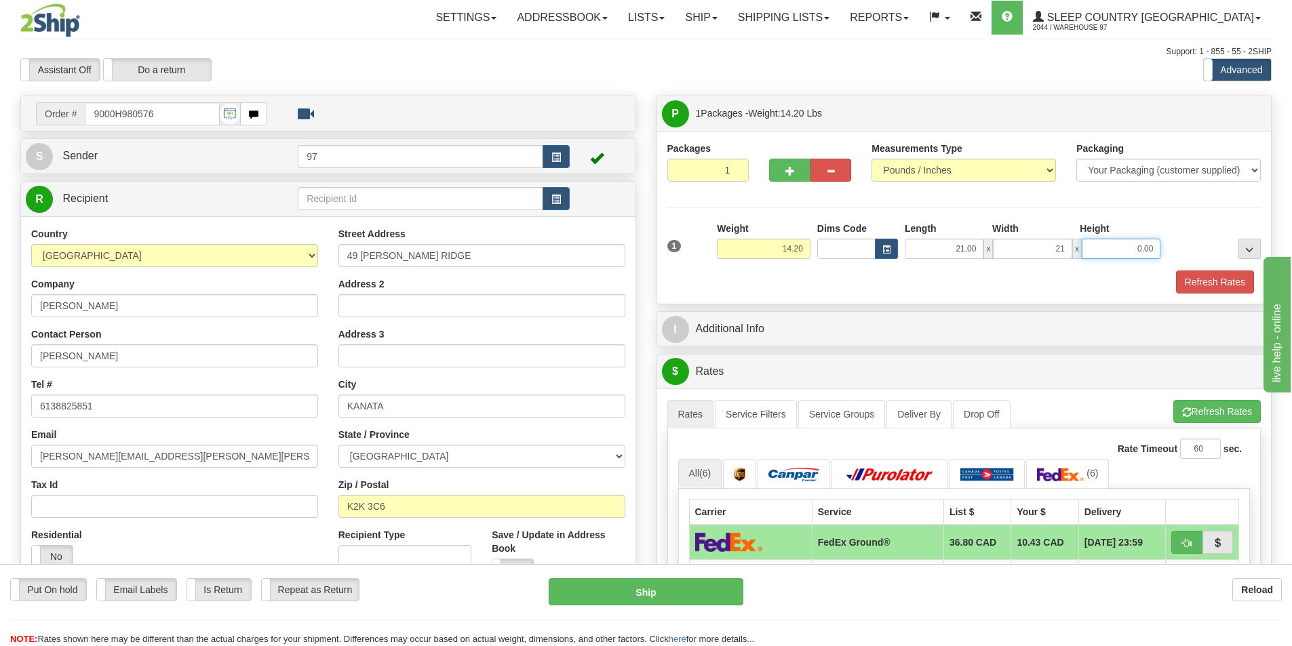
type input "21.00"
type input "11.00"
click at [1176, 271] on button "Refresh Rates" at bounding box center [1215, 282] width 78 height 23
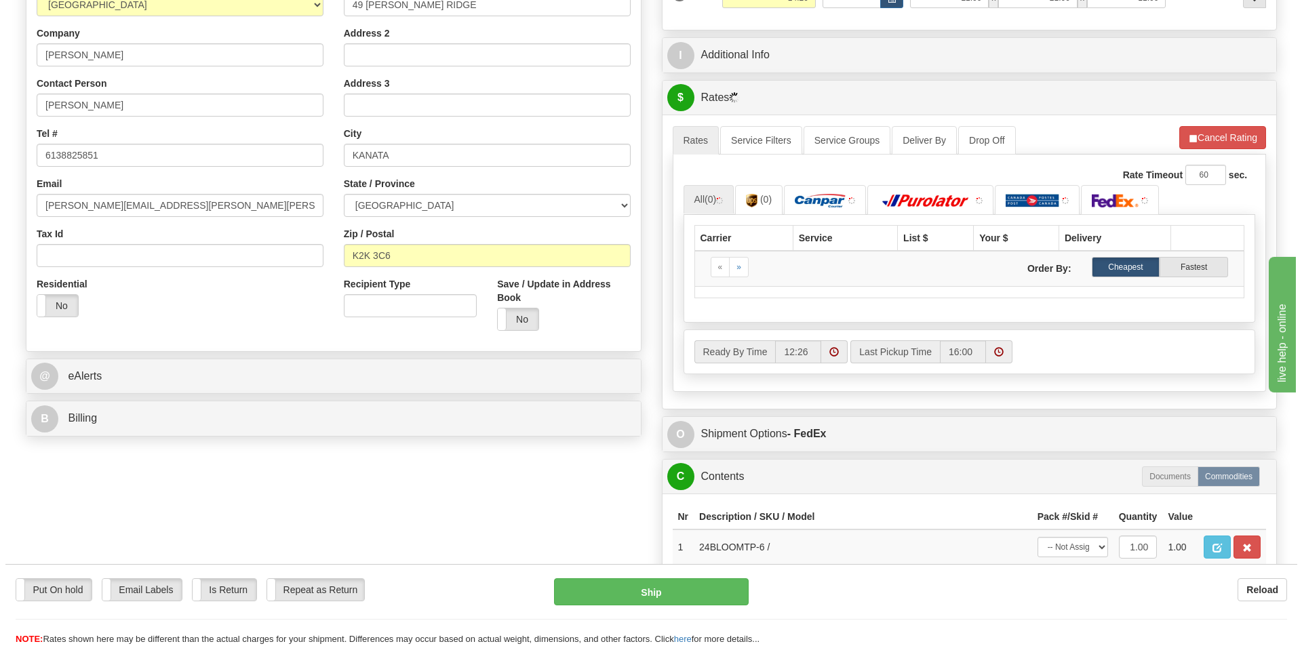
scroll to position [407, 0]
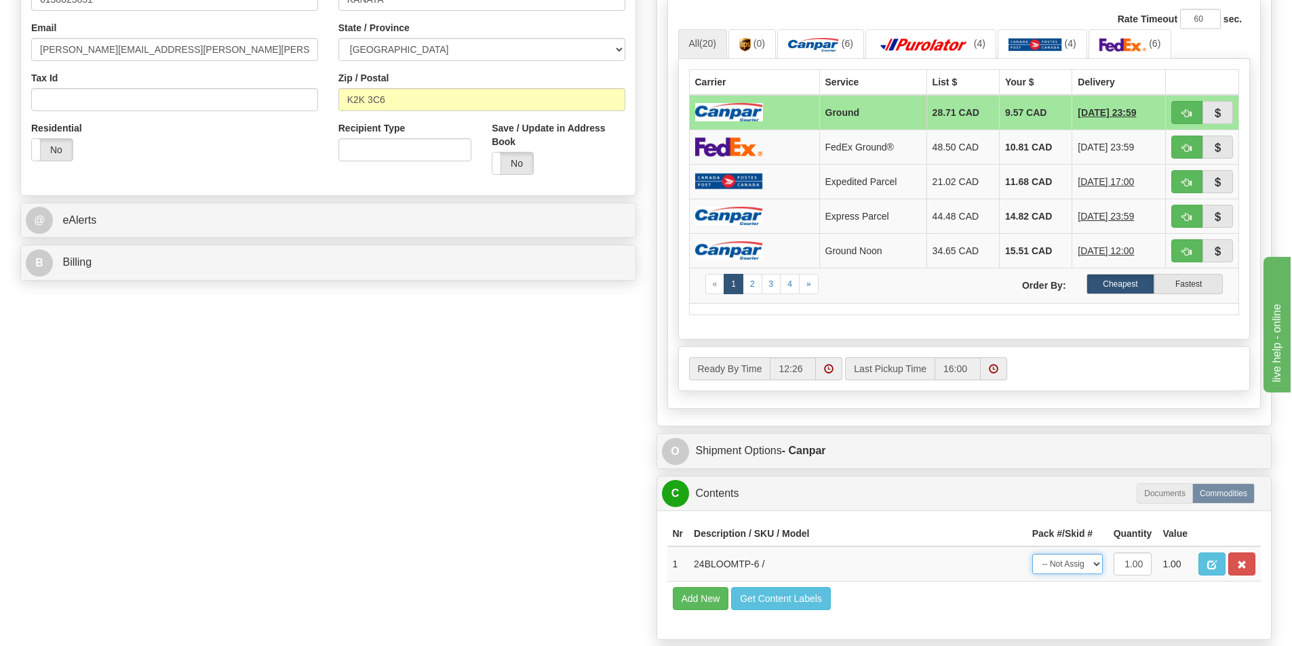
click at [1095, 568] on select "-- Not Assigned -- Package 1" at bounding box center [1067, 564] width 71 height 20
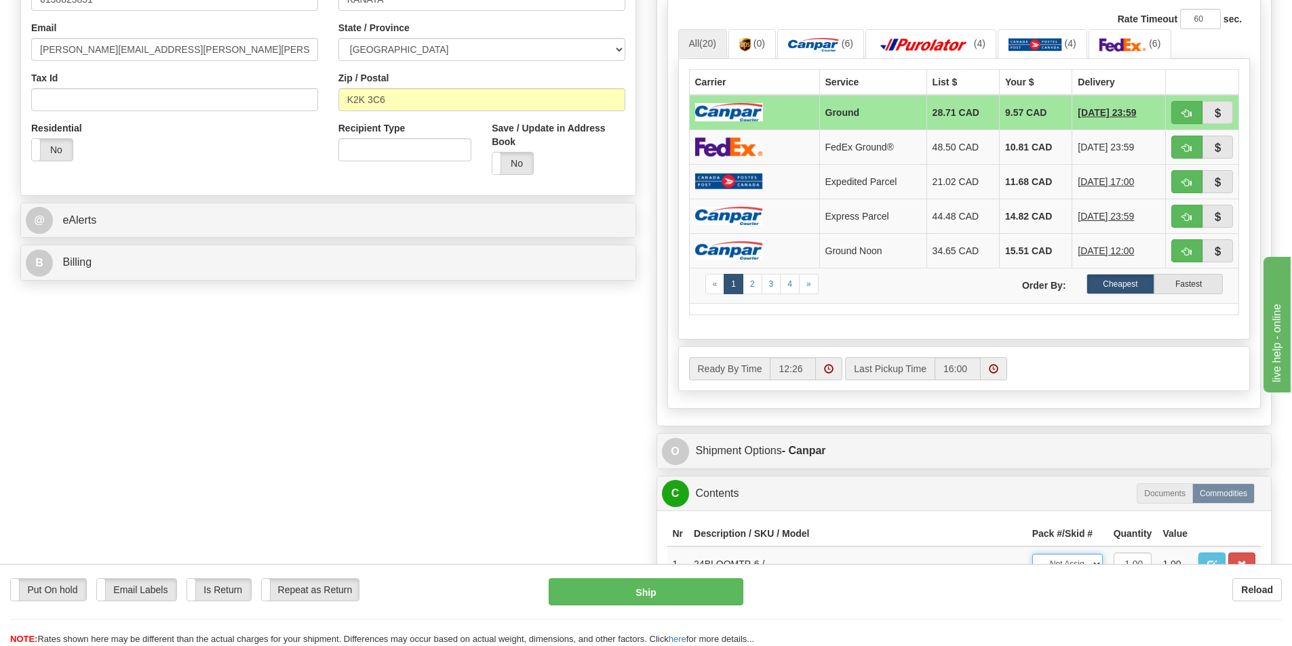
select select "0"
click at [1032, 554] on select "-- Not Assigned -- Package 1" at bounding box center [1067, 564] width 71 height 20
click at [618, 591] on button "Ship" at bounding box center [646, 591] width 195 height 27
type input "1"
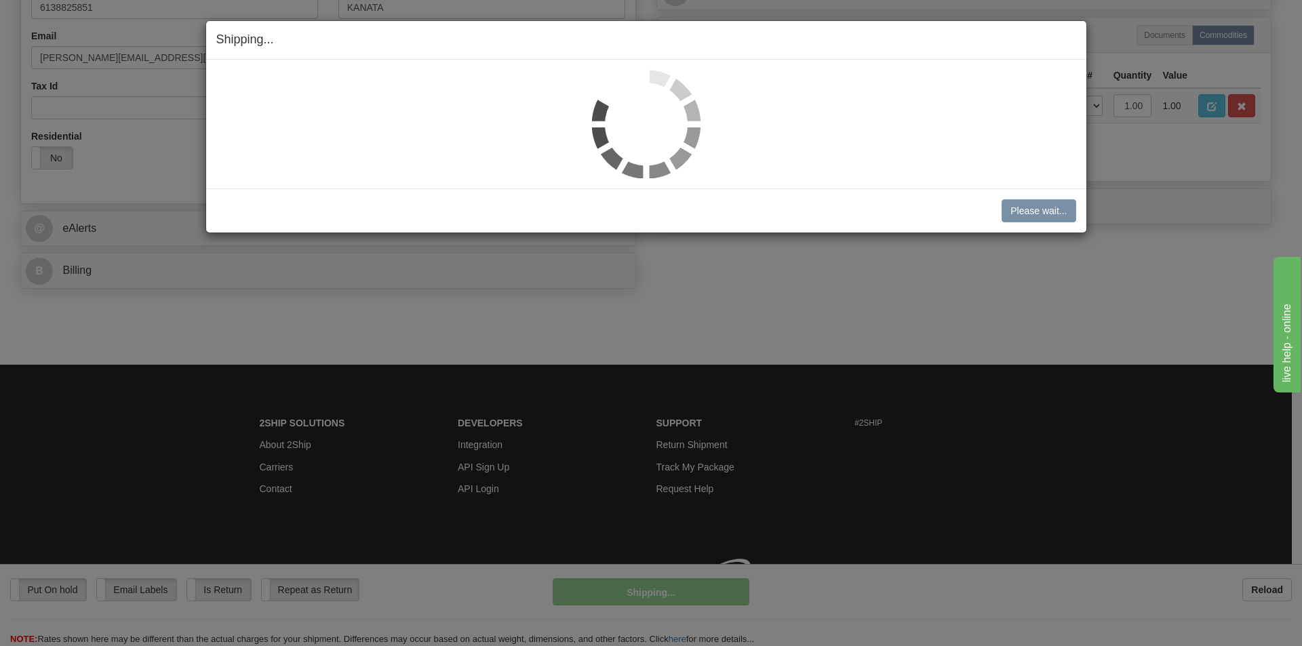
scroll to position [399, 0]
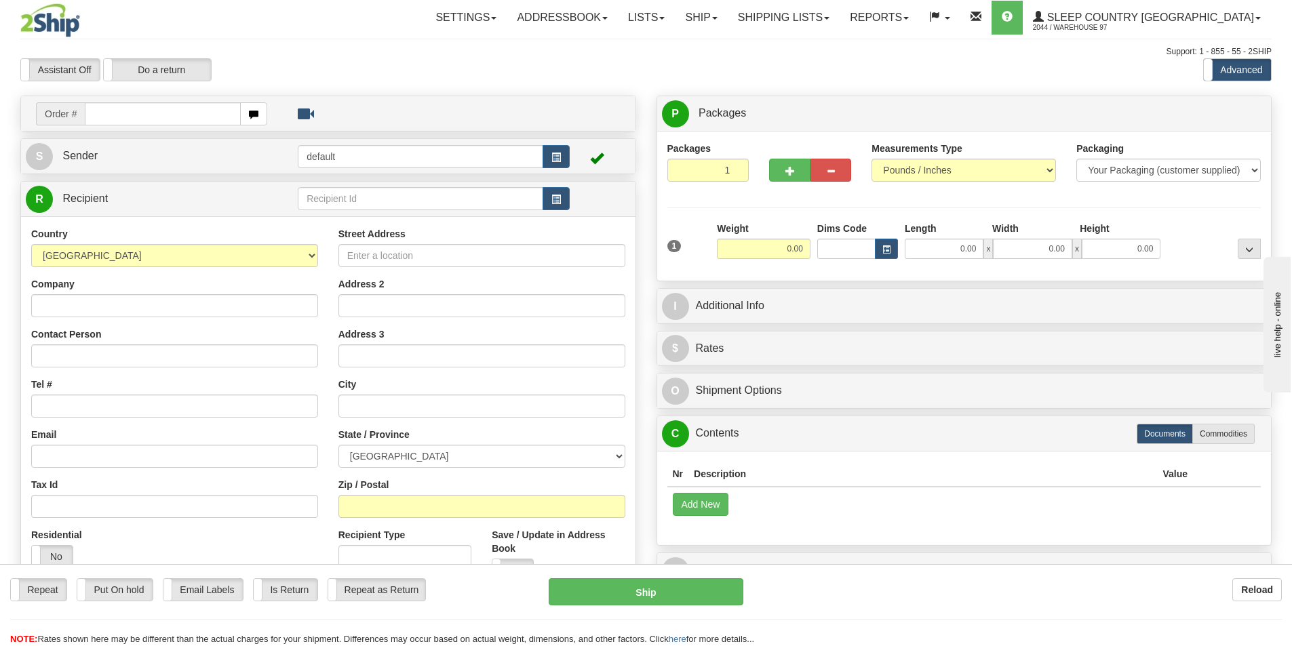
click at [186, 111] on input "text" at bounding box center [163, 113] width 156 height 23
type input "9000H980577"
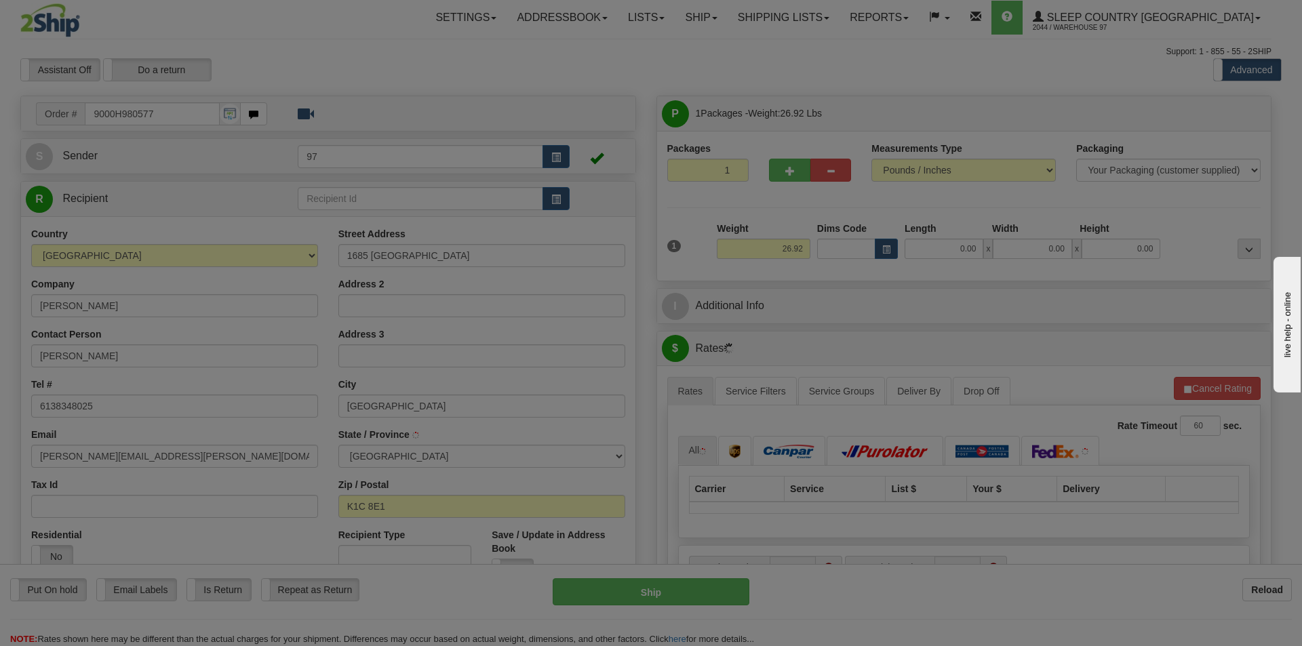
type input "ORLEANS"
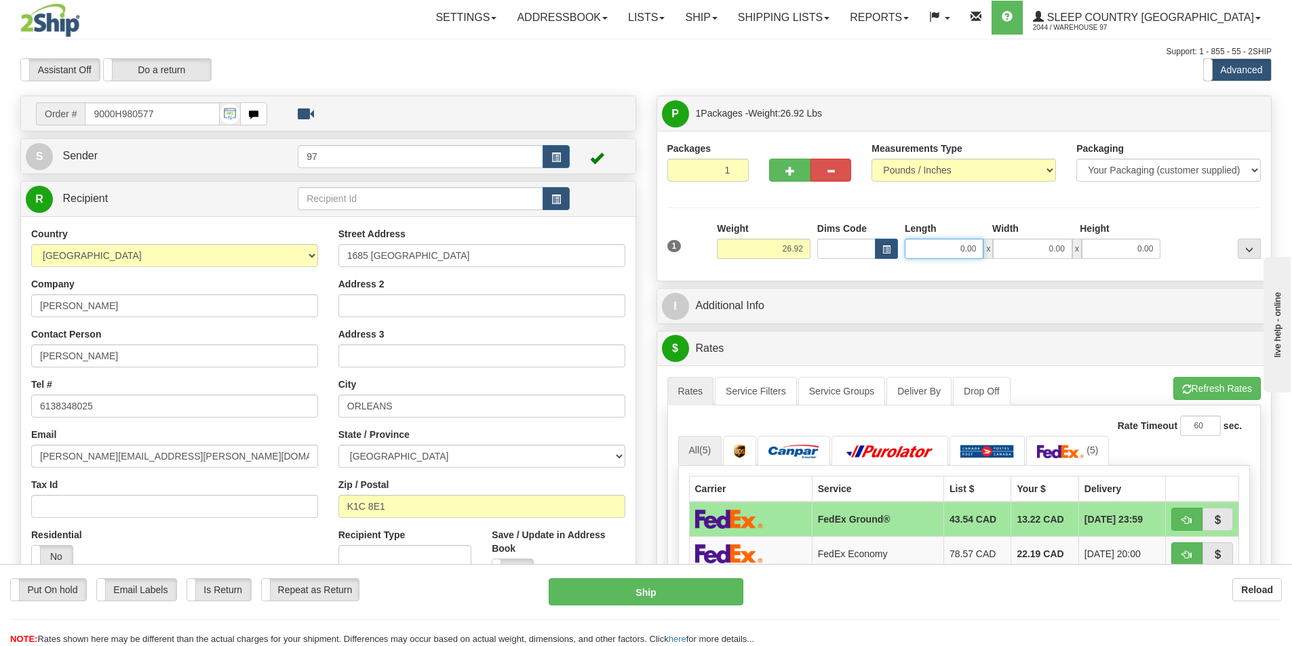
click at [924, 245] on input "0.00" at bounding box center [944, 249] width 79 height 20
type input "24.00"
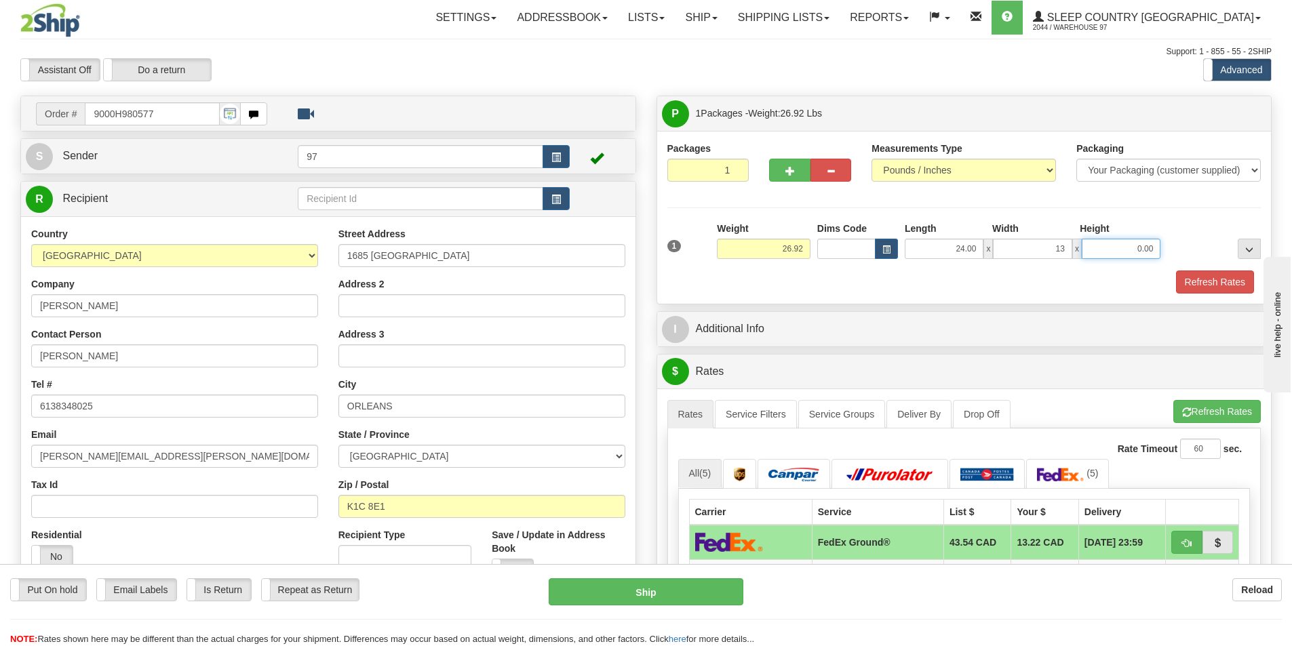
type input "13.00"
click at [1176, 271] on button "Refresh Rates" at bounding box center [1215, 282] width 78 height 23
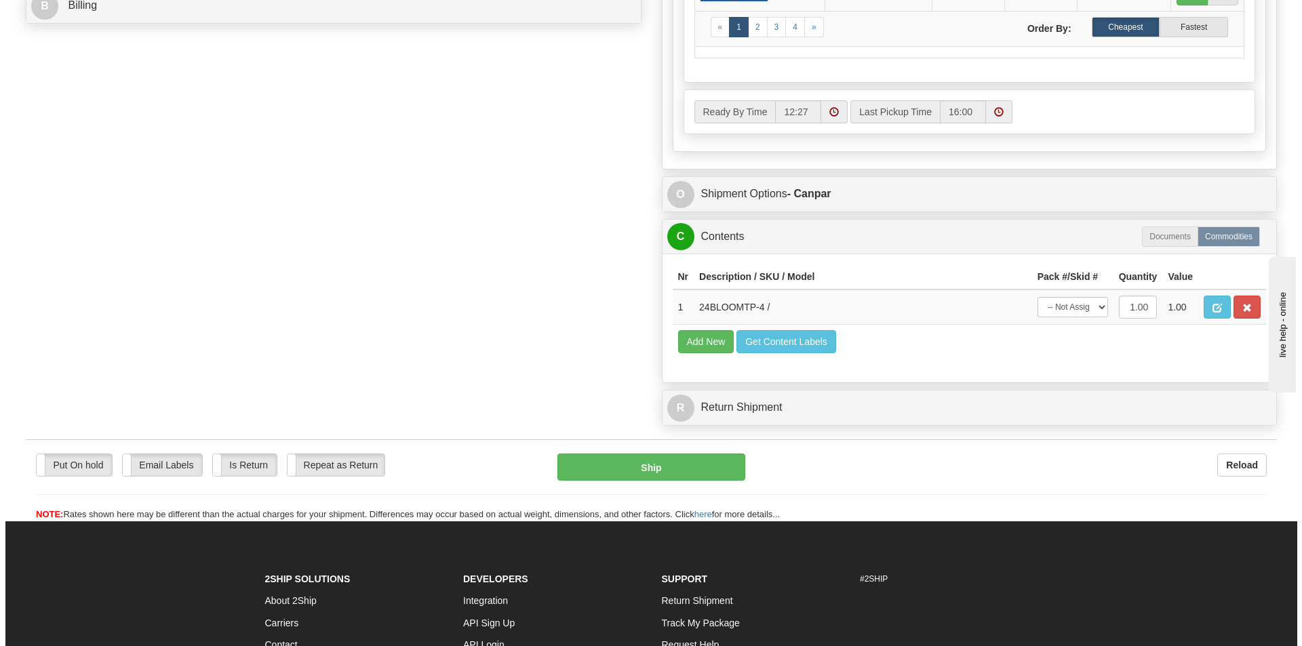
scroll to position [746, 0]
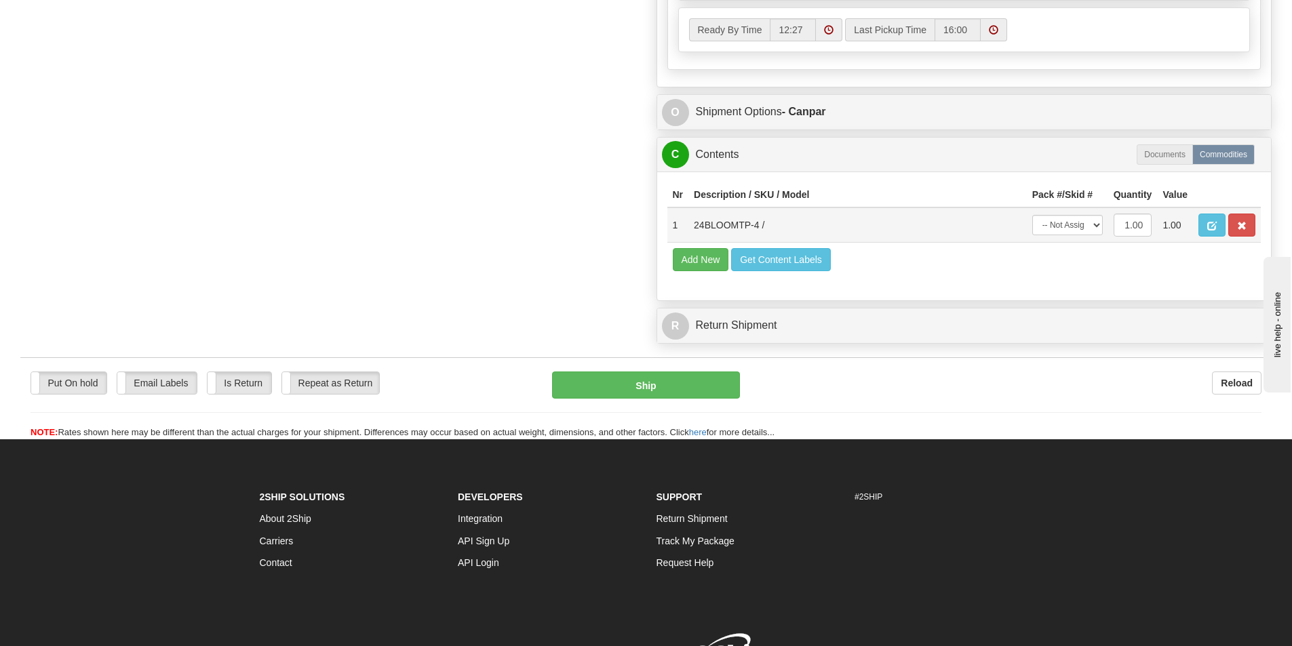
drag, startPoint x: 1068, startPoint y: 236, endPoint x: 1080, endPoint y: 231, distance: 12.7
click at [1073, 236] on td "-- Not Assigned -- Package 1" at bounding box center [1067, 224] width 81 height 35
click at [1080, 231] on select "-- Not Assigned -- Package 1" at bounding box center [1067, 225] width 71 height 20
select select "0"
click at [1032, 215] on select "-- Not Assigned -- Package 1" at bounding box center [1067, 225] width 71 height 20
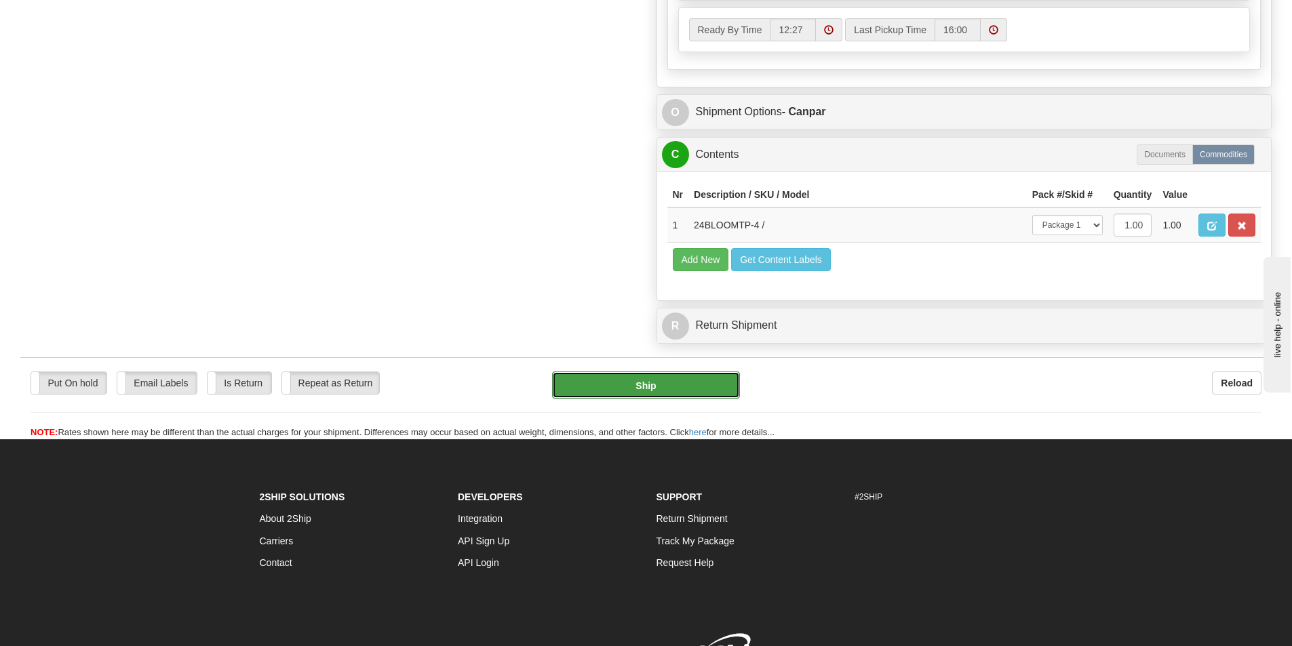
click at [717, 376] on button "Ship" at bounding box center [646, 385] width 188 height 27
type input "1"
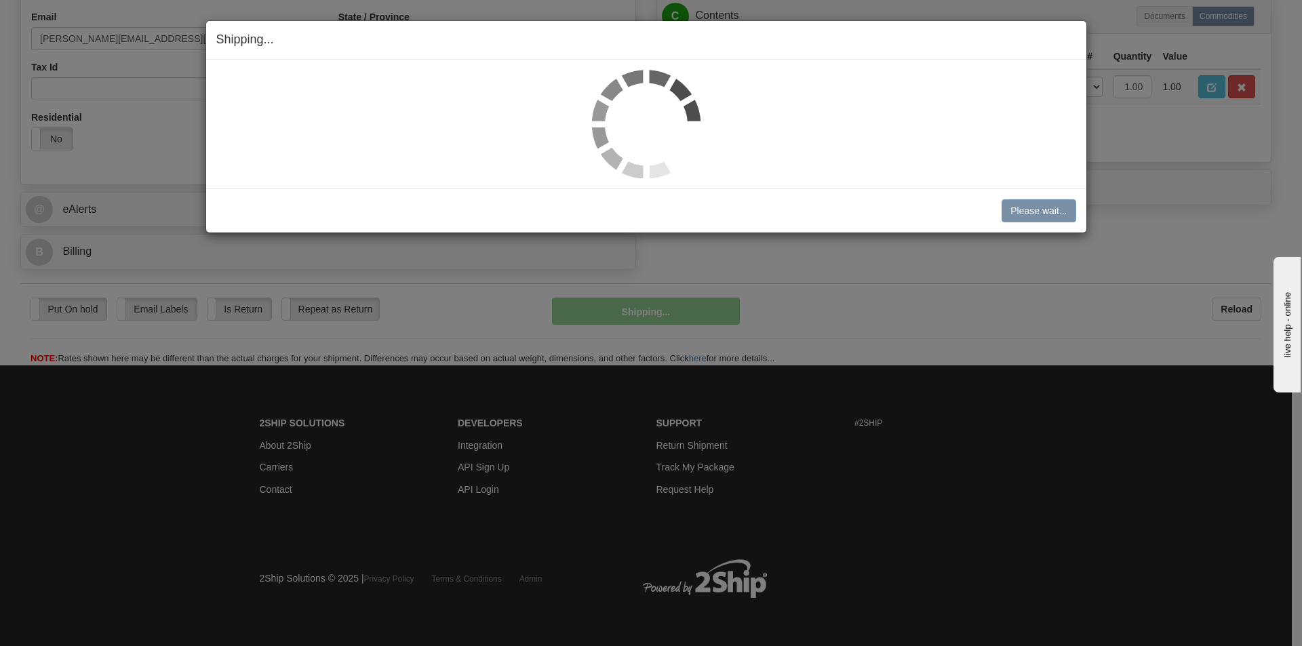
scroll to position [418, 0]
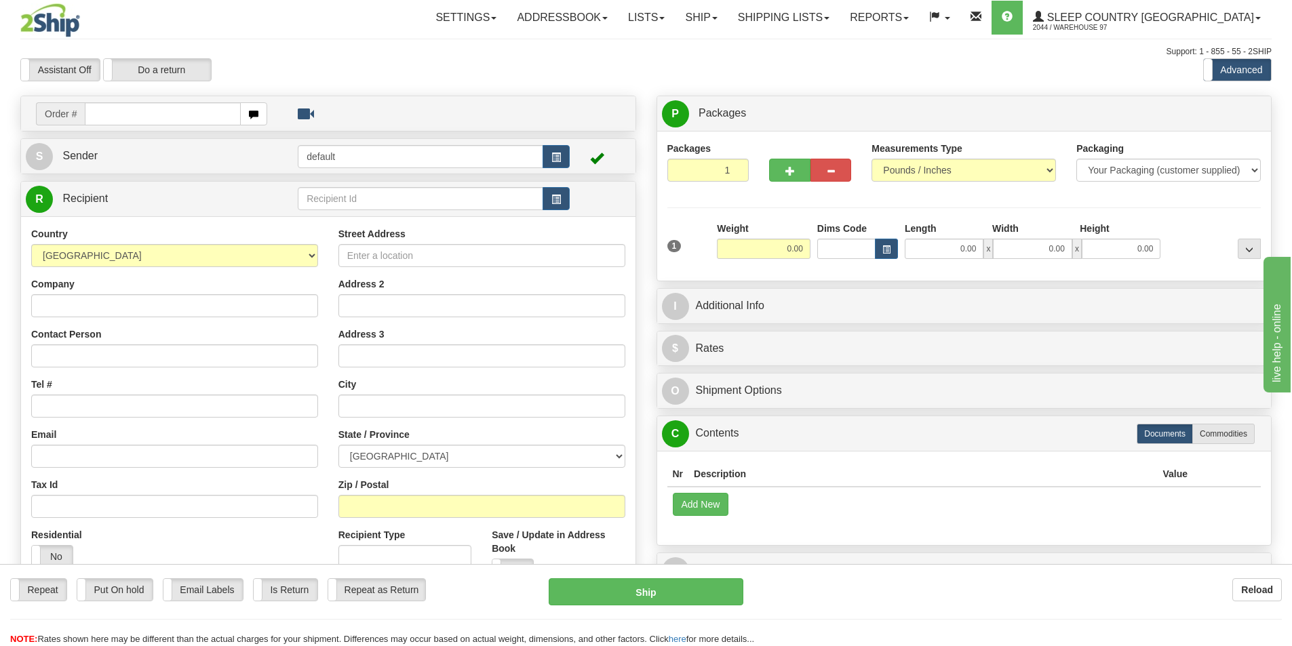
click at [147, 112] on input "text" at bounding box center [163, 113] width 156 height 23
type input "9002H980550"
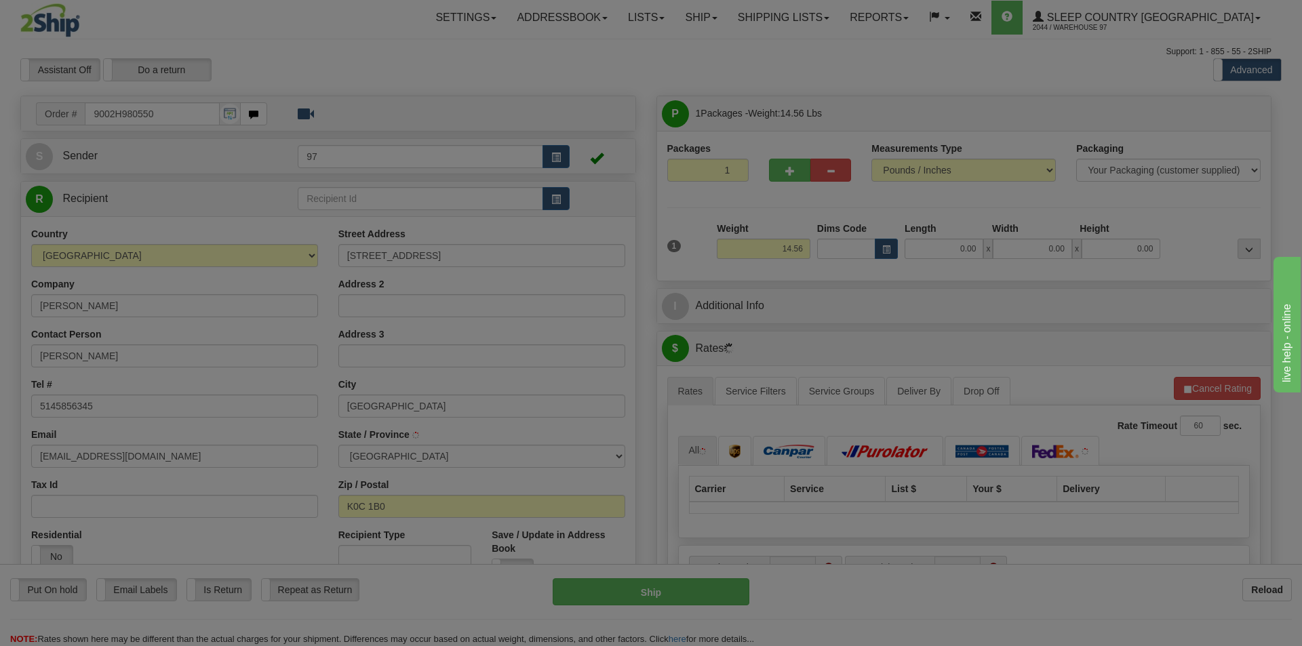
type input "APPLE HILL"
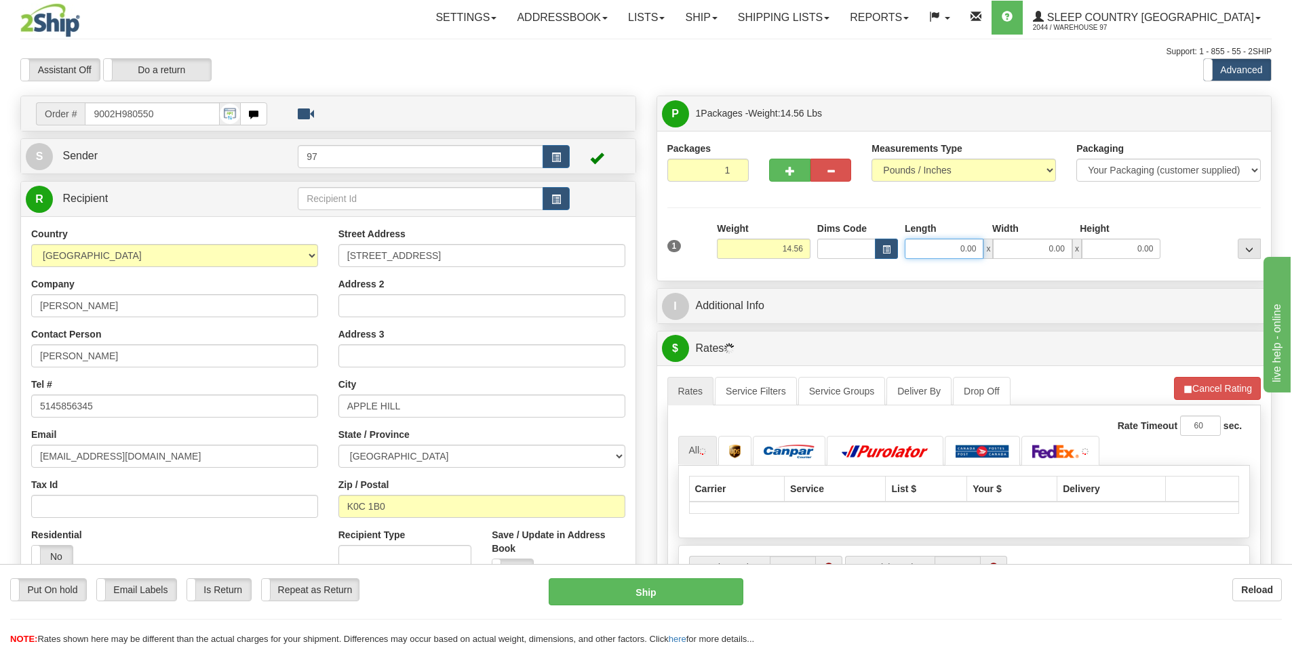
click at [925, 256] on input "0.00" at bounding box center [944, 249] width 79 height 20
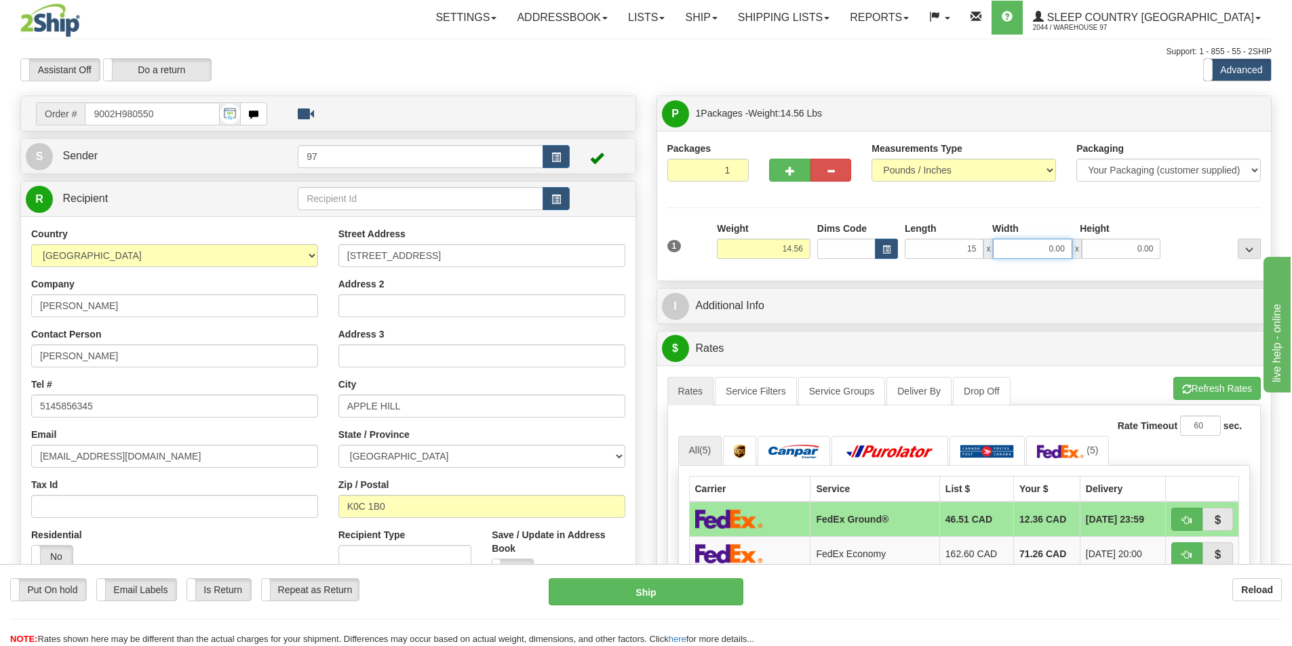
type input "15.00"
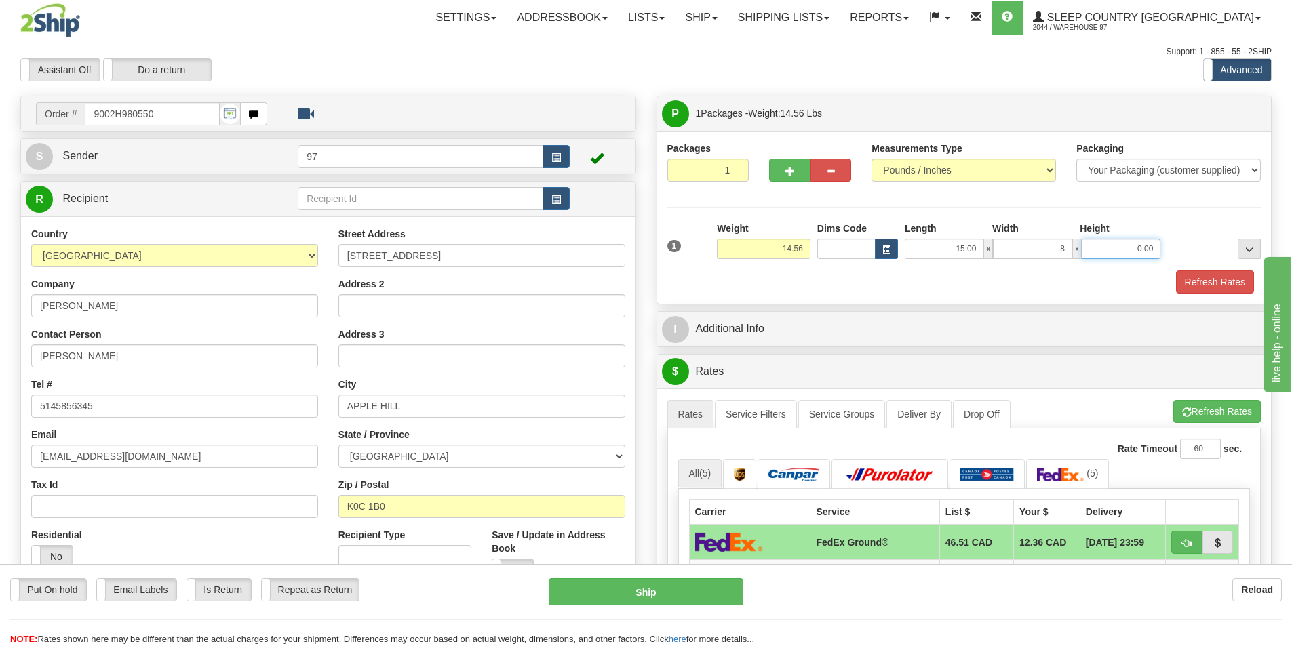
type input "8.00"
type input "16.00"
click at [1176, 271] on button "Refresh Rates" at bounding box center [1215, 282] width 78 height 23
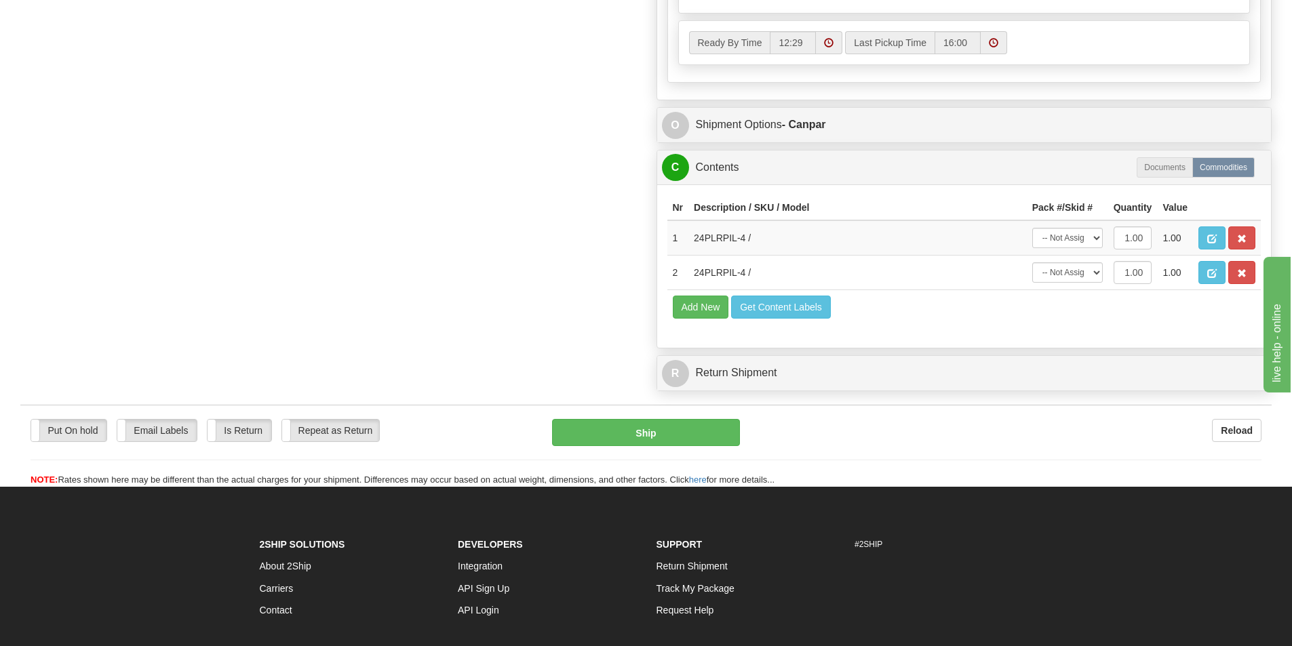
scroll to position [814, 0]
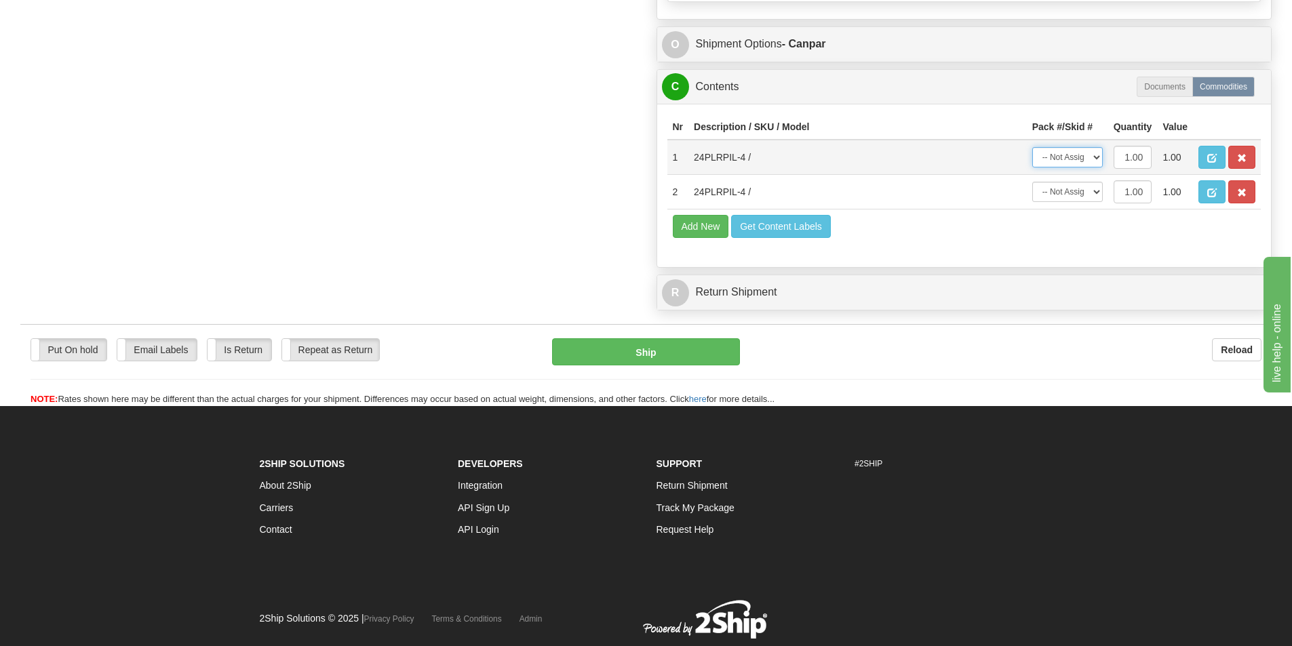
click at [1044, 155] on select "-- Not Assigned -- Package 1" at bounding box center [1067, 157] width 71 height 20
select select "0"
click at [1032, 147] on select "-- Not Assigned -- Package 1" at bounding box center [1067, 157] width 71 height 20
click at [1066, 191] on select "-- Not Assigned -- Package 1" at bounding box center [1067, 192] width 71 height 20
select select "0"
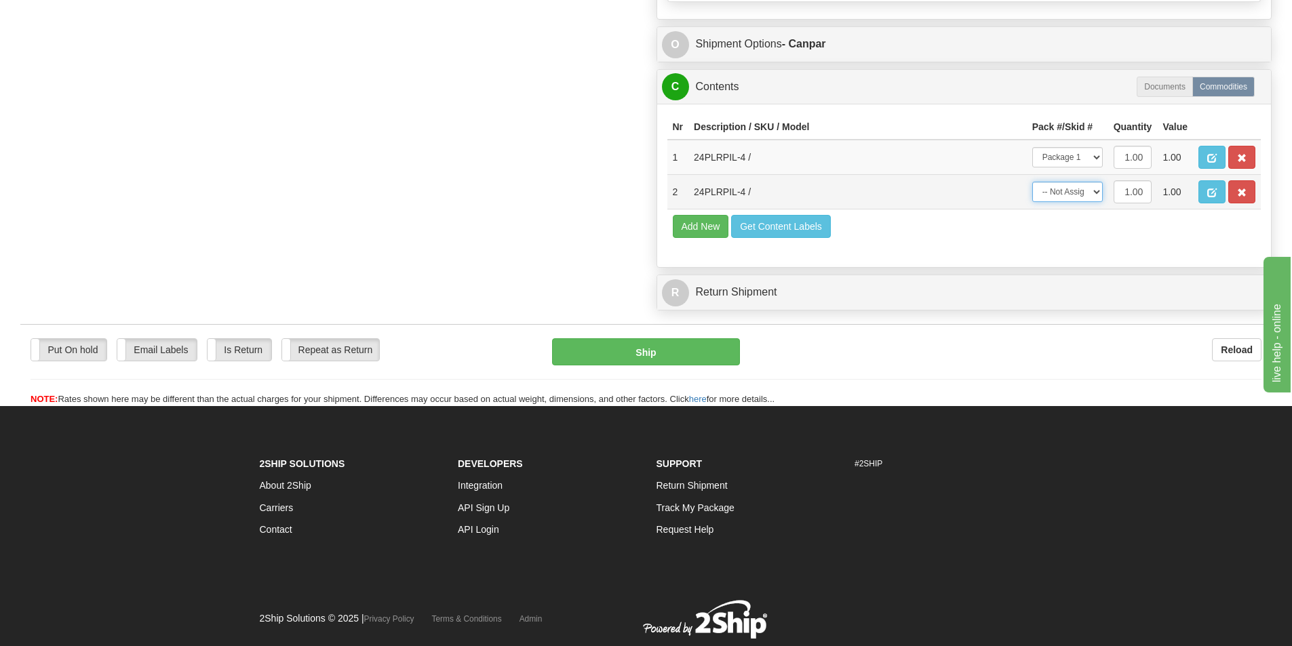
click at [1032, 182] on select "-- Not Assigned -- Package 1" at bounding box center [1067, 192] width 71 height 20
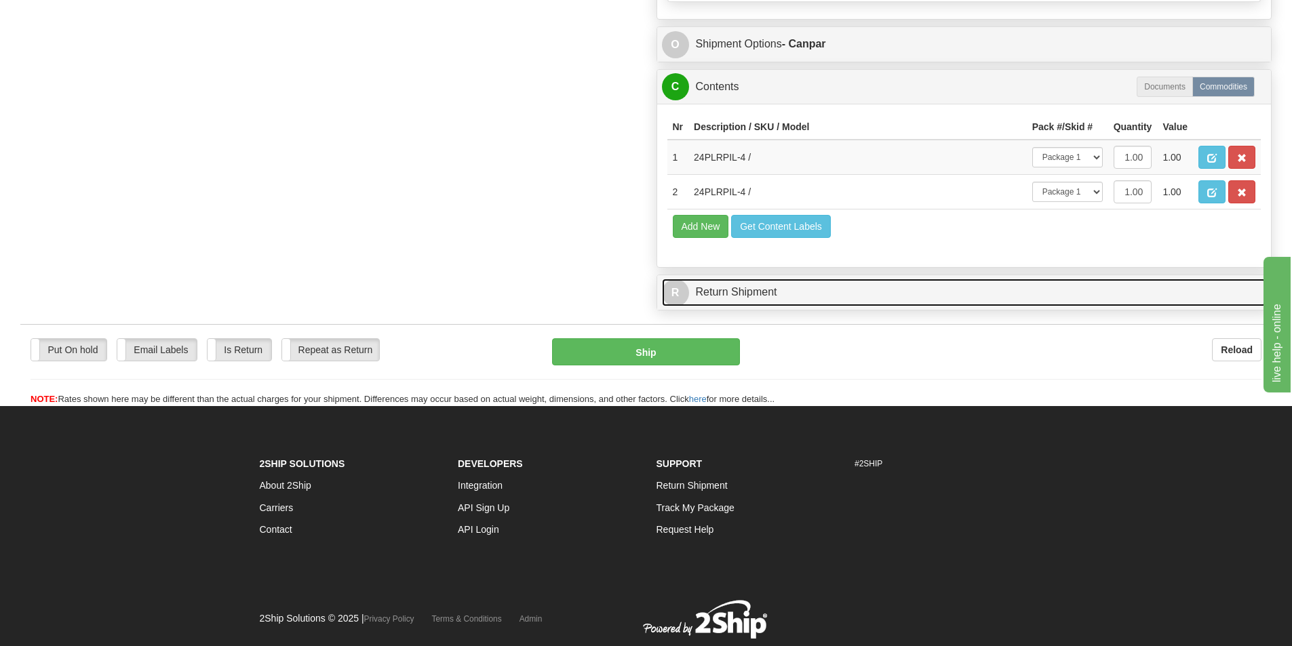
click at [1061, 279] on link "R Return Shipment" at bounding box center [964, 293] width 605 height 28
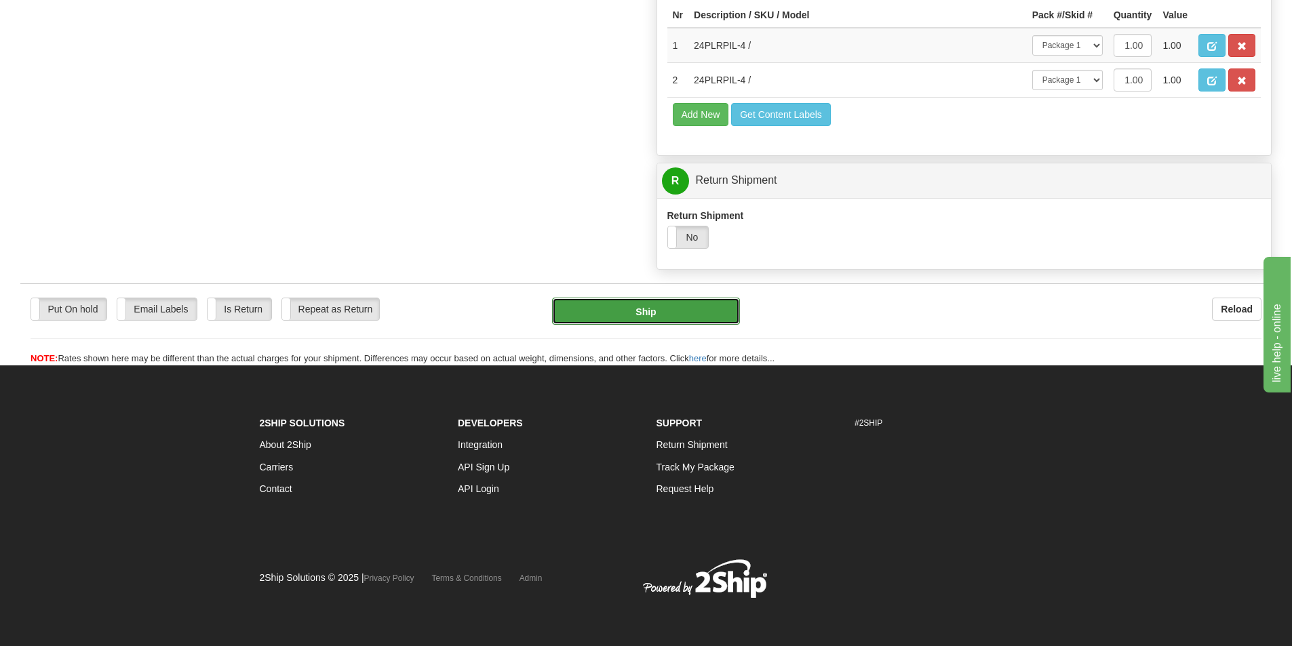
click at [641, 303] on button "Ship" at bounding box center [646, 311] width 188 height 27
type input "1"
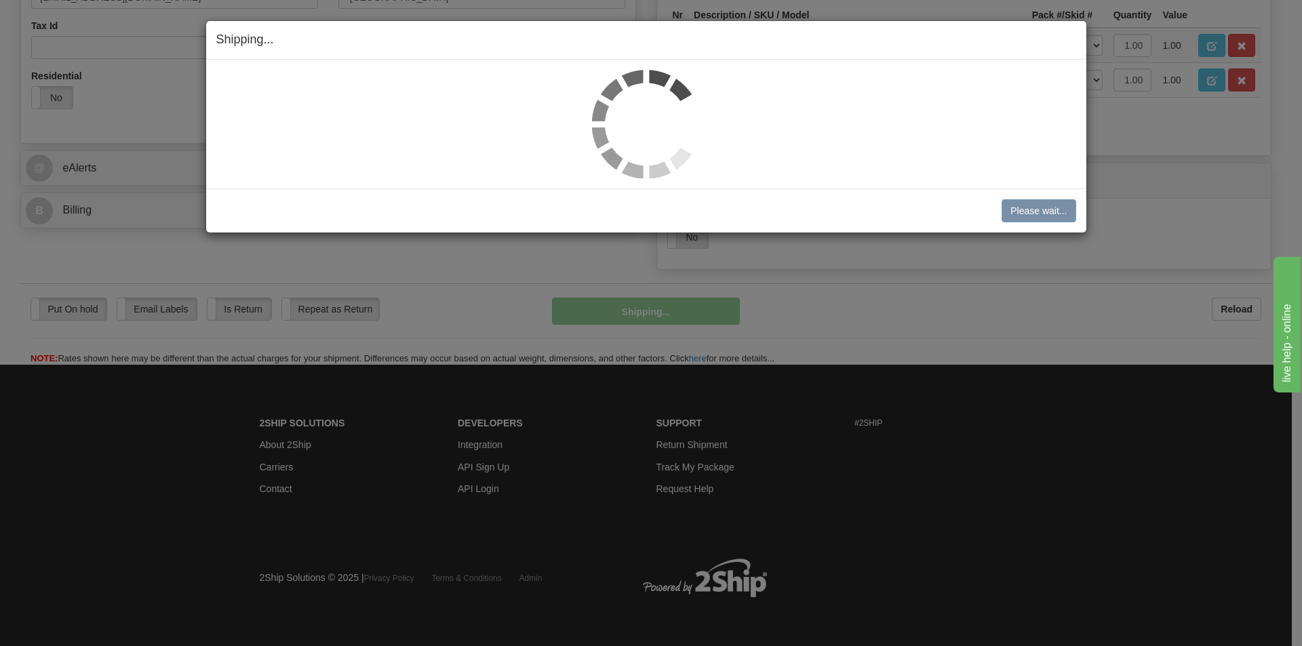
scroll to position [459, 0]
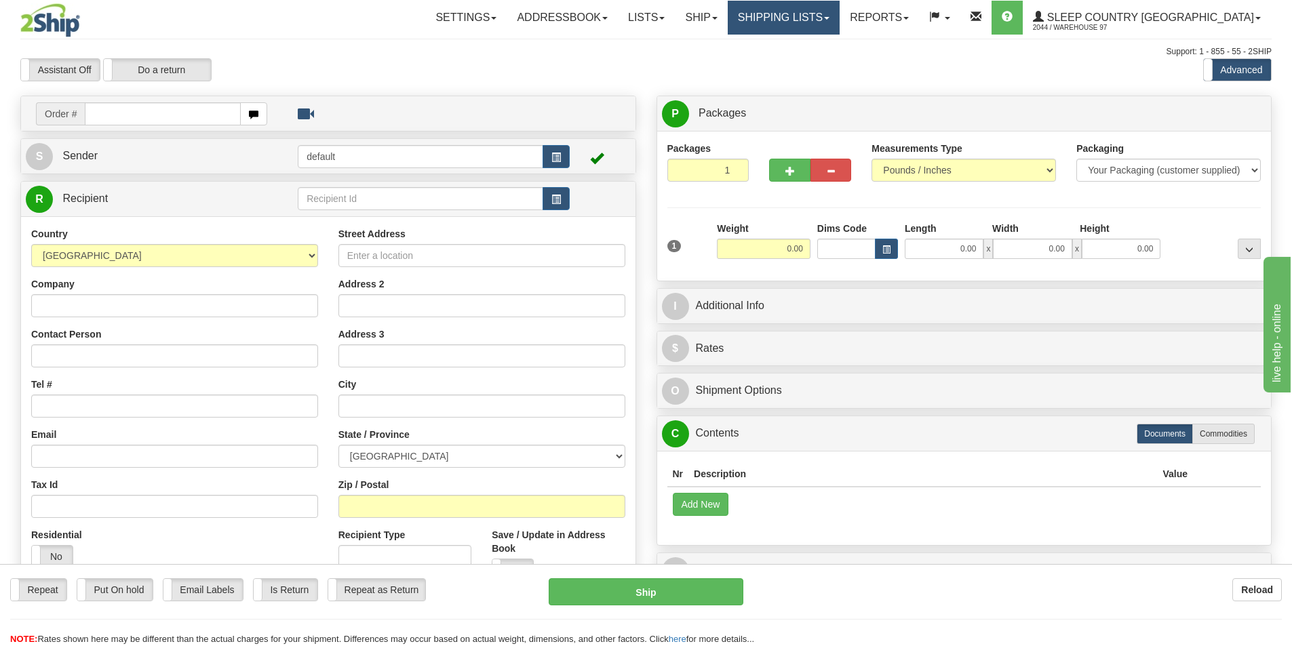
click at [839, 18] on link "Shipping lists" at bounding box center [784, 18] width 112 height 34
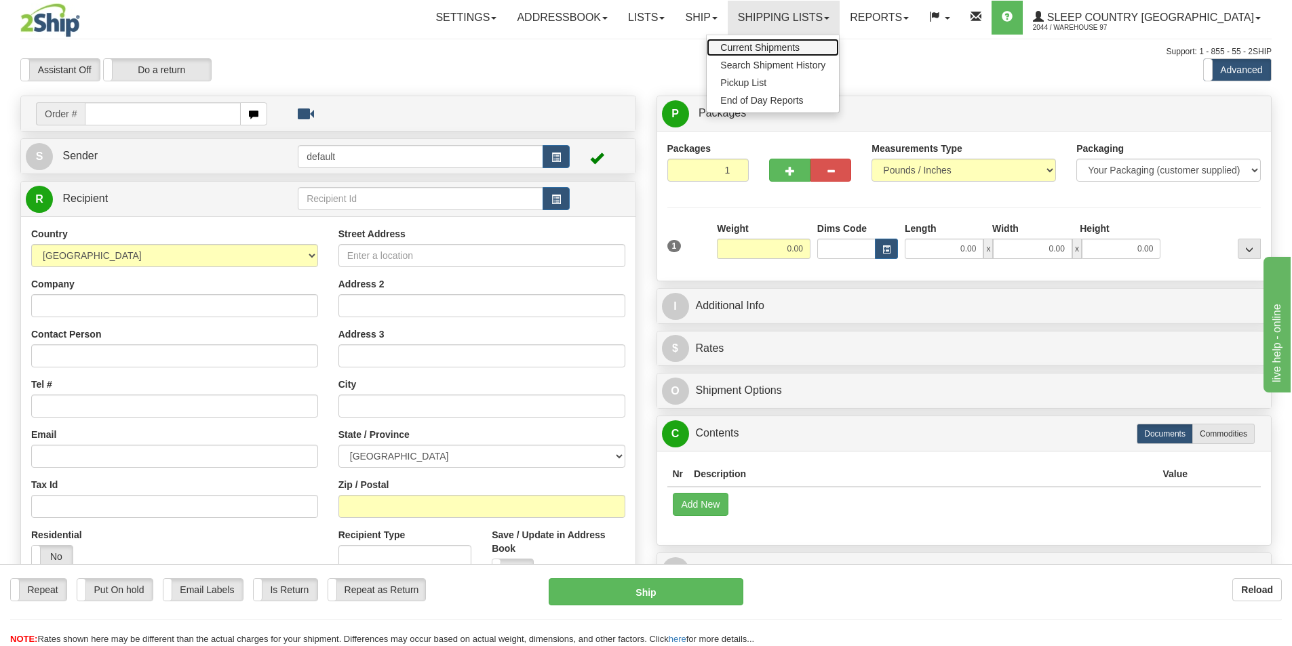
click at [799, 43] on span "Current Shipments" at bounding box center [759, 47] width 79 height 11
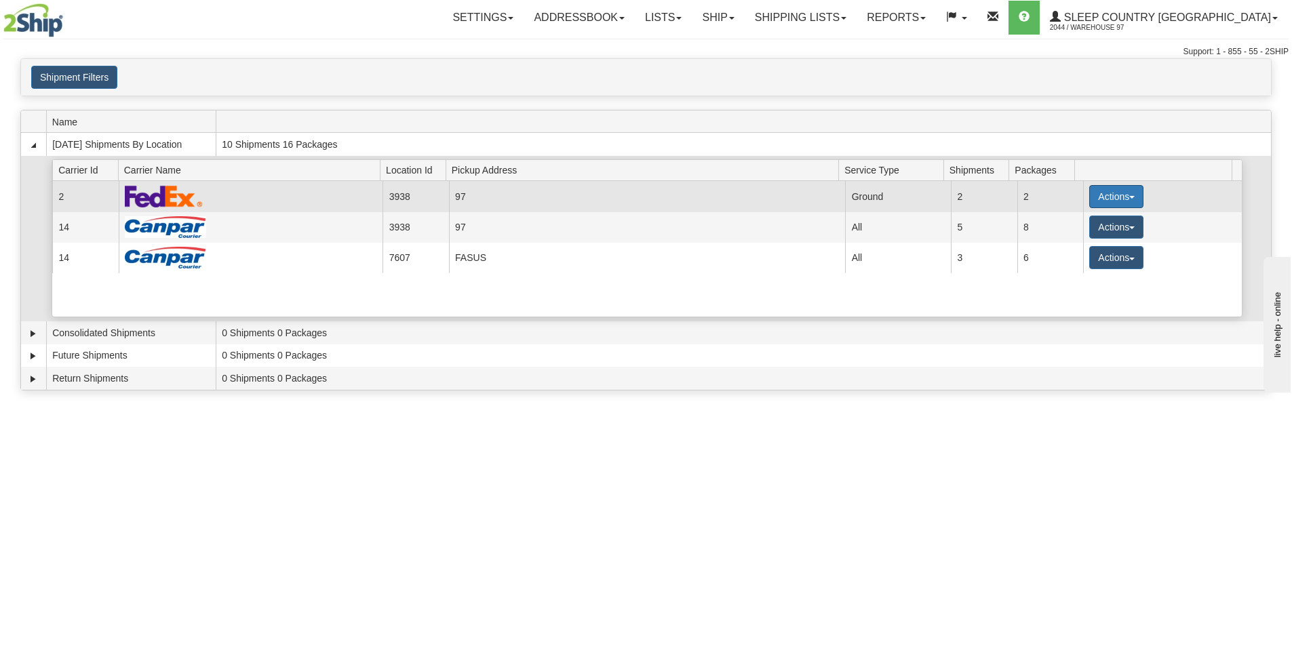
click at [1109, 195] on button "Actions" at bounding box center [1116, 196] width 54 height 23
click at [1090, 240] on link "Close" at bounding box center [1088, 240] width 108 height 18
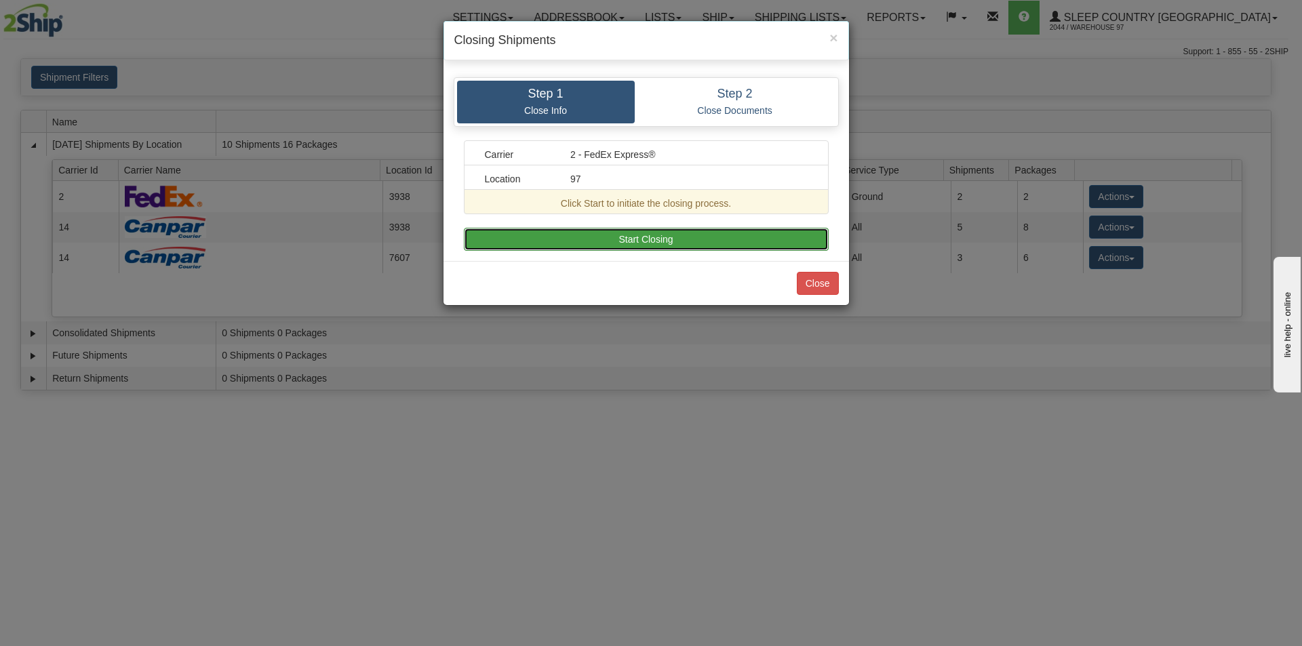
click at [700, 235] on button "Start Closing" at bounding box center [646, 239] width 365 height 23
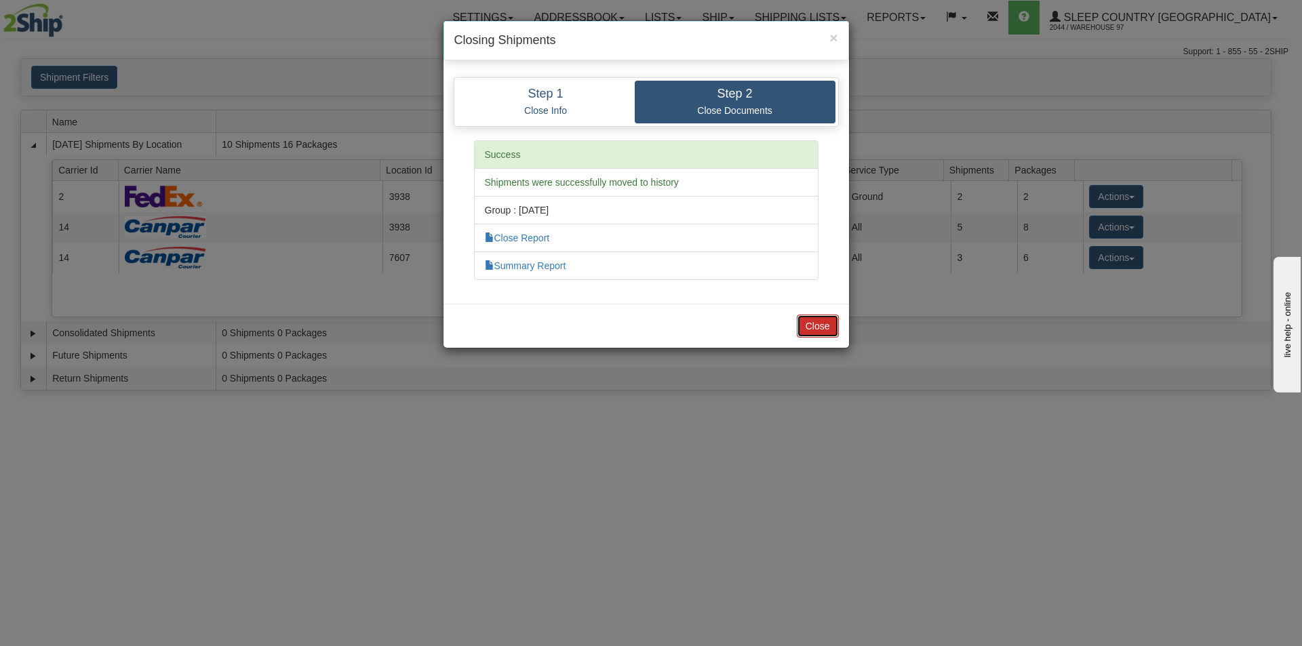
click at [823, 329] on button "Close" at bounding box center [818, 326] width 42 height 23
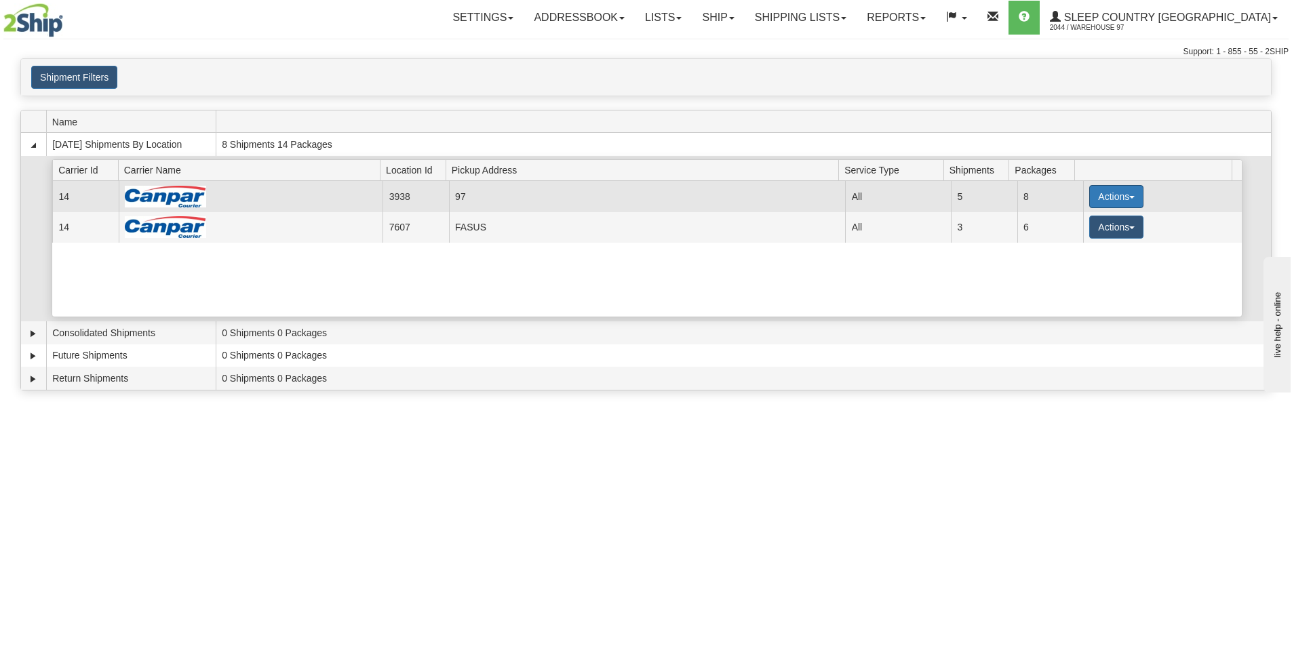
click at [1129, 199] on span "button" at bounding box center [1131, 197] width 5 height 3
click at [1094, 240] on link "Close" at bounding box center [1088, 240] width 108 height 18
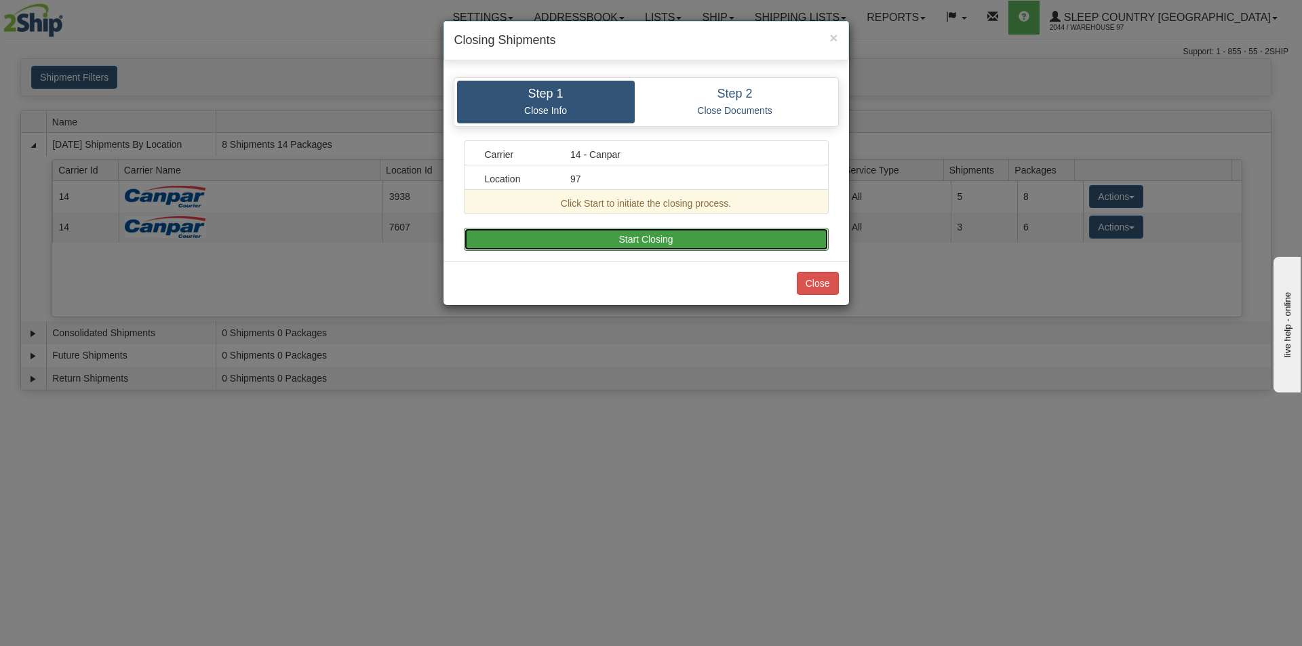
click at [546, 233] on button "Start Closing" at bounding box center [646, 239] width 365 height 23
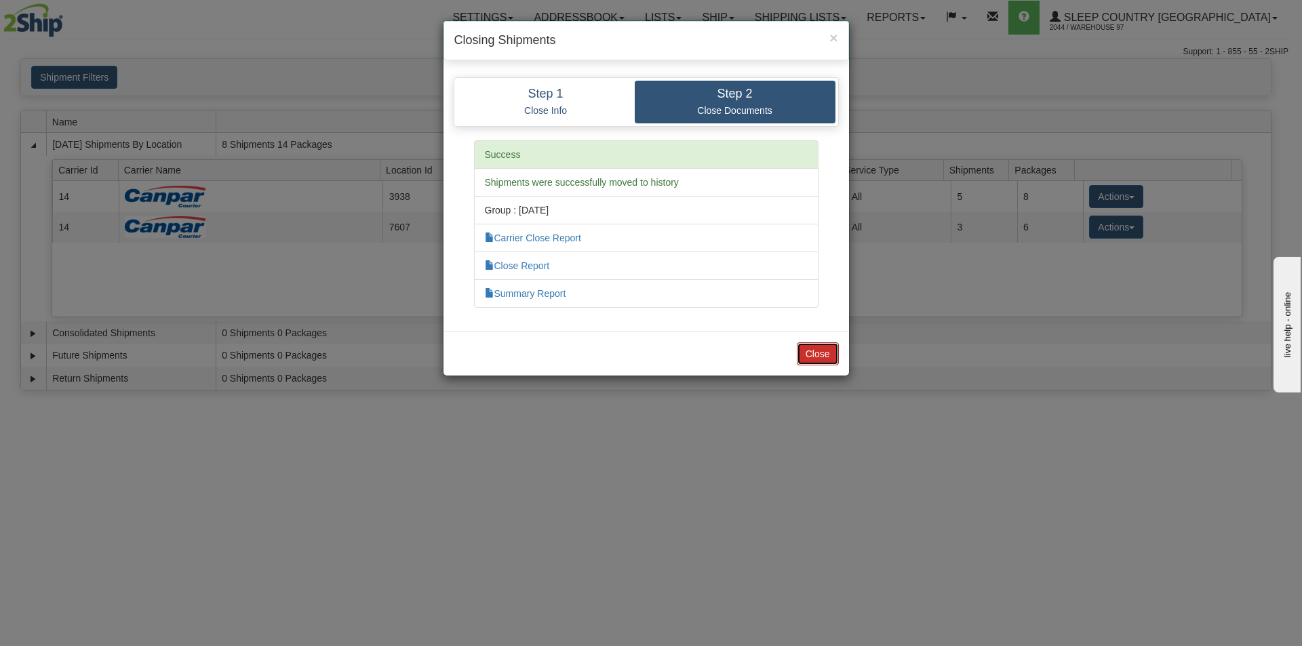
click at [816, 358] on button "Close" at bounding box center [818, 353] width 42 height 23
